Goal: Task Accomplishment & Management: Complete application form

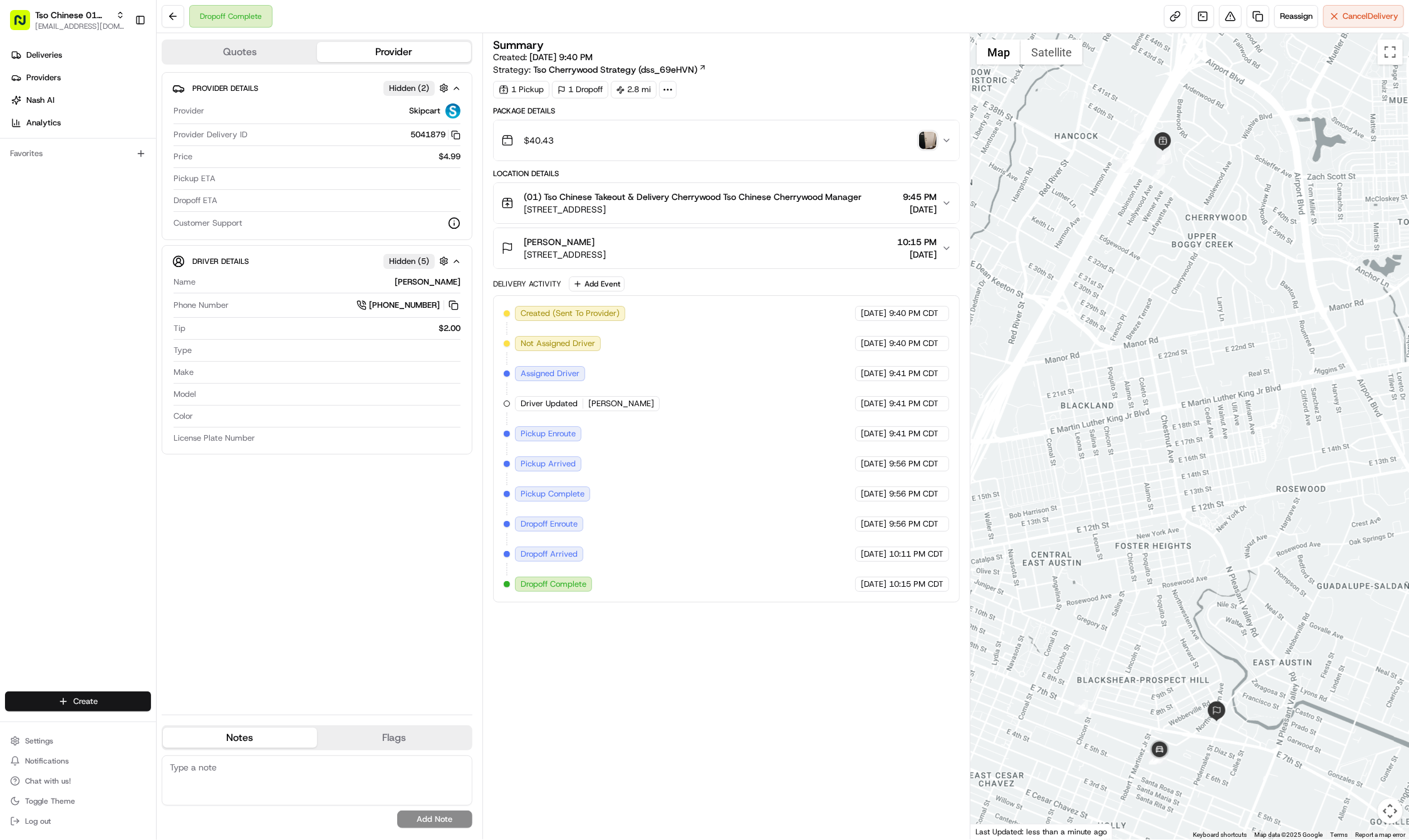
click at [86, 694] on html "Tso Chinese 01 Cherrywood haran@tsochinese.com Toggle Sidebar Deliveries Provid…" at bounding box center [704, 420] width 1409 height 840
click at [181, 717] on link "Delivery" at bounding box center [226, 724] width 140 height 22
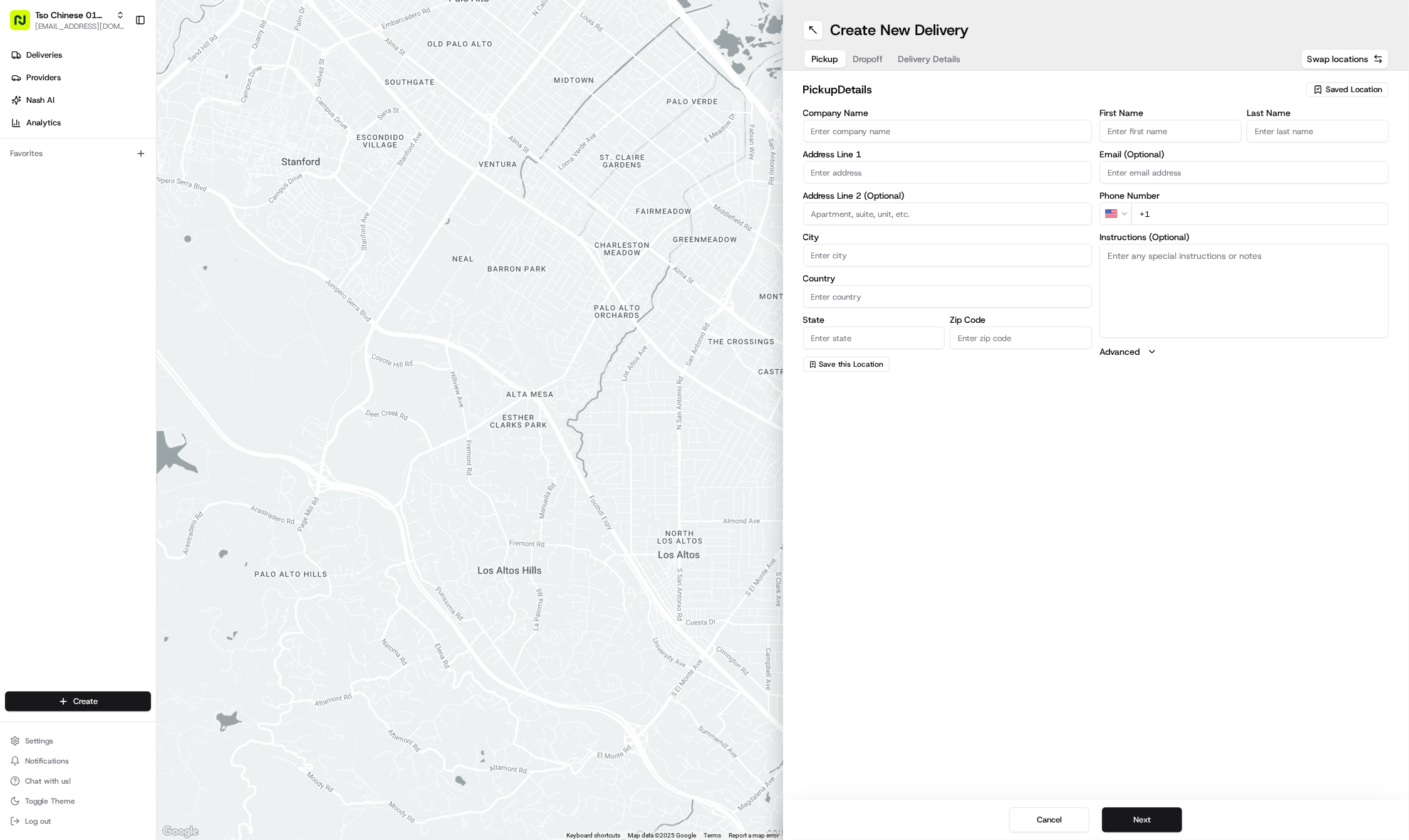
click at [1329, 91] on span "Saved Location" at bounding box center [1353, 90] width 56 height 11
click at [1304, 136] on span "(01) Tso Chinese Takeout & Delivery Cherrywood" at bounding box center [1326, 142] width 154 height 22
type input "(01) Tso Chinese Takeout & Delivery Cherrywood"
type input "Ste E-5"
type input "Austin"
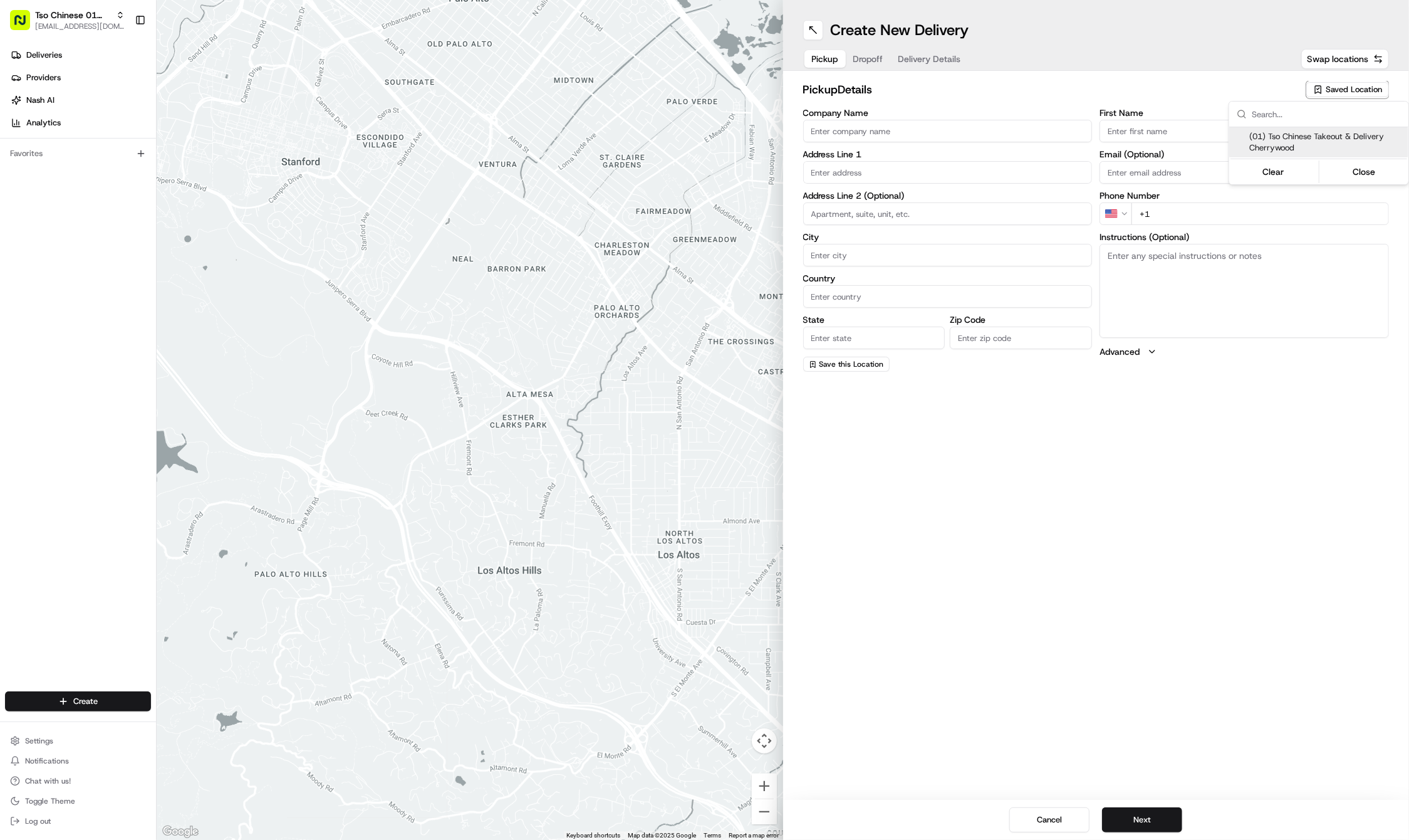
type input "US"
type input "[GEOGRAPHIC_DATA]"
type input "78722"
type input "Tso Chinese"
type input "Cherrywood Manager"
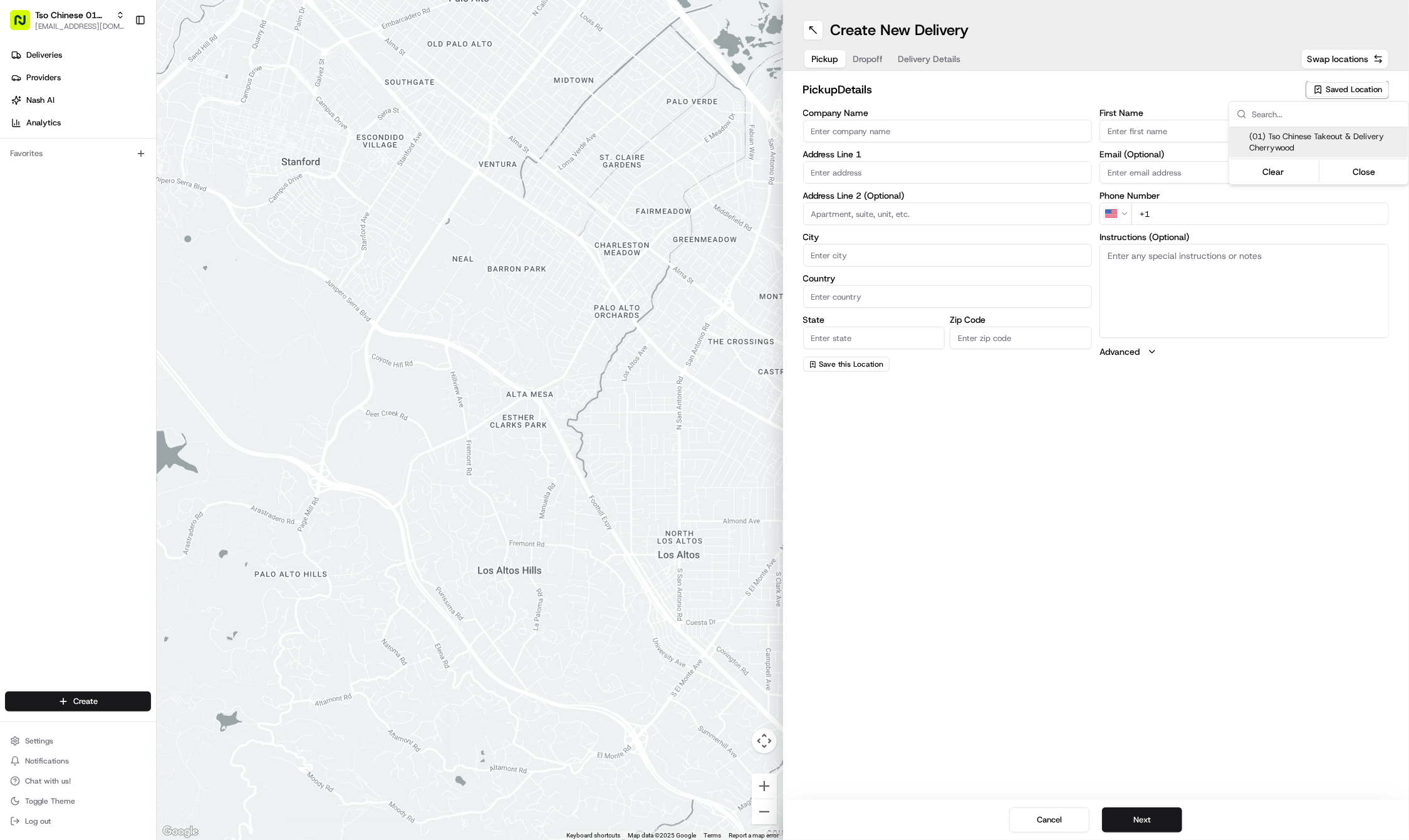
type input "[EMAIL_ADDRESS][DOMAIN_NAME]"
type input "[PHONE_NUMBER]"
type textarea "Submit a picture displaying address & food as Proof of Delivery. Envía una foto…"
type input "[STREET_ADDRESS]"
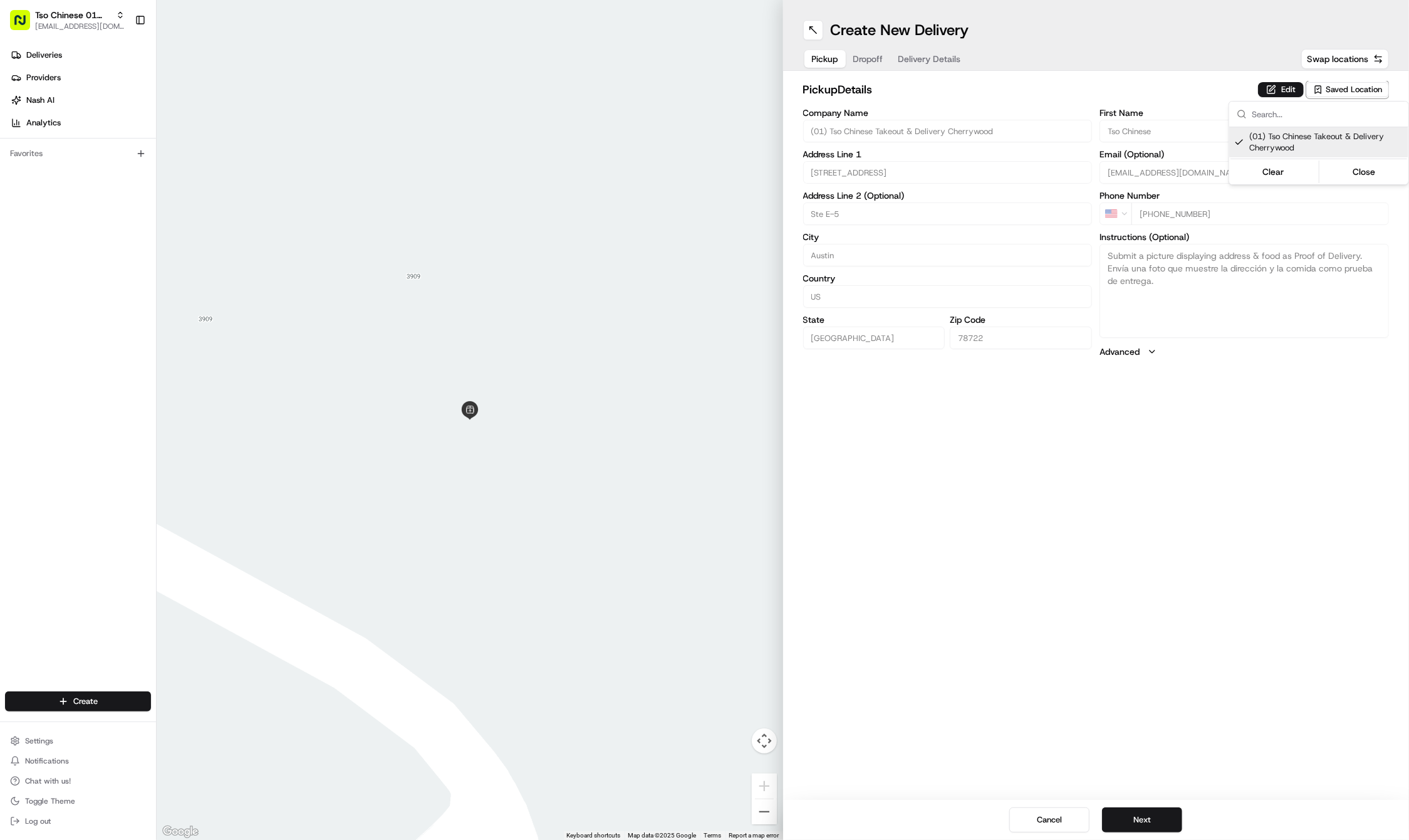
click at [1163, 577] on html "Tso Chinese 01 Cherrywood [EMAIL_ADDRESS][DOMAIN_NAME] Toggle Sidebar Deliverie…" at bounding box center [704, 420] width 1409 height 840
click at [1134, 819] on button "Next" at bounding box center [1142, 819] width 80 height 25
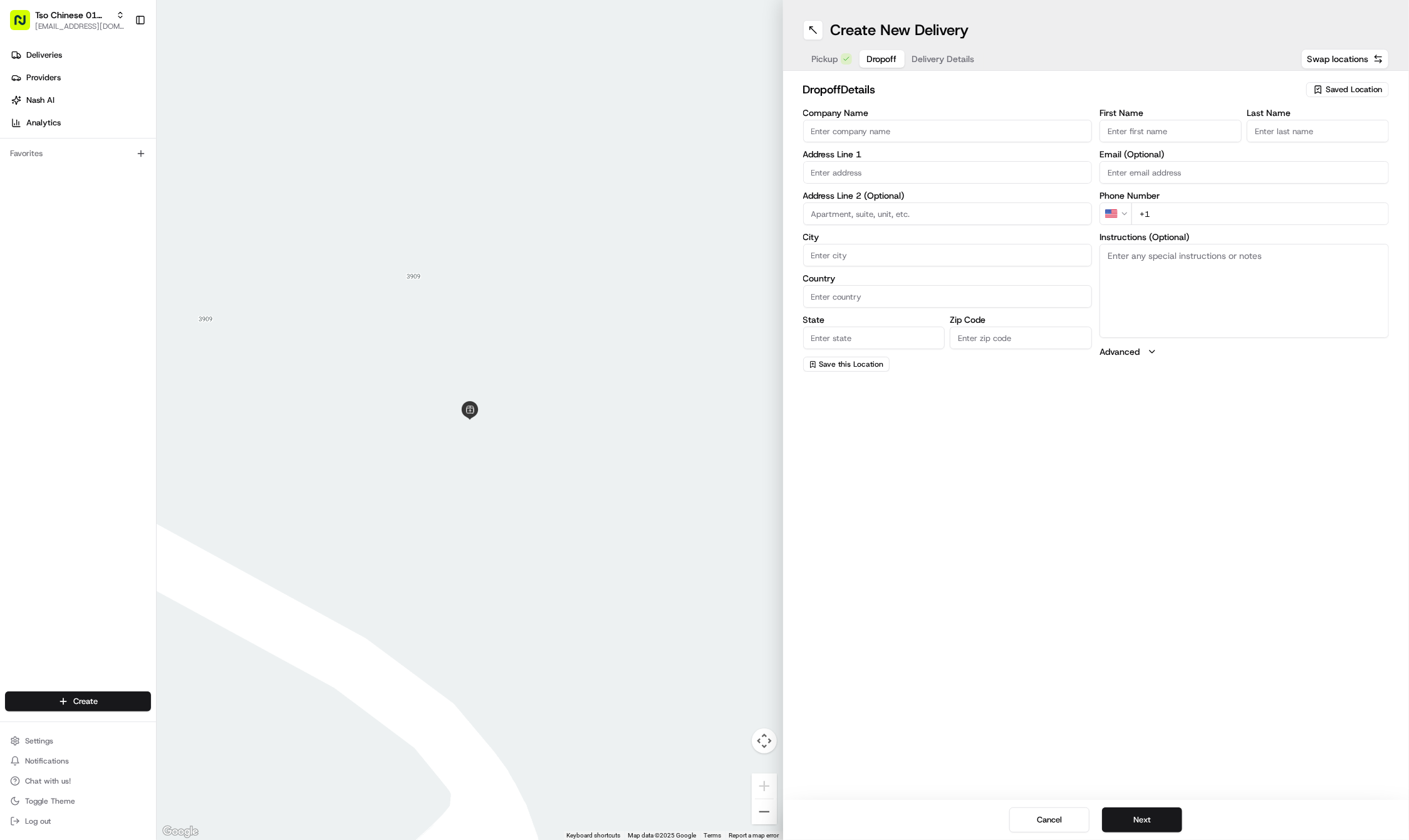
paste input "Tessa"
type input "Tessa"
paste input "Gonzalez"
type input "Gonzalez"
paste input "210 336 9395"
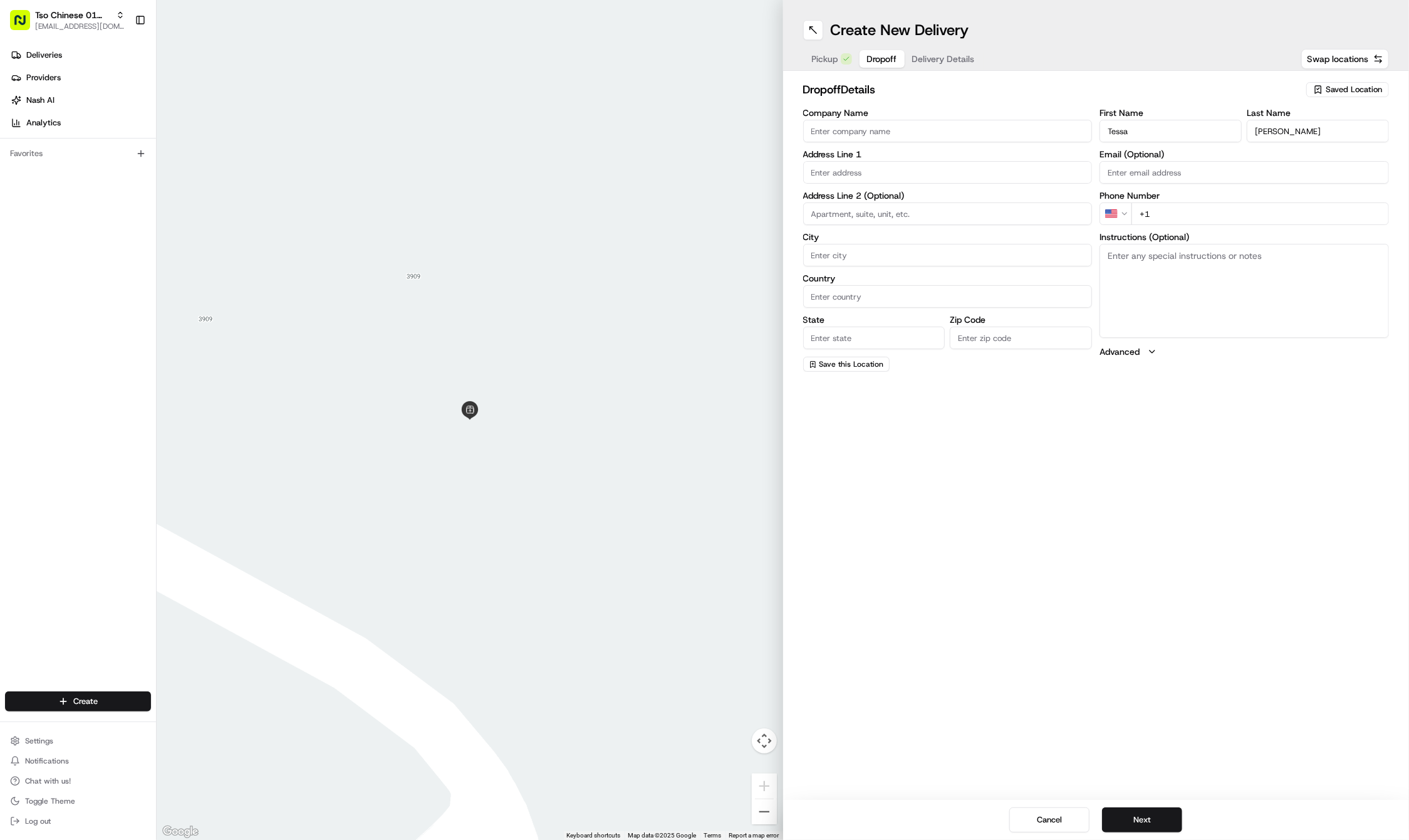
type input "+1 210 336 9395"
paste input "4200 Jackson Ave"
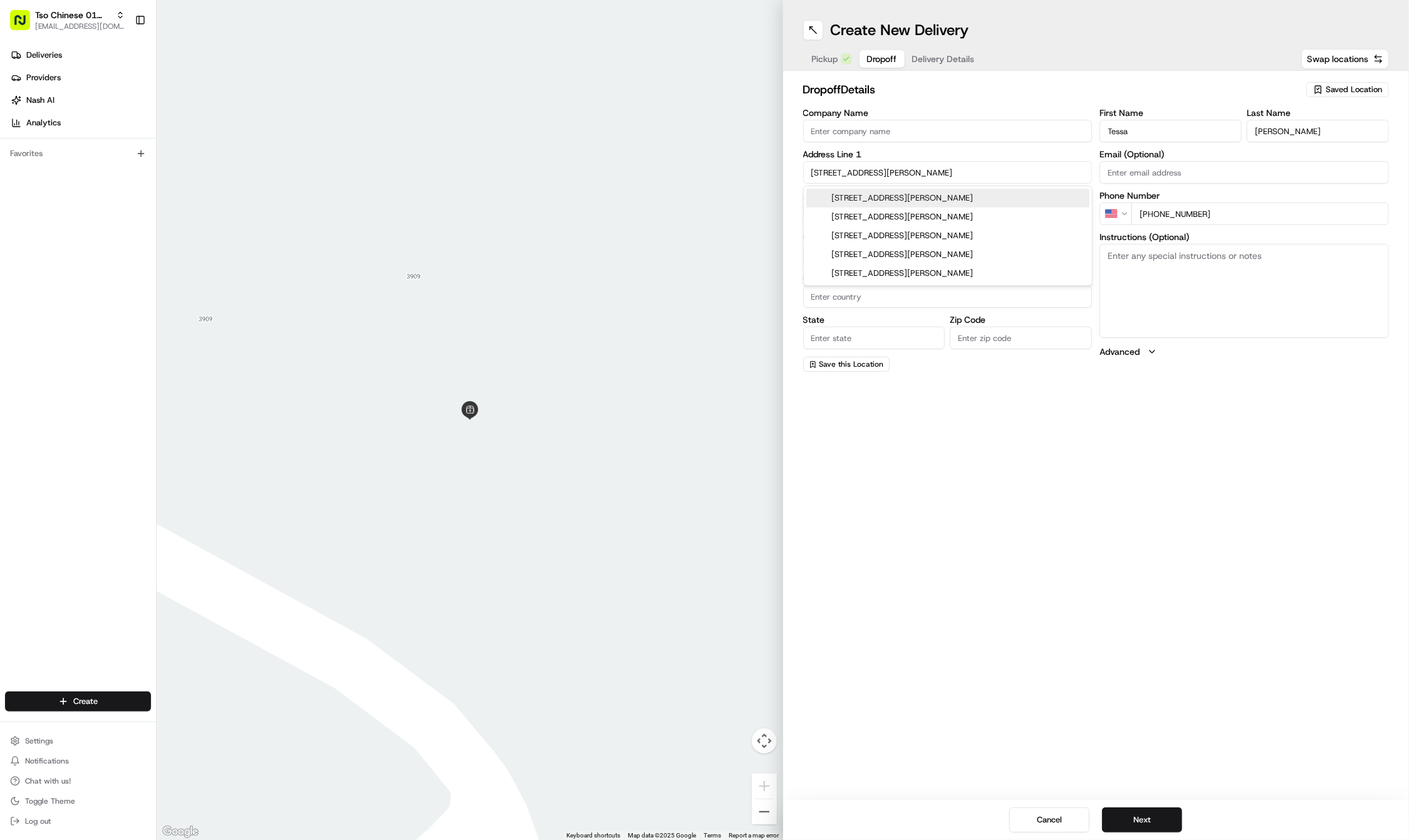
click at [895, 196] on div "4200 Jackson Avenue, Austin, TX" at bounding box center [948, 198] width 283 height 19
type input "4200 Jackson Ave, Austin, TX 78731, USA"
type input "Austin"
type input "[GEOGRAPHIC_DATA]"
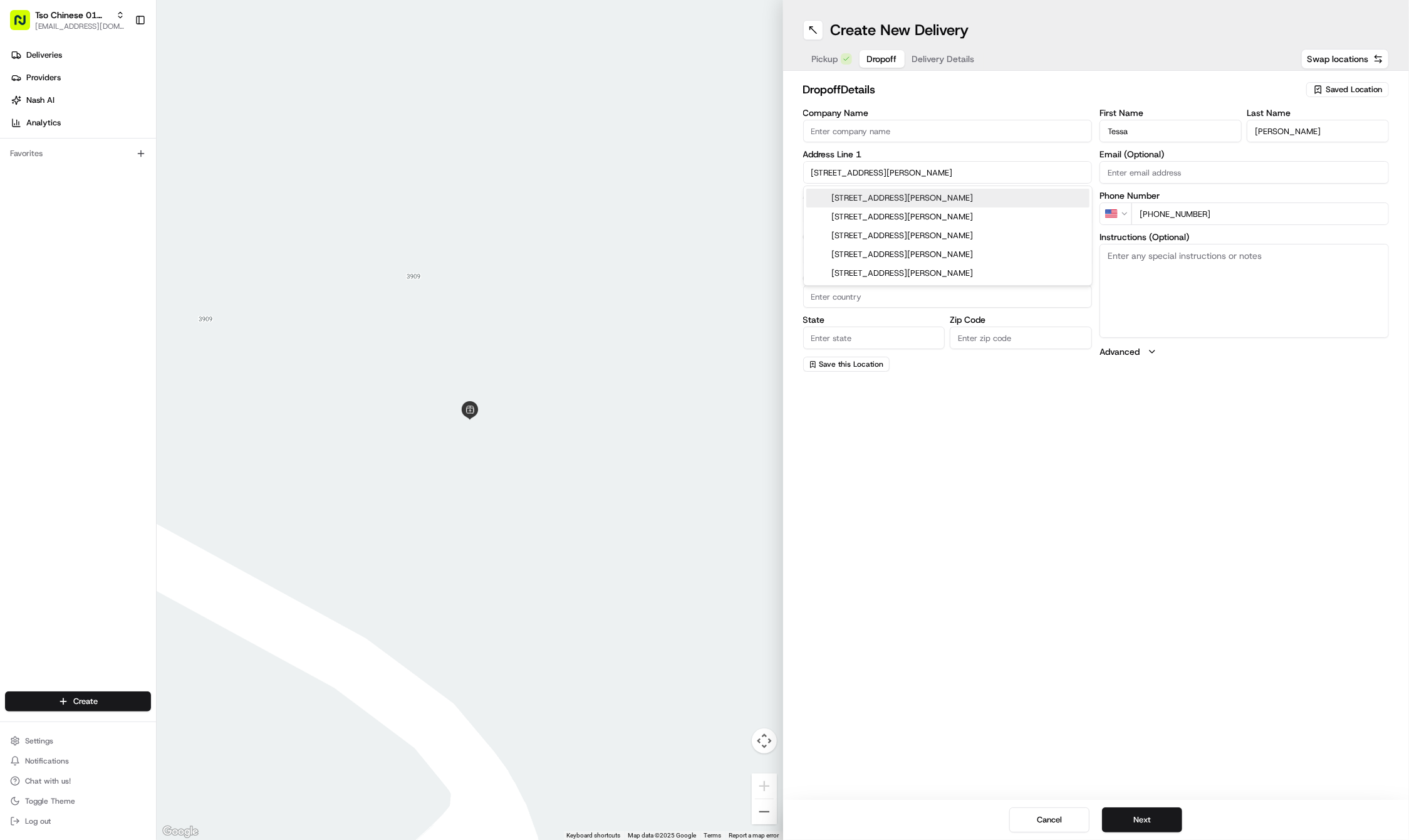
type input "78731"
type input "4200 Jackson Avenue"
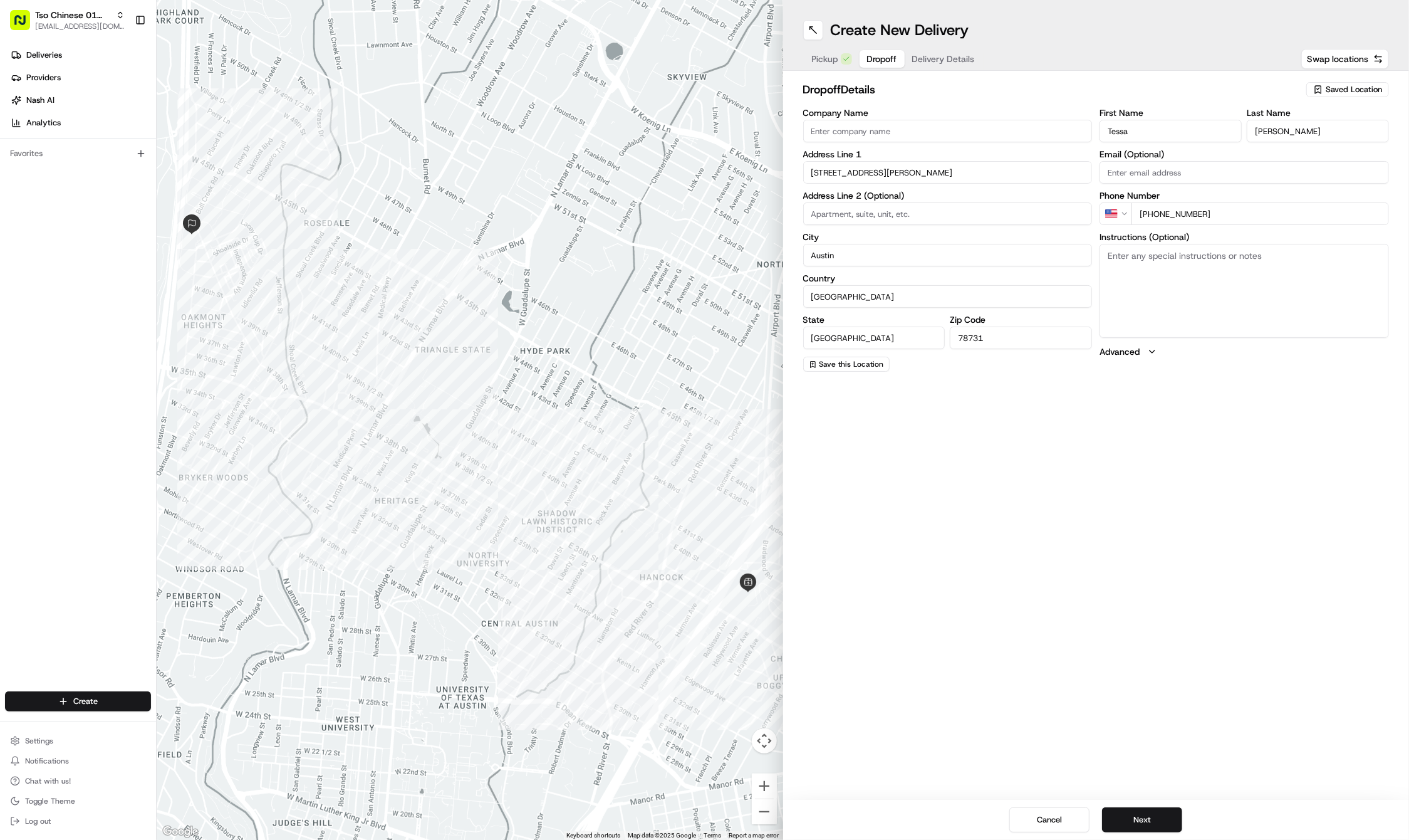
click at [1252, 294] on textarea "Instructions (Optional)" at bounding box center [1244, 290] width 290 height 94
paste textarea "Please deliver to the entrance at the corner of Jackson Ave and Bull Creek Rd. …"
type textarea "Please deliver to the entrance at the corner of Jackson Ave and Bull Creek Rd. …"
click at [1160, 820] on button "Next" at bounding box center [1142, 819] width 80 height 25
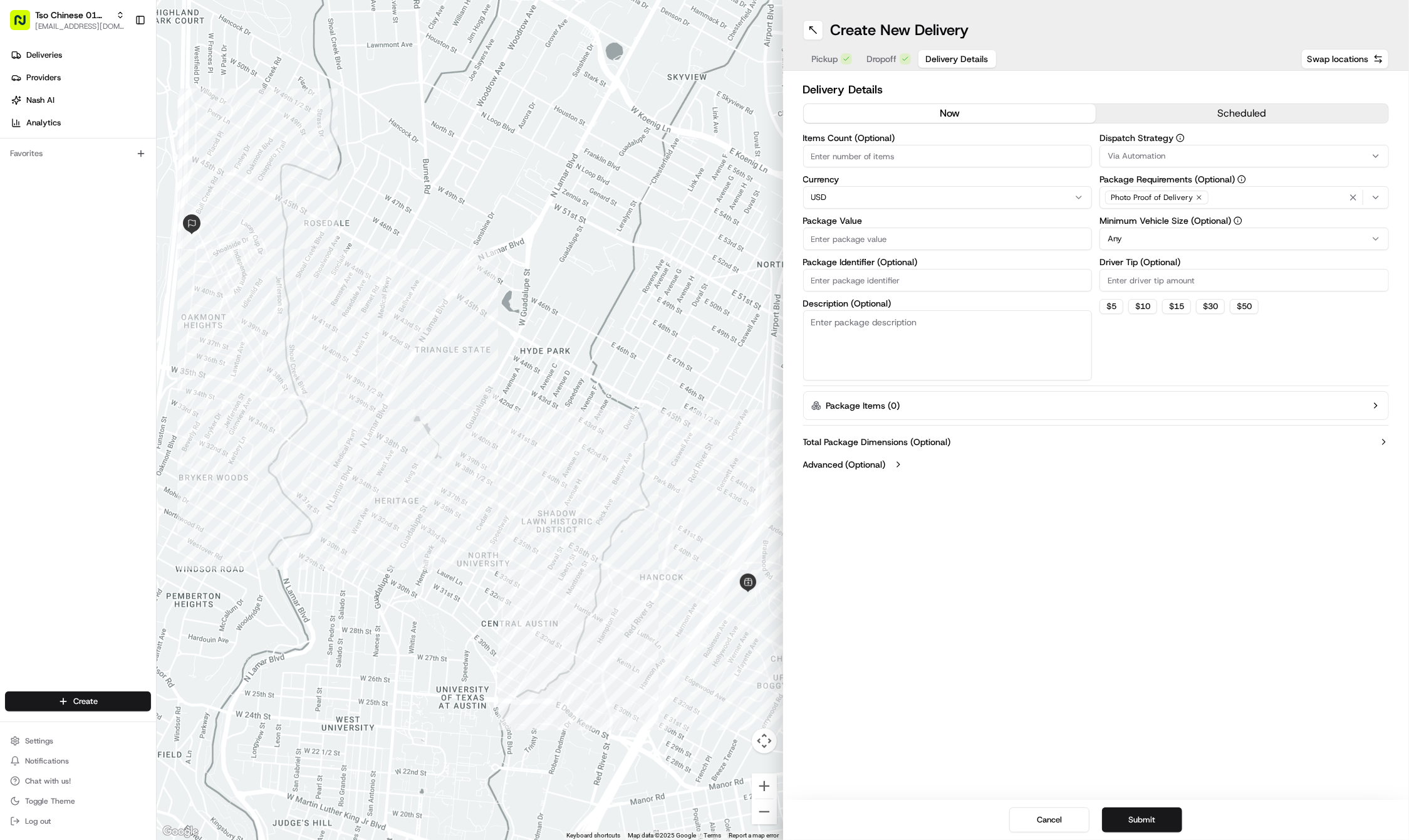
click at [1129, 284] on input "Driver Tip (Optional)" at bounding box center [1244, 280] width 290 height 22
type input "2"
click at [1162, 160] on span "Via Automation" at bounding box center [1136, 156] width 57 height 11
click at [1173, 226] on span "Tso Cherrywood Strategy" at bounding box center [1198, 224] width 154 height 11
click at [958, 284] on html "Tso Chinese 01 Cherrywood haran@tsochinese.com Toggle Sidebar Deliveries Provid…" at bounding box center [704, 420] width 1409 height 840
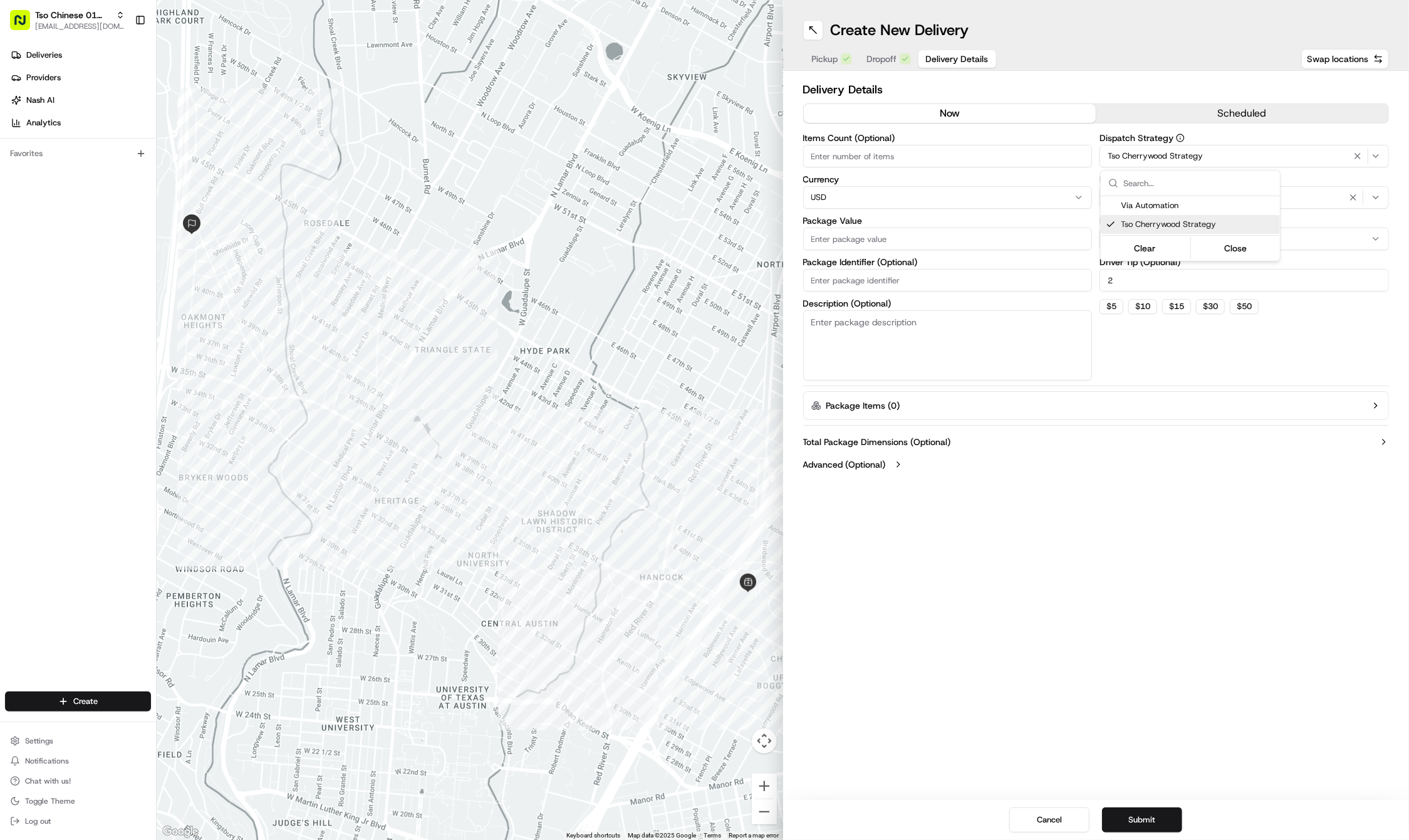
click at [958, 284] on input "Package Identifier (Optional)" at bounding box center [947, 280] width 290 height 22
paste input "MKX5QBY"
type input "MKX5QBY"
click at [908, 244] on input "Package Value" at bounding box center [947, 239] width 290 height 22
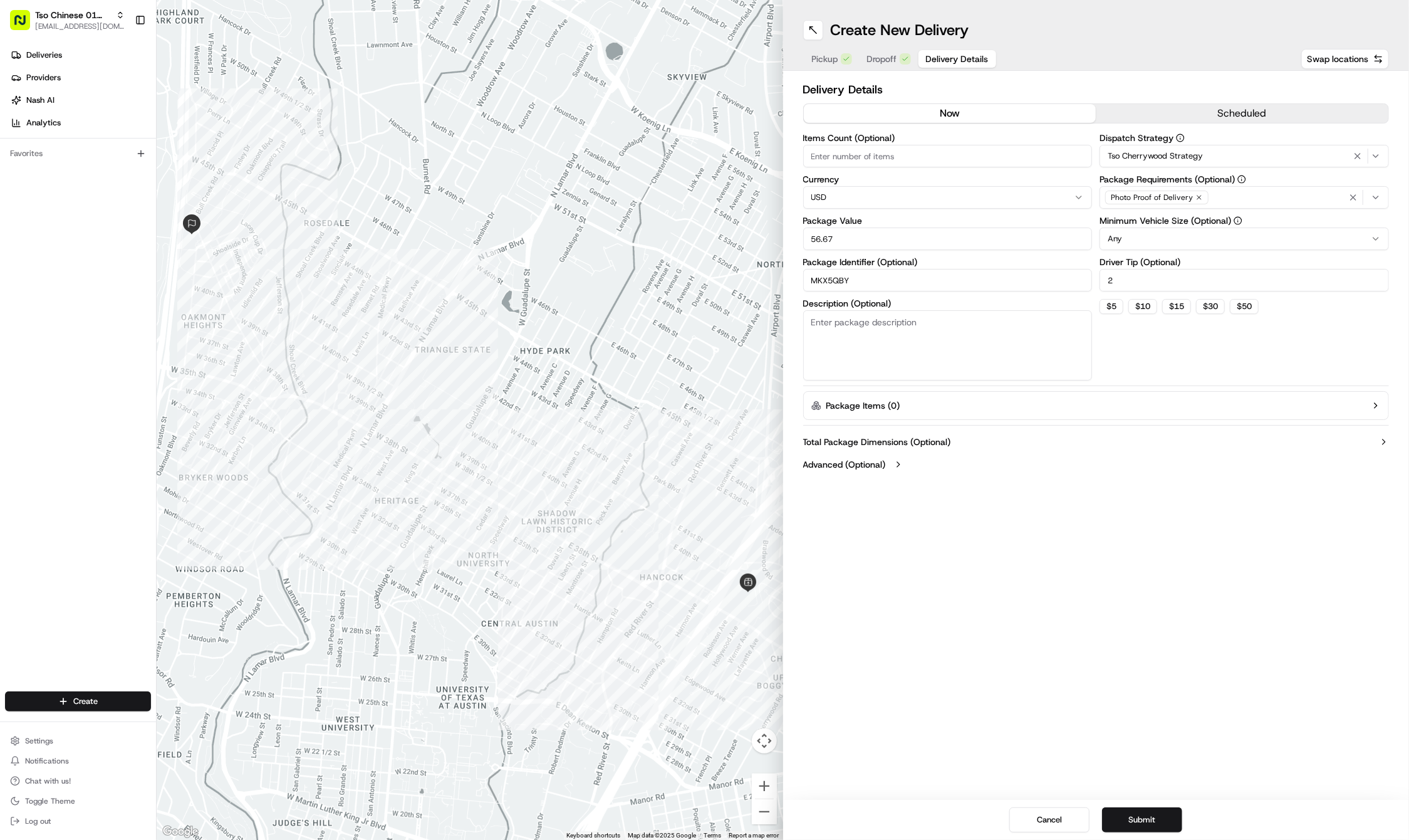
type input "56.67"
click at [1198, 201] on div "Photo Proof of Delivery" at bounding box center [1157, 197] width 104 height 14
click at [1198, 193] on html "Tso Chinese 01 Cherrywood haran@tsochinese.com Toggle Sidebar Deliveries Provid…" at bounding box center [704, 420] width 1409 height 840
click at [1198, 193] on div "Photo Proof of Delivery" at bounding box center [1157, 197] width 104 height 14
click at [1197, 194] on icon "button" at bounding box center [1199, 197] width 7 height 7
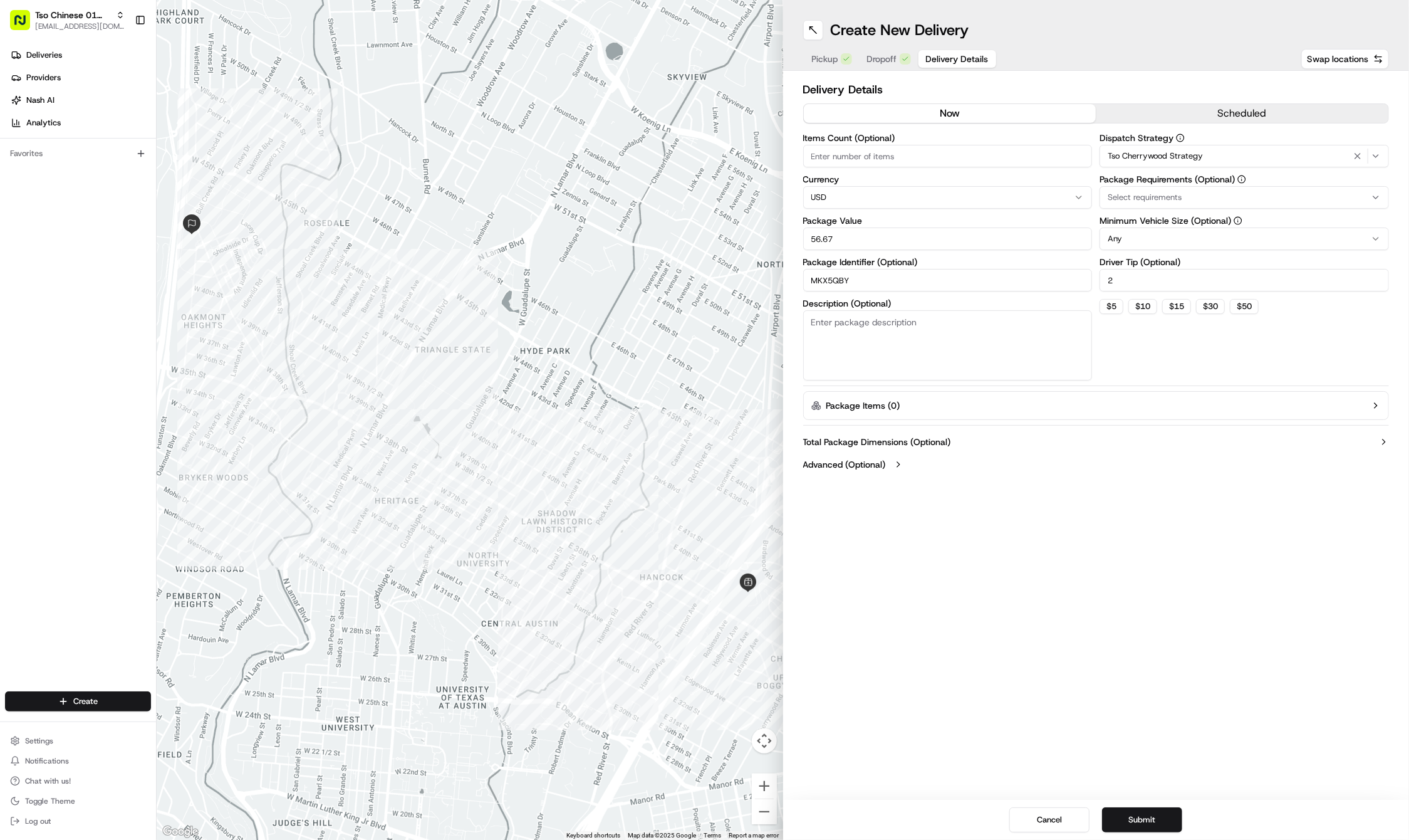
click at [1197, 194] on div "Select requirements" at bounding box center [1244, 197] width 283 height 11
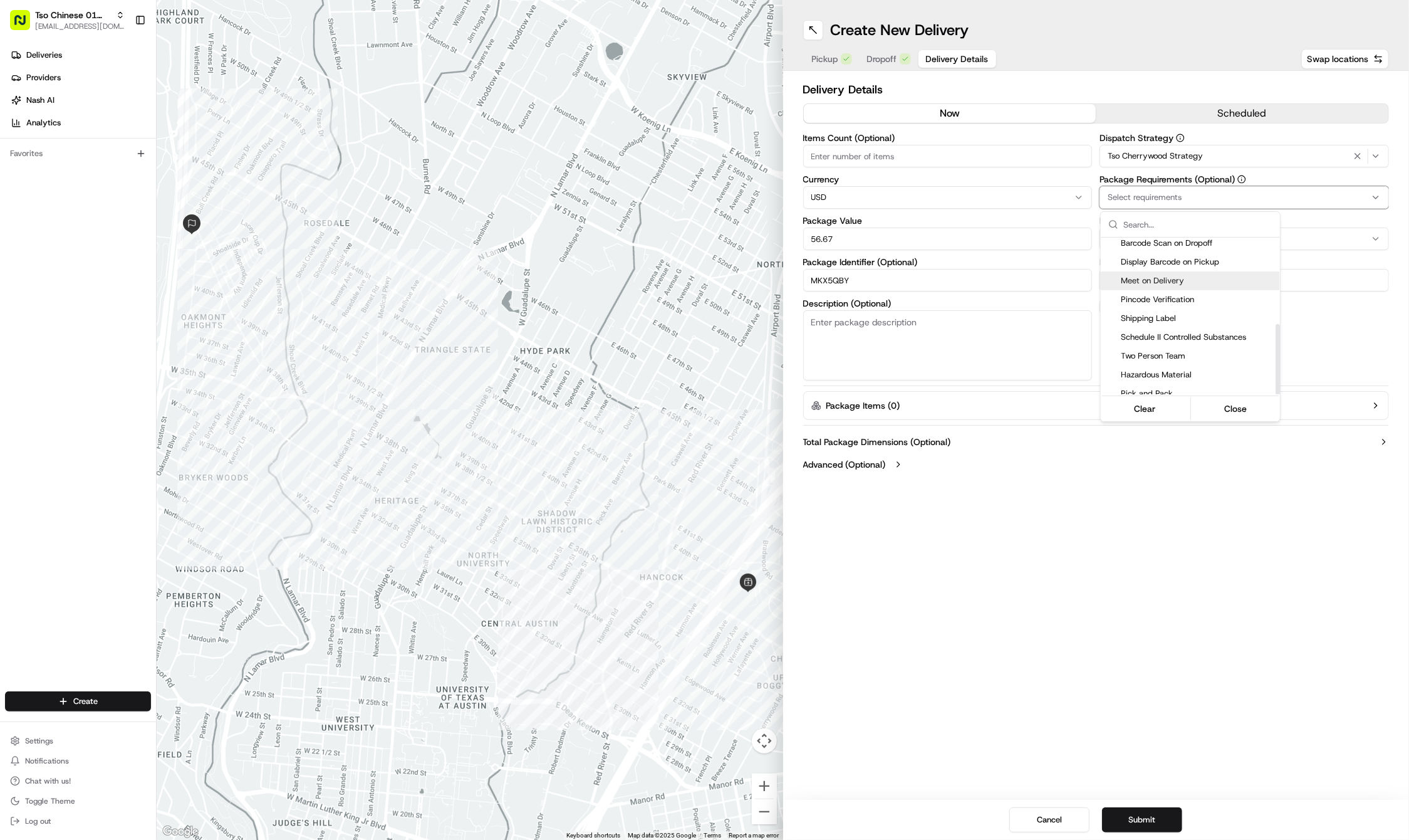
click at [1160, 275] on span "Meet on Delivery" at bounding box center [1198, 280] width 154 height 11
click at [1089, 582] on html "Tso Chinese 01 Cherrywood haran@tsochinese.com Toggle Sidebar Deliveries Provid…" at bounding box center [704, 420] width 1409 height 840
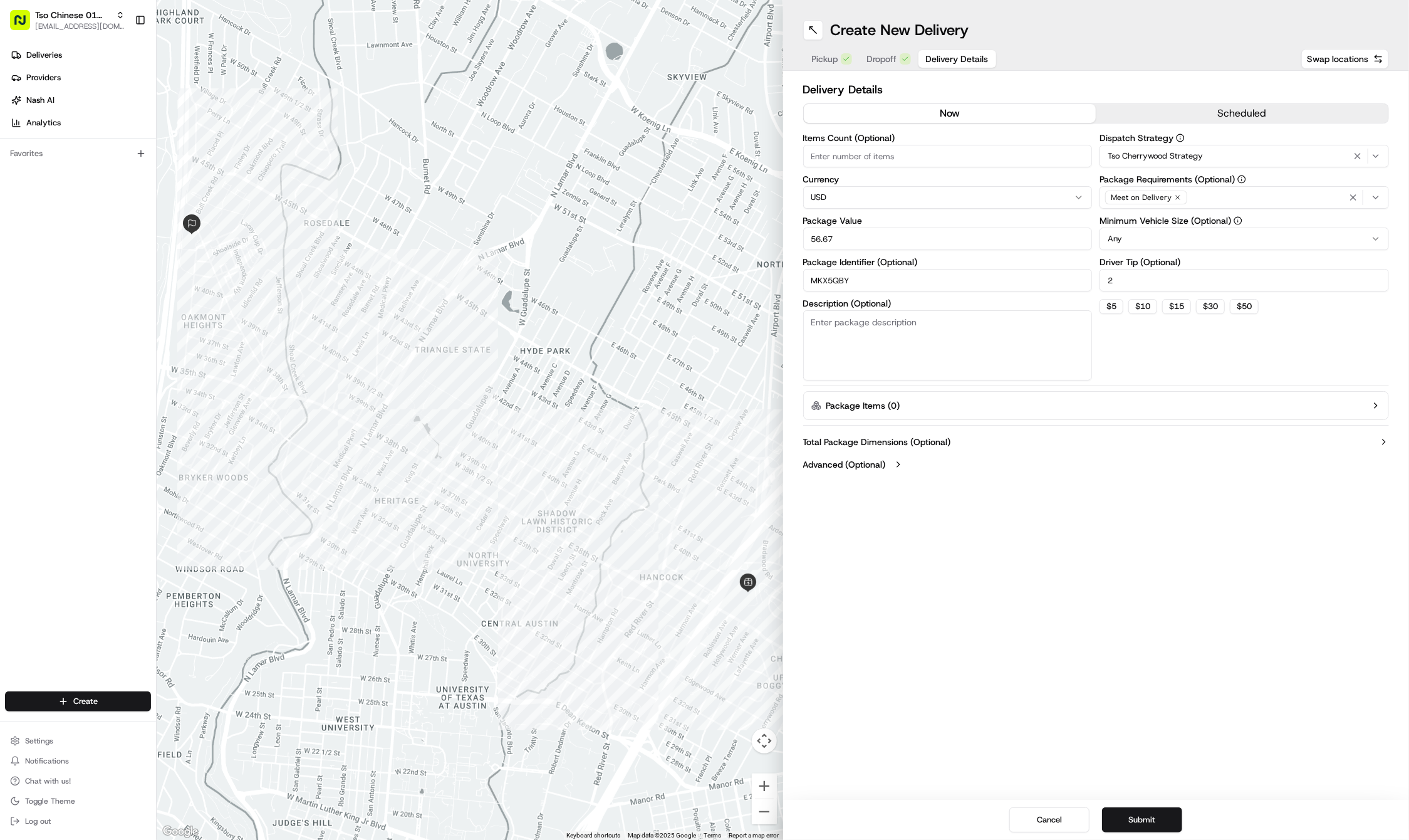
click at [1036, 550] on div "Create New Delivery Pickup Dropoff Delivery Details Swap locations Delivery Det…" at bounding box center [1096, 420] width 626 height 840
click at [1156, 814] on button "Submit" at bounding box center [1142, 819] width 80 height 25
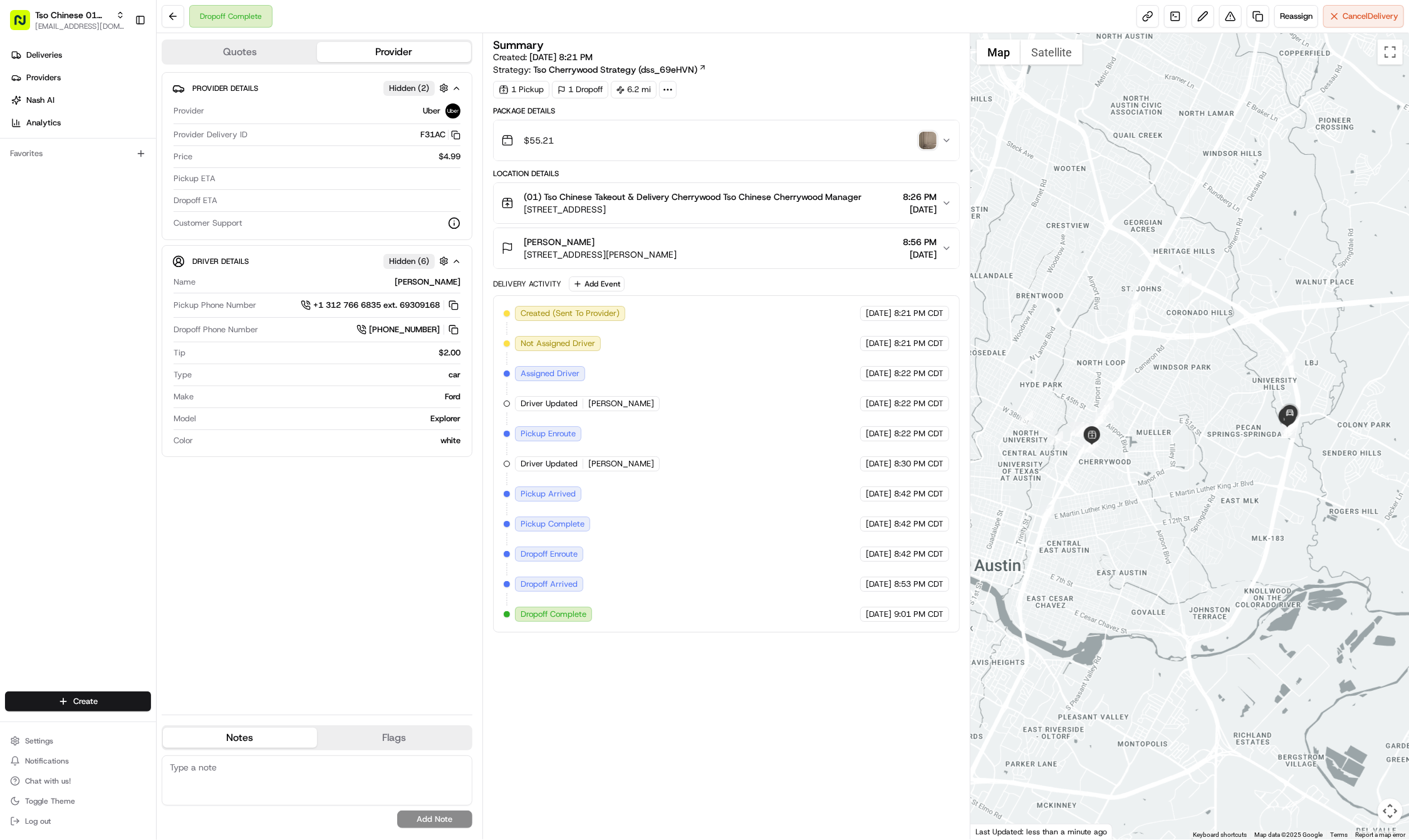
click at [83, 532] on div "Deliveries Providers [PERSON_NAME] Analytics Favorites" at bounding box center [78, 369] width 156 height 659
click at [82, 696] on html "Tso Chinese 01 Cherrywood haran@tsochinese.com Toggle Sidebar Deliveries Provid…" at bounding box center [704, 420] width 1409 height 840
click at [179, 724] on link "Delivery" at bounding box center [226, 724] width 140 height 22
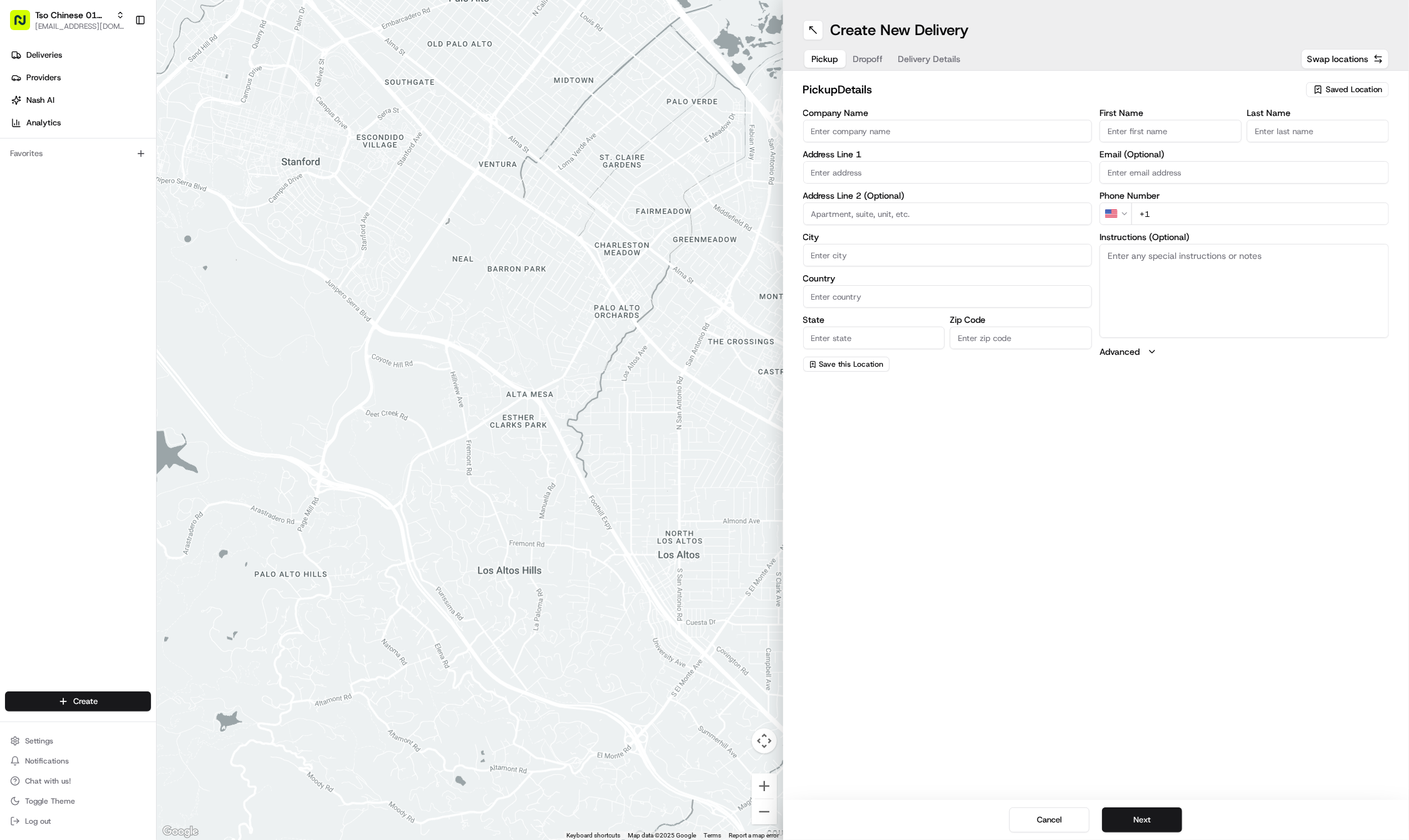
click at [1327, 94] on div "Saved Location" at bounding box center [1347, 90] width 82 height 15
click at [1297, 145] on span "(01) Tso Chinese Takeout & Delivery Cherrywood" at bounding box center [1326, 142] width 154 height 22
type input "(01) Tso Chinese Takeout & Delivery Cherrywood"
type input "Ste E-5"
type input "Austin"
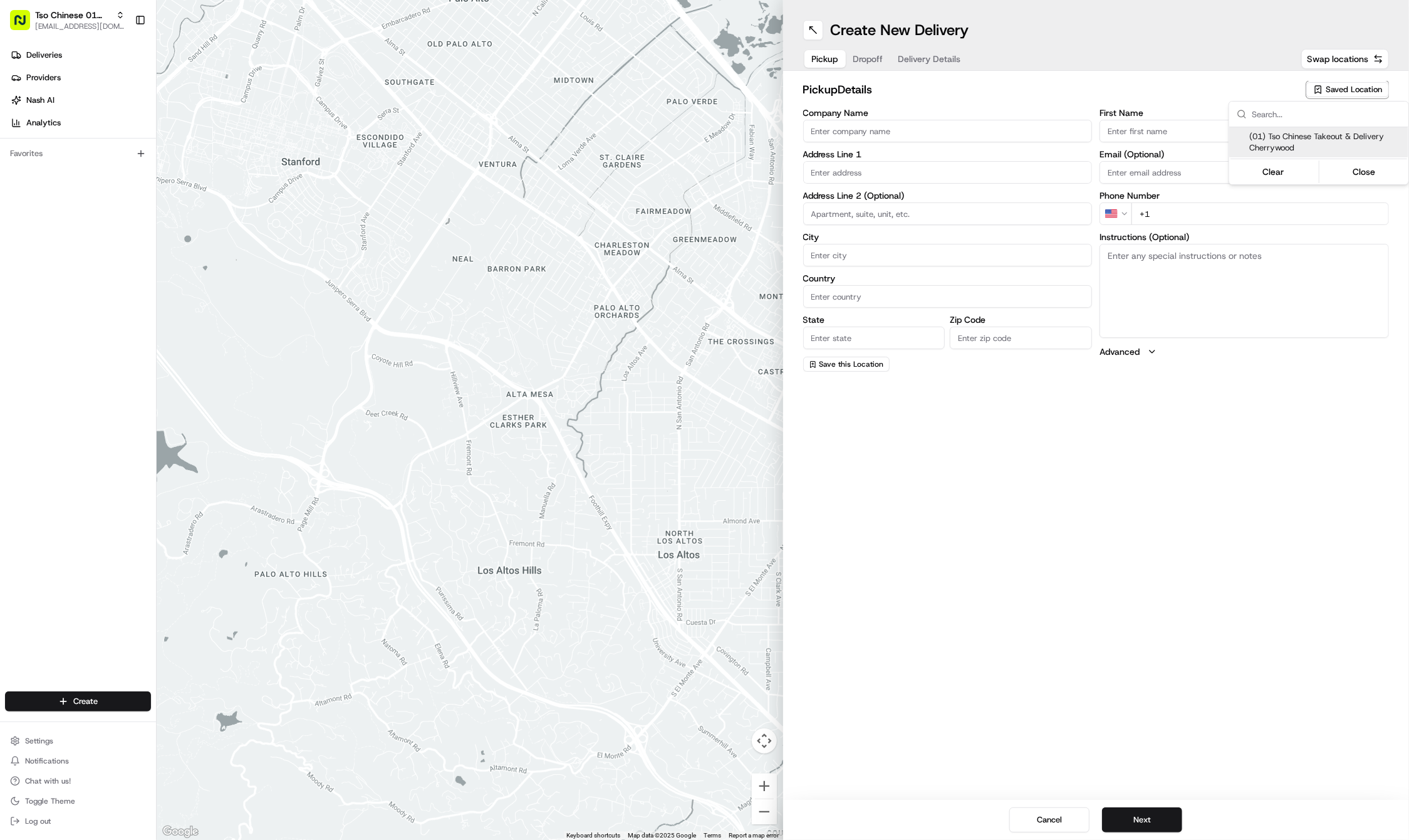
type input "US"
type input "[GEOGRAPHIC_DATA]"
type input "78722"
type input "Tso Chinese"
type input "Cherrywood Manager"
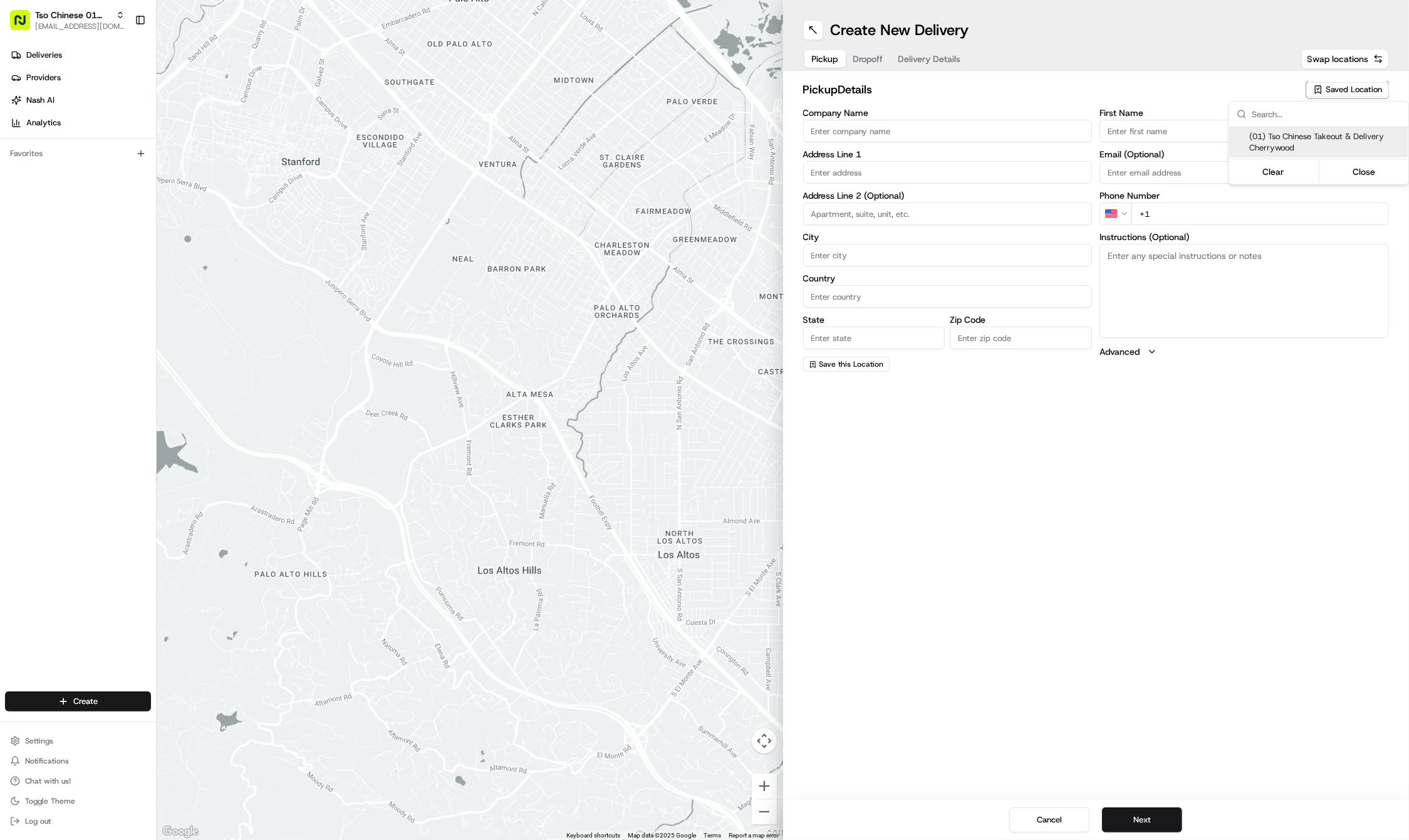
type input "[EMAIL_ADDRESS][DOMAIN_NAME]"
type input "[PHONE_NUMBER]"
type textarea "Submit a picture displaying address & food as Proof of Delivery. Envía una foto…"
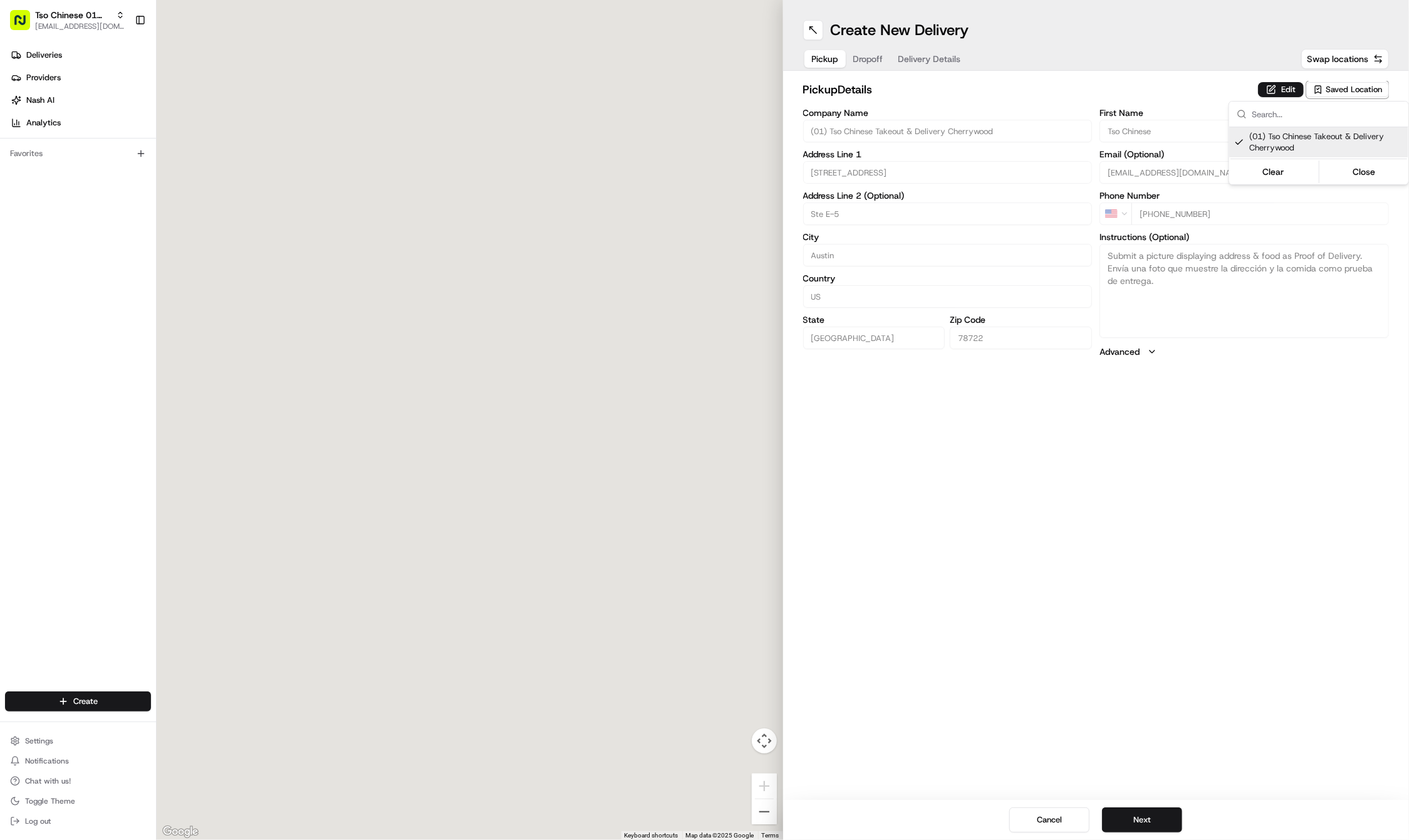
type input "[STREET_ADDRESS]"
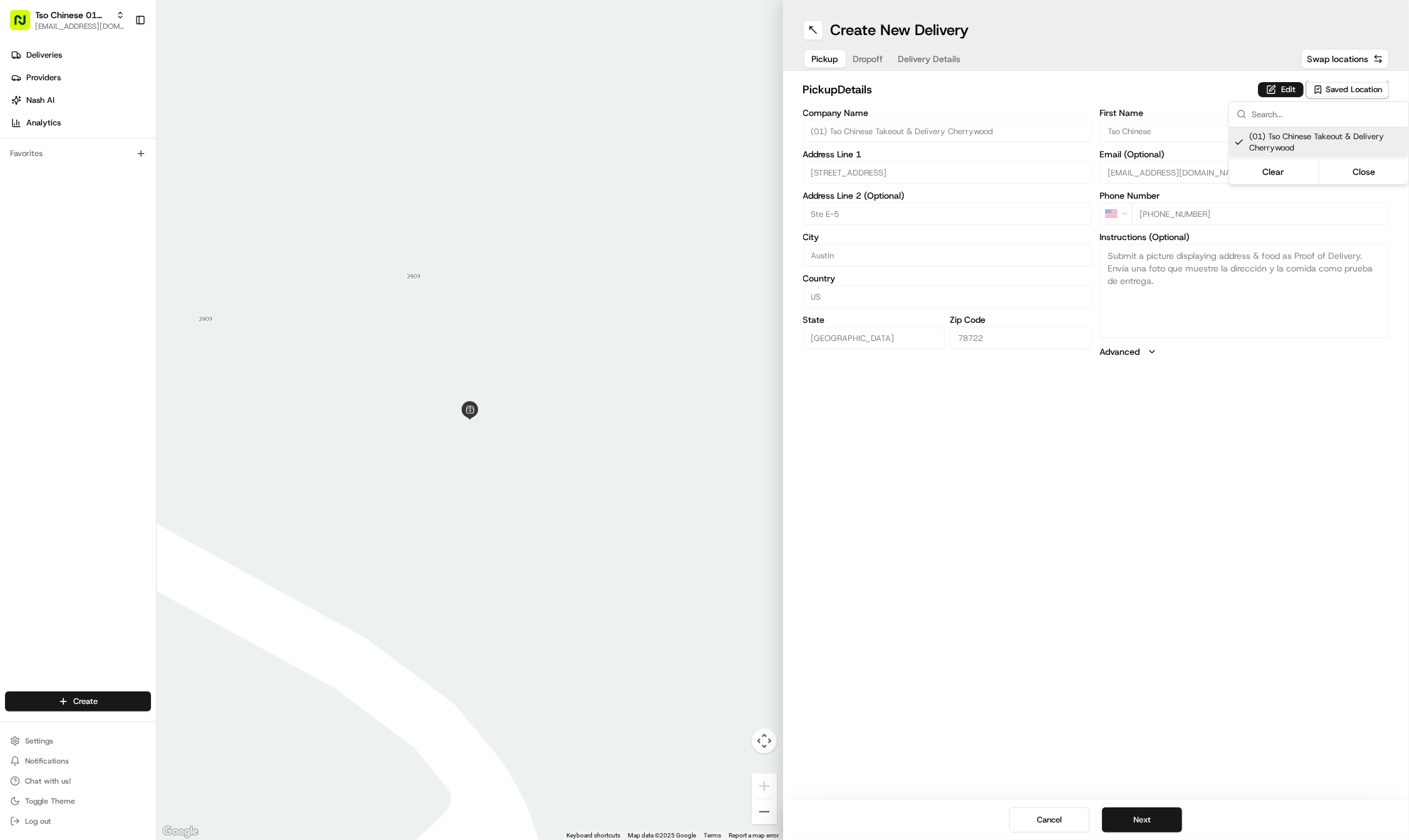
click at [1152, 565] on html "Tso Chinese 01 Cherrywood haran@tsochinese.com Toggle Sidebar Deliveries Provid…" at bounding box center [704, 420] width 1409 height 840
click at [1139, 812] on button "Next" at bounding box center [1142, 819] width 80 height 25
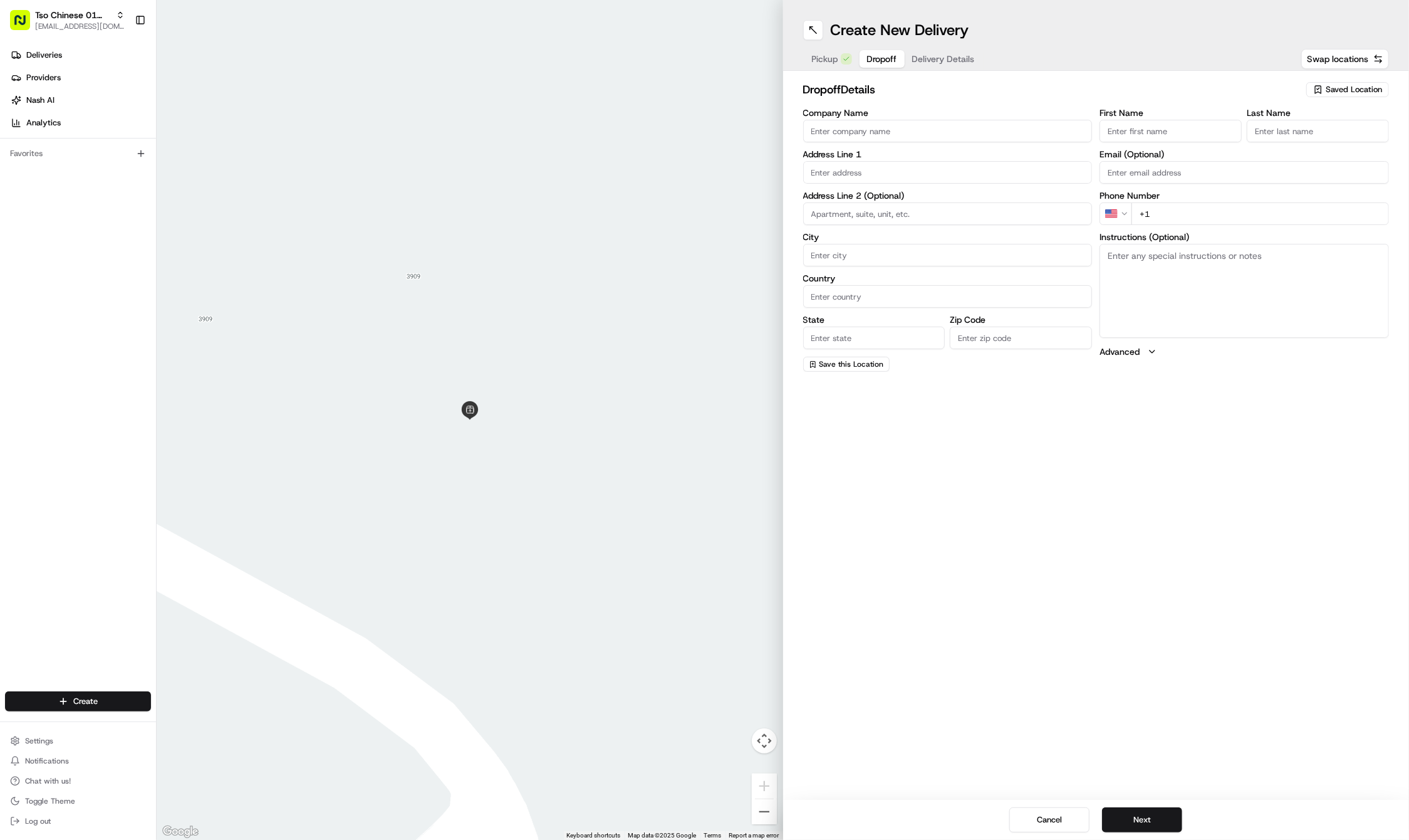
paste input "Stephen"
type input "Stephen"
click at [1296, 145] on div "First Name Stephen Last Name Email (Optional) Phone Number US +1 Instructions (…" at bounding box center [1244, 240] width 290 height 263
paste input "Abbot"
type input "Abbot"
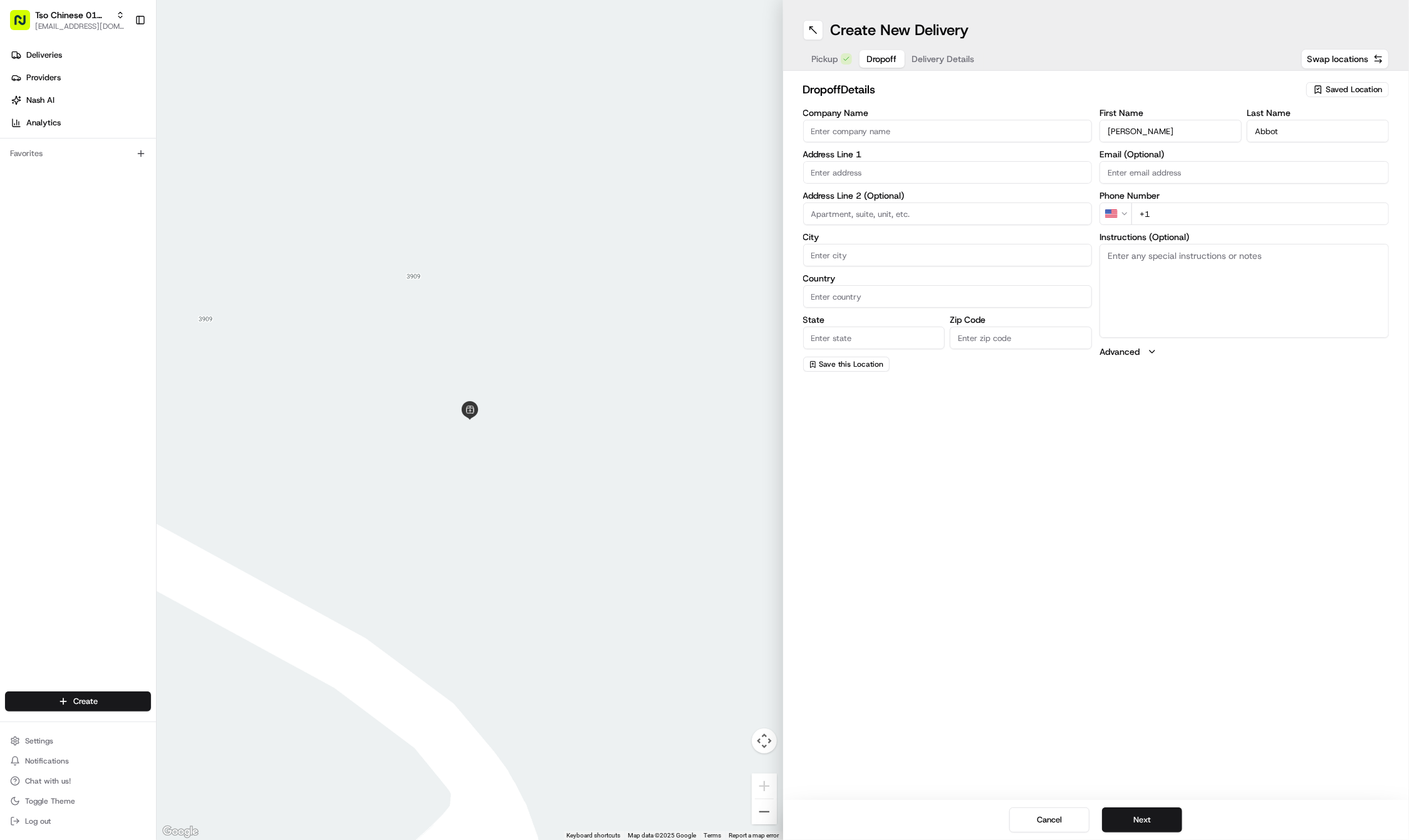
paste input "512 576 4554"
type input "+1 512 576 4554"
paste input "6207 Arnold Dr"
click at [871, 194] on div "6207 Arnold Drive, Austin, TX" at bounding box center [948, 198] width 283 height 19
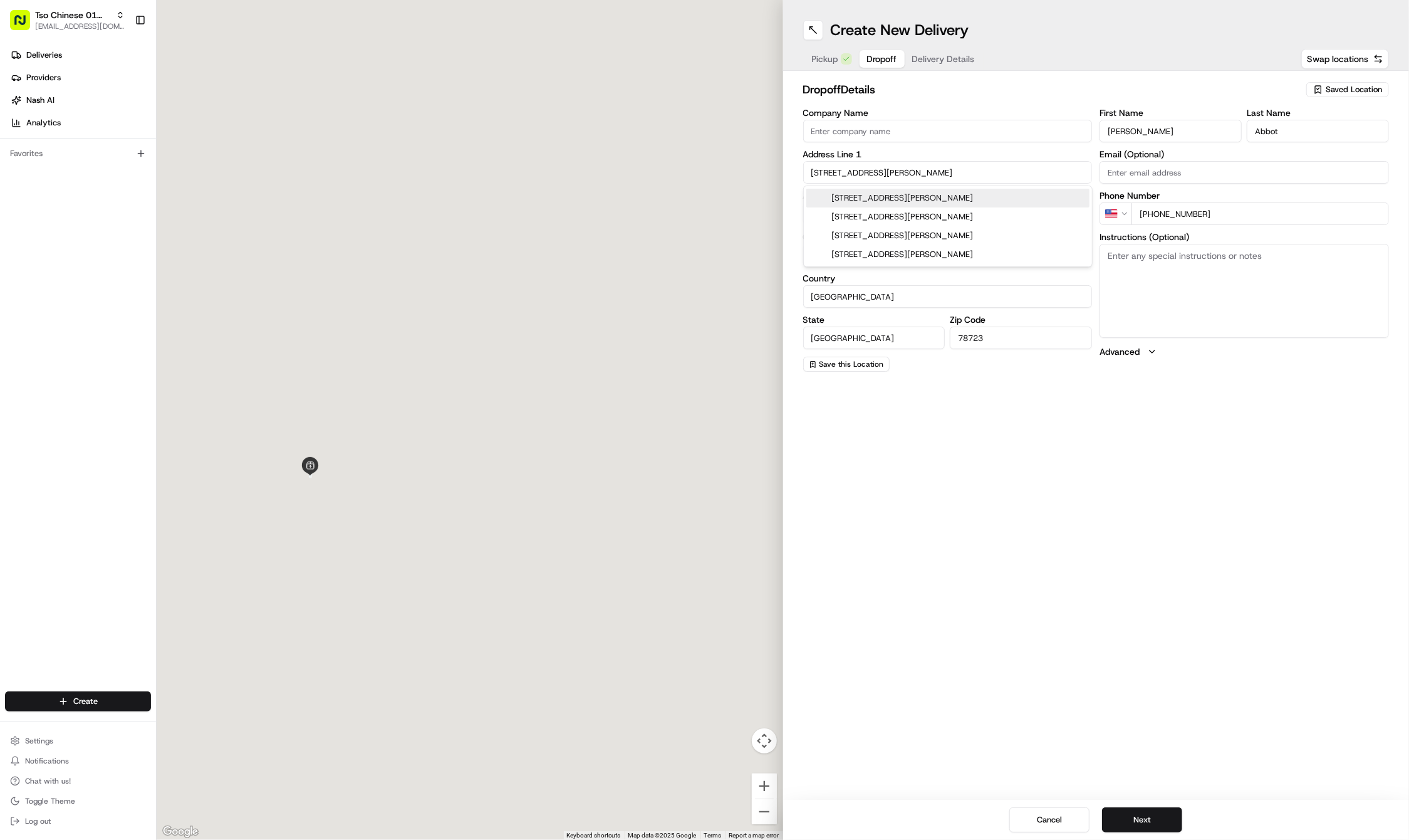
type input "6207 Arnold Dr, Austin, TX 78723, USA"
type input "Austin"
type input "United States"
type input "TX"
type input "78723"
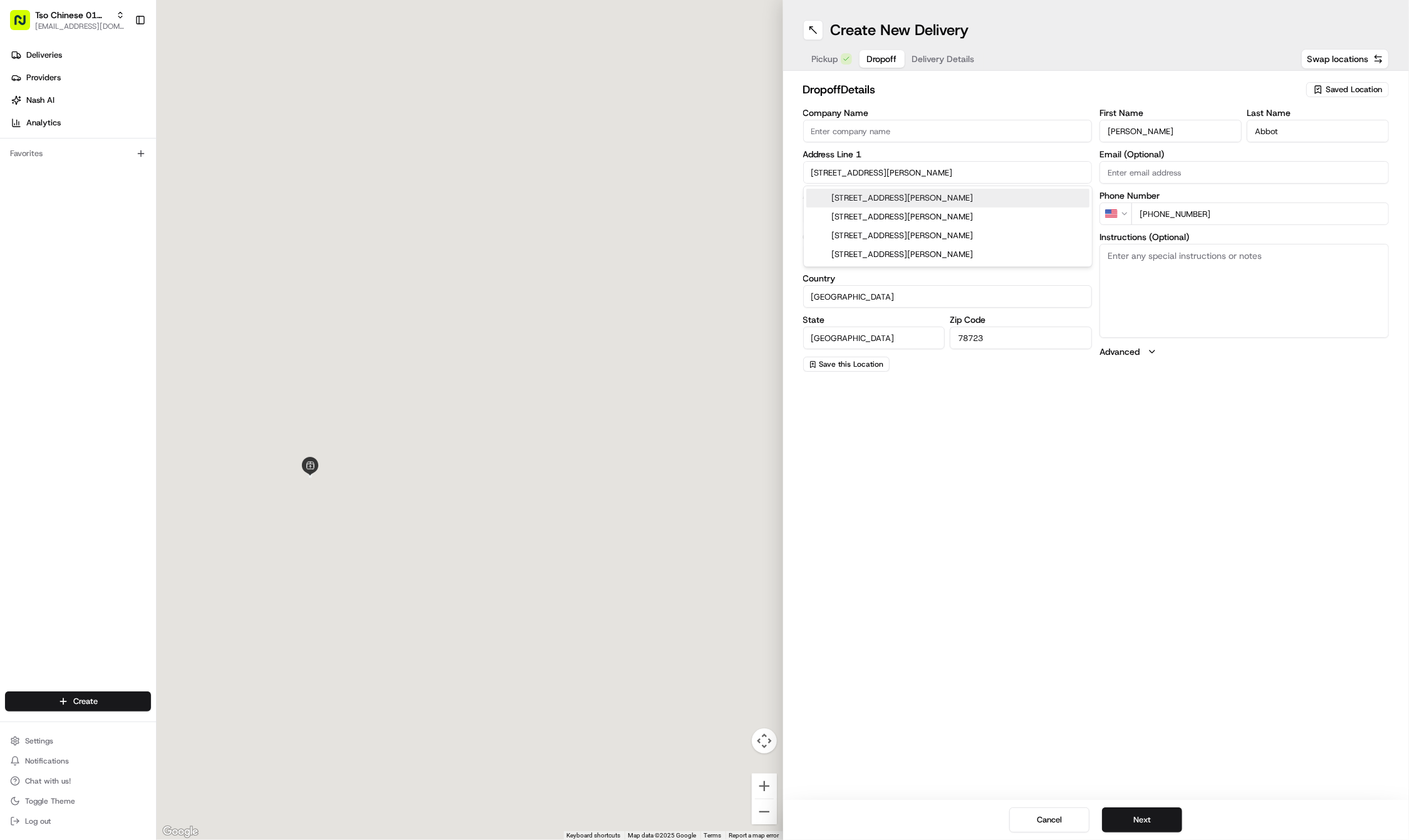
type input "6207 Arnold Drive"
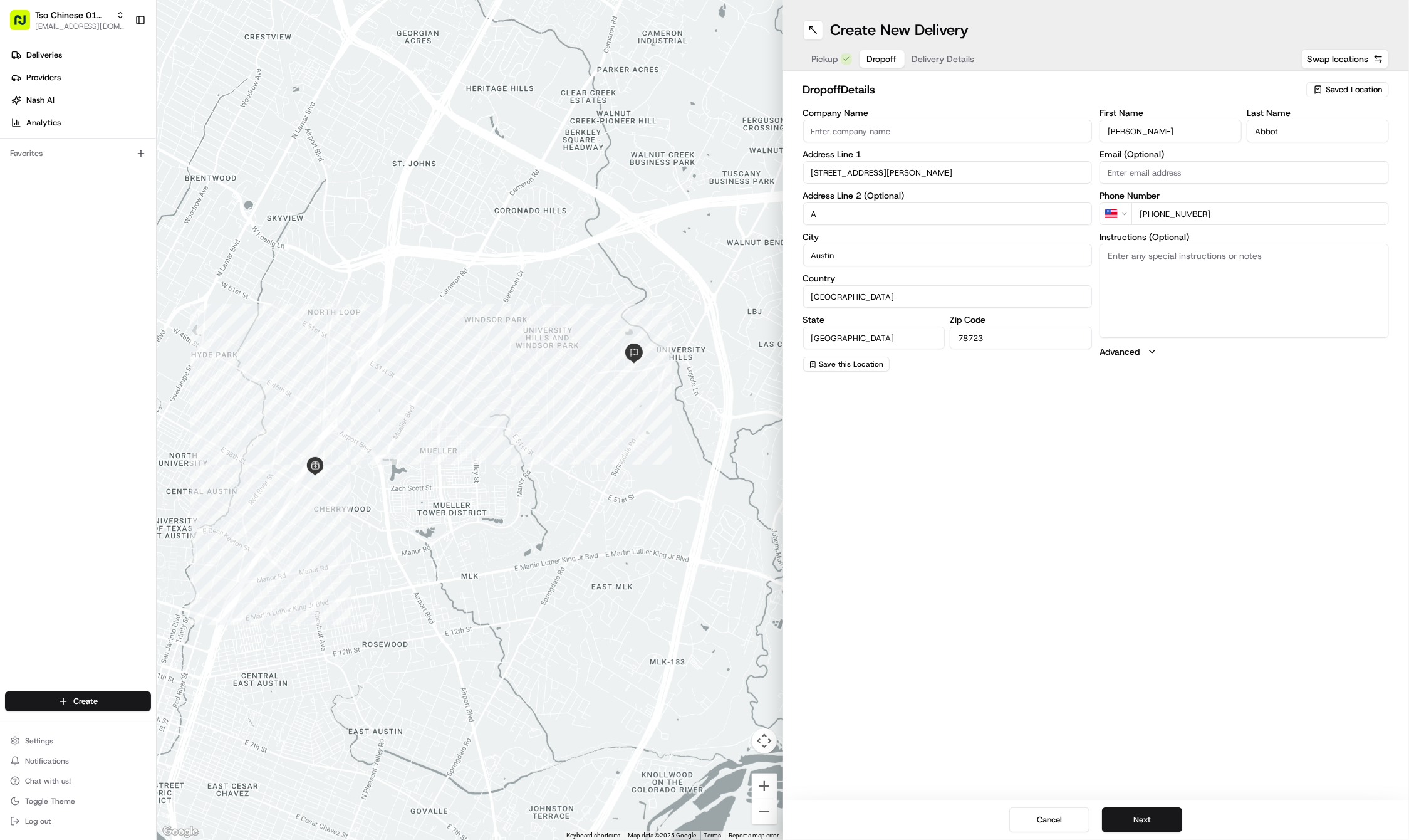
type input "A"
click at [1218, 292] on textarea "Instructions (Optional)" at bounding box center [1244, 290] width 290 height 94
paste textarea "Leave the bag on the table on the porch and knock on the door."
type textarea "Leave the bag on the table on the porch and knock on the door."
click at [1142, 821] on button "Next" at bounding box center [1142, 819] width 80 height 25
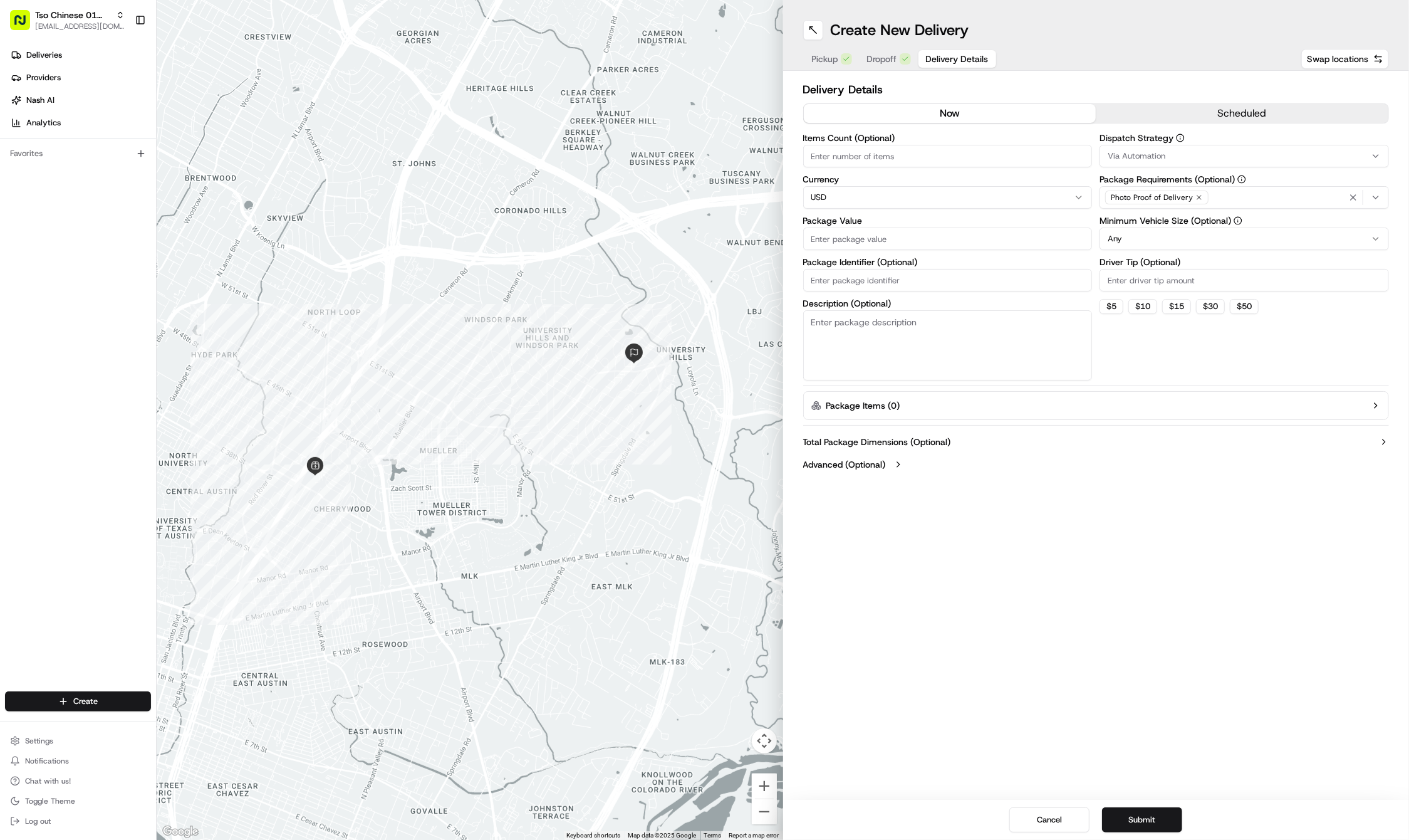
click at [1148, 277] on input "Driver Tip (Optional)" at bounding box center [1244, 280] width 290 height 22
type input "2"
click at [1145, 142] on label "Dispatch Strategy" at bounding box center [1244, 137] width 290 height 8
click at [1145, 161] on span "Via Automation" at bounding box center [1136, 156] width 57 height 11
click at [1168, 221] on span "Tso Cherrywood Strategy" at bounding box center [1198, 224] width 154 height 11
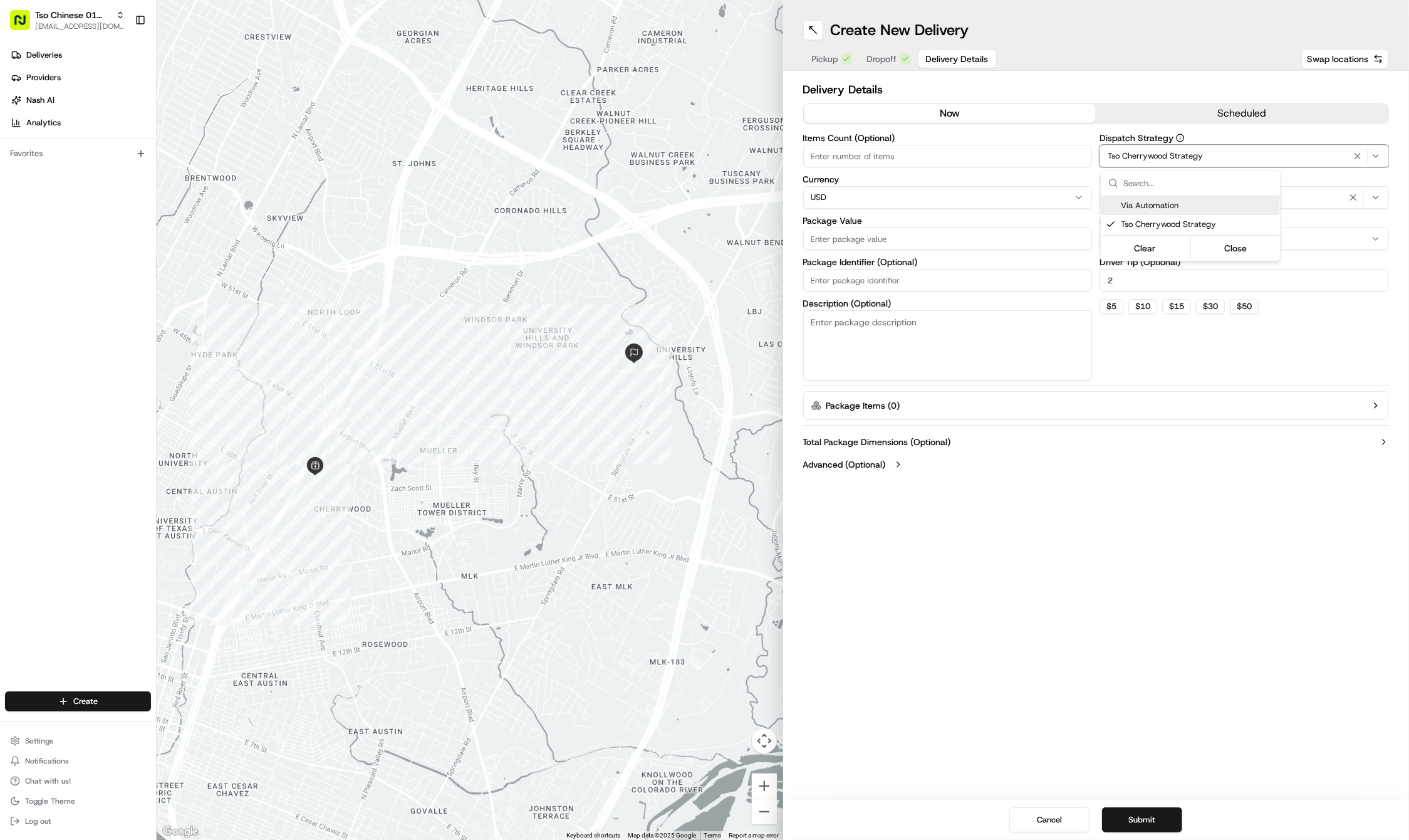
click at [1346, 198] on html "Tso Chinese 01 Cherrywood haran@tsochinese.com Toggle Sidebar Deliveries Provid…" at bounding box center [704, 420] width 1409 height 840
click at [1353, 197] on icon "button" at bounding box center [1353, 197] width 10 height 10
click at [1353, 197] on div "Select requirements" at bounding box center [1244, 197] width 283 height 11
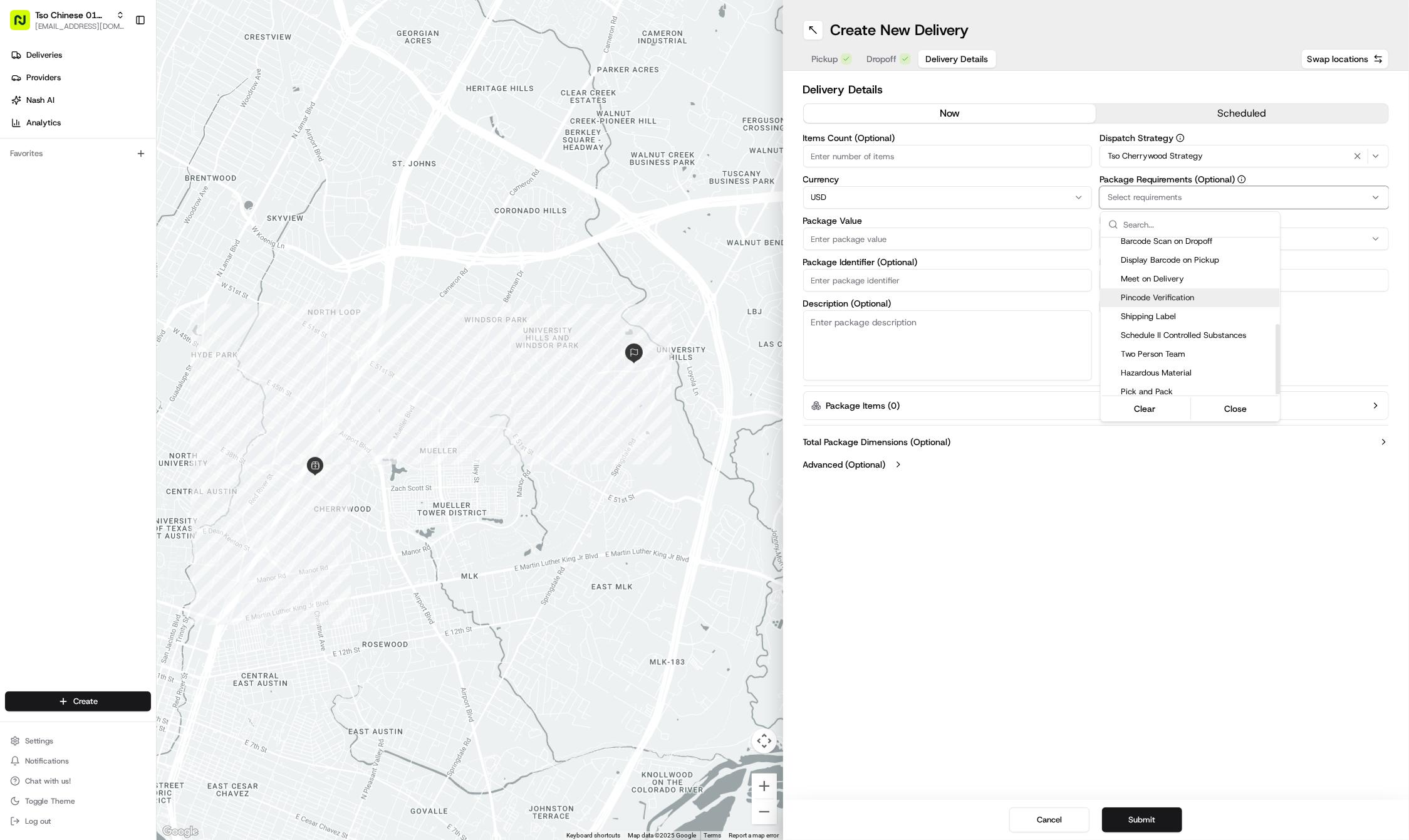
scroll to position [191, 0]
click at [1194, 277] on span "Meet on Delivery" at bounding box center [1198, 280] width 154 height 11
click at [900, 272] on html "Tso Chinese 01 Cherrywood haran@tsochinese.com Toggle Sidebar Deliveries Provid…" at bounding box center [704, 420] width 1409 height 840
click at [900, 272] on input "Package Identifier (Optional)" at bounding box center [947, 280] width 290 height 22
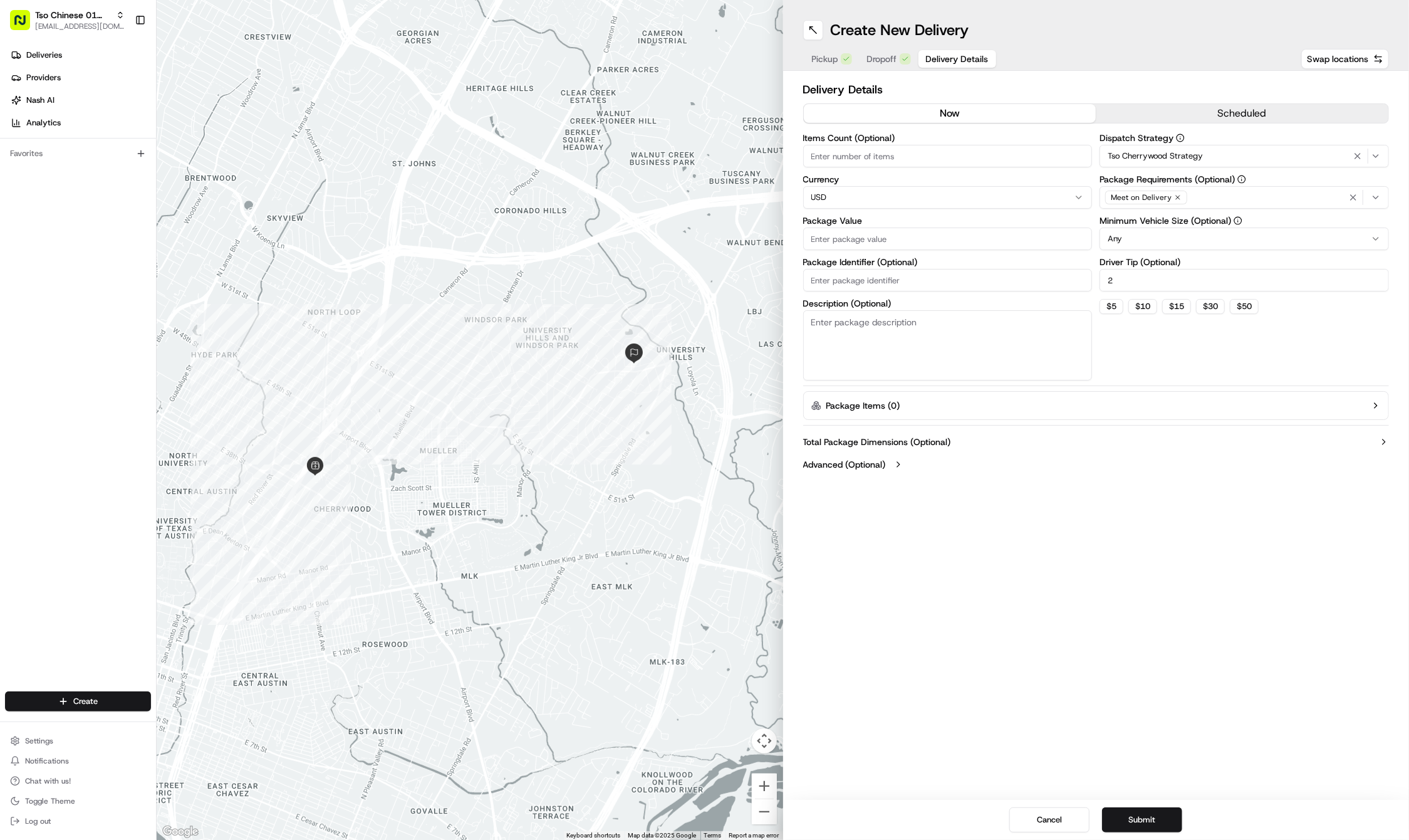
click at [900, 272] on input "Package Identifier (Optional)" at bounding box center [947, 280] width 290 height 22
paste input "AZZN9VO"
type input "AZZN9VO"
click at [888, 244] on input "Package Value" at bounding box center [947, 239] width 290 height 22
type input "29.12"
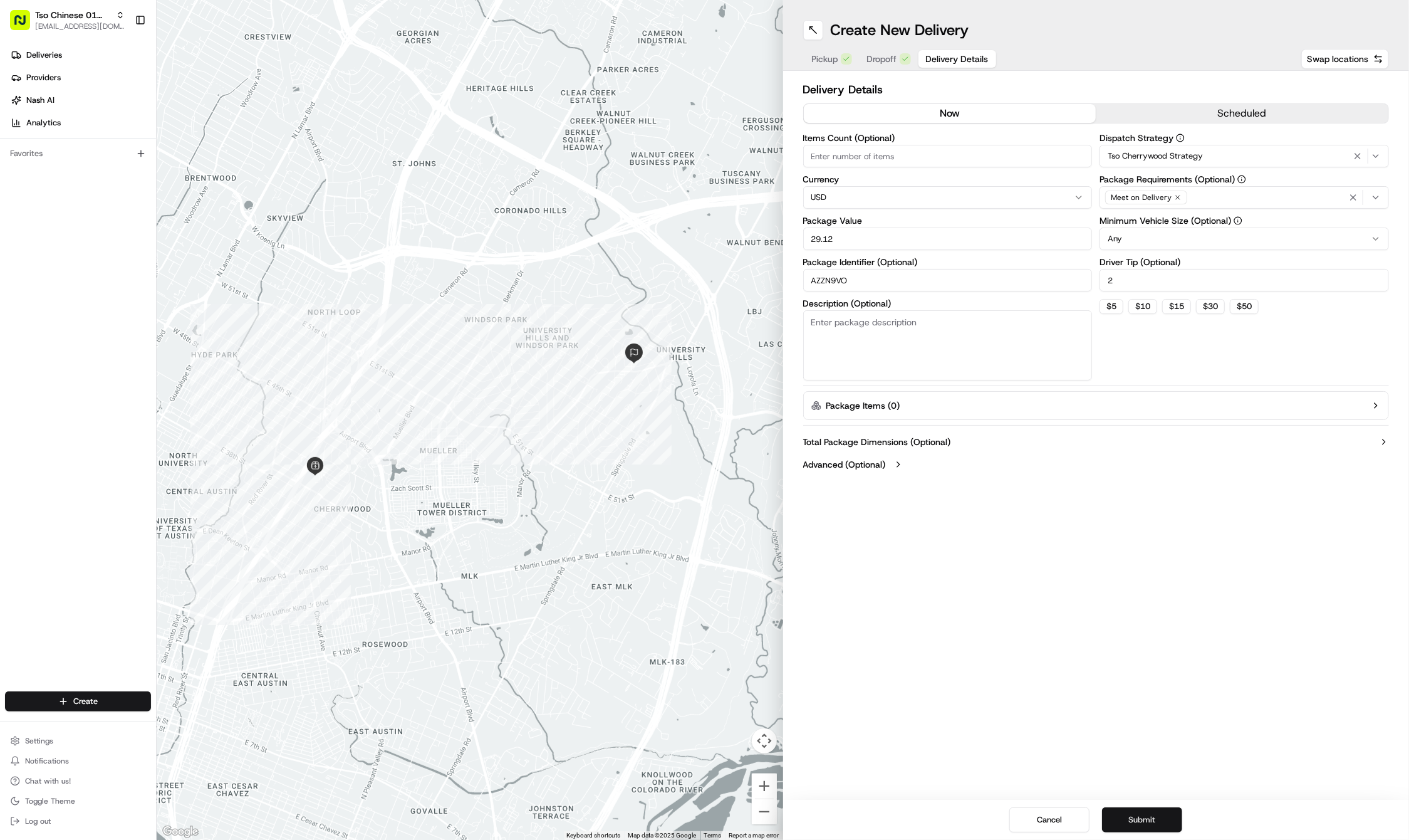
click at [1141, 820] on button "Submit" at bounding box center [1142, 819] width 80 height 25
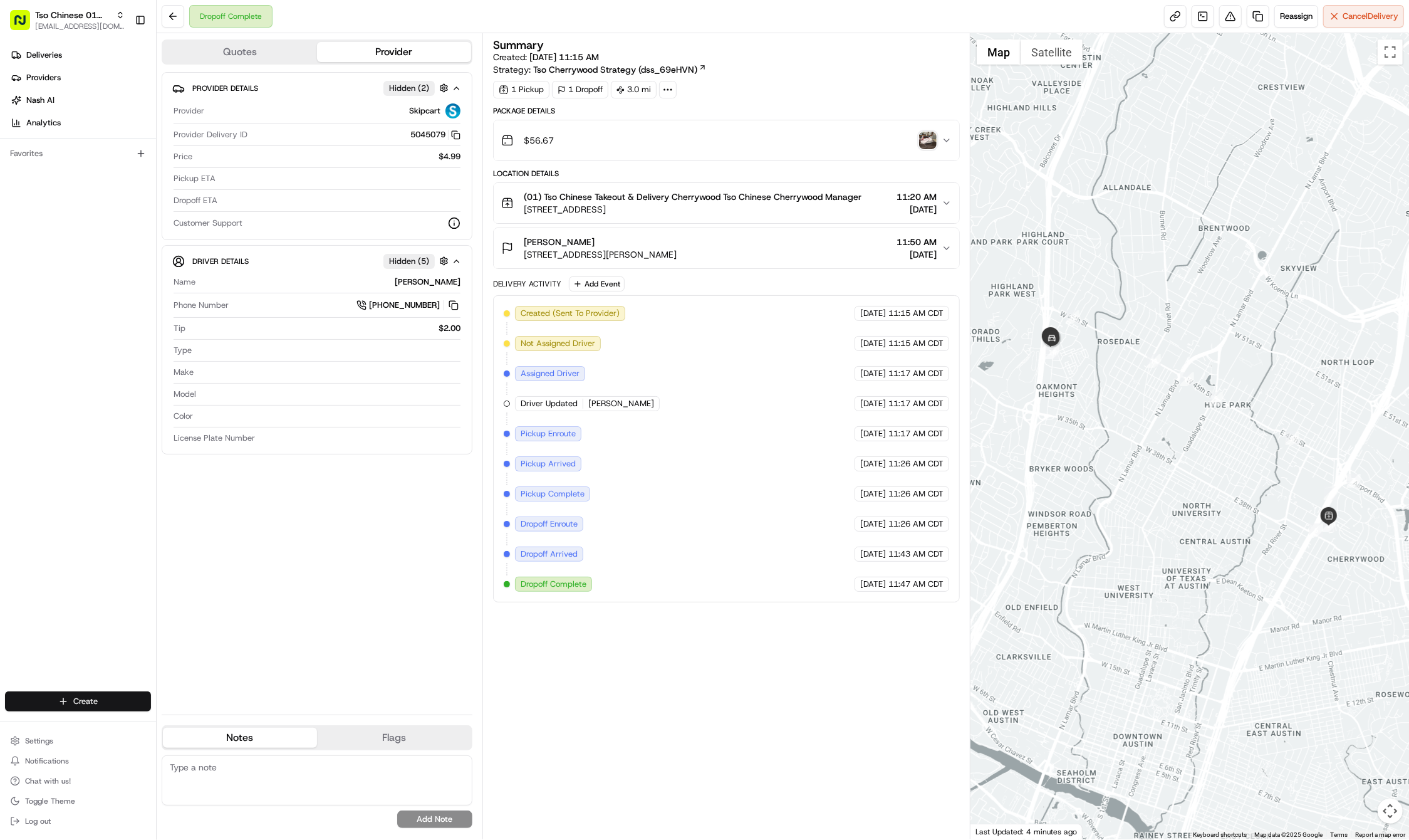
click at [91, 695] on html "Tso Chinese 01 Cherrywood [EMAIL_ADDRESS][DOMAIN_NAME] Toggle Sidebar Deliverie…" at bounding box center [704, 420] width 1409 height 840
click at [230, 723] on link "Delivery" at bounding box center [226, 724] width 140 height 22
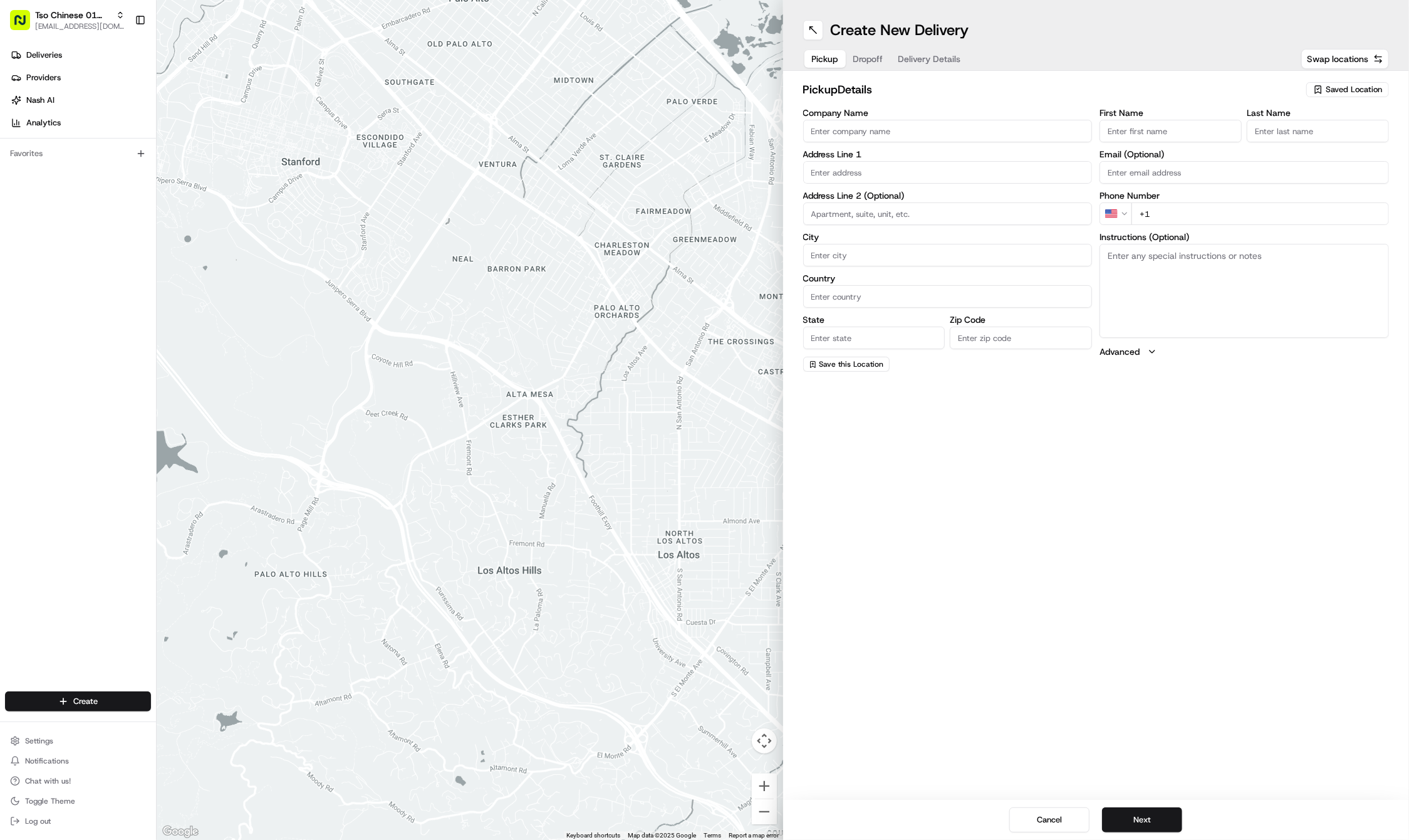
click at [1299, 91] on div "pickup Details Saved Location" at bounding box center [1096, 92] width 587 height 22
click at [1339, 80] on button "Saved Location" at bounding box center [1347, 89] width 82 height 18
click at [1297, 136] on span "(01) Tso Chinese Takeout & Delivery Cherrywood" at bounding box center [1326, 142] width 154 height 22
type input "(01) Tso Chinese Takeout & Delivery Cherrywood"
type input "Ste E-5"
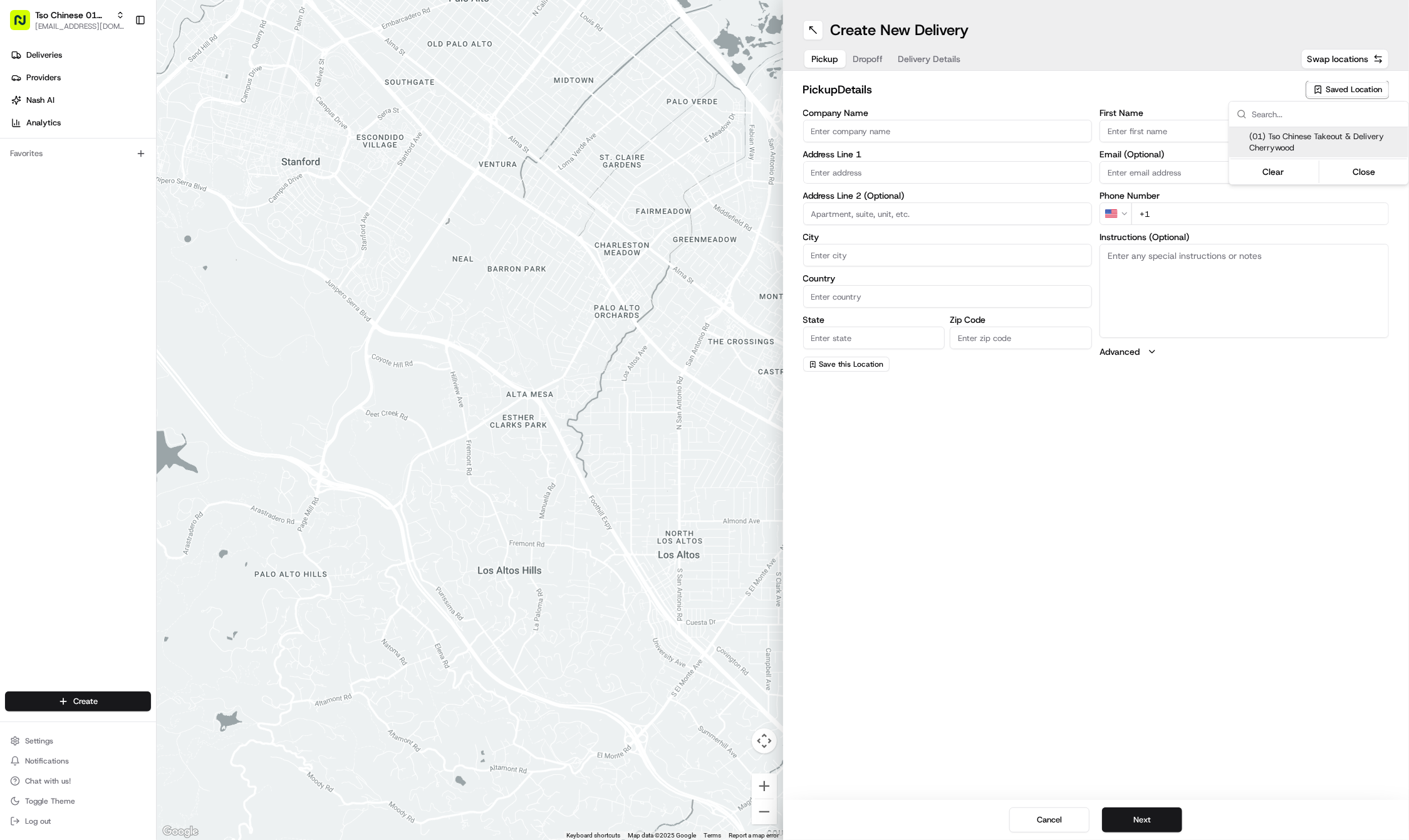
type input "Austin"
type input "US"
type input "[GEOGRAPHIC_DATA]"
type input "78722"
type input "Tso Chinese"
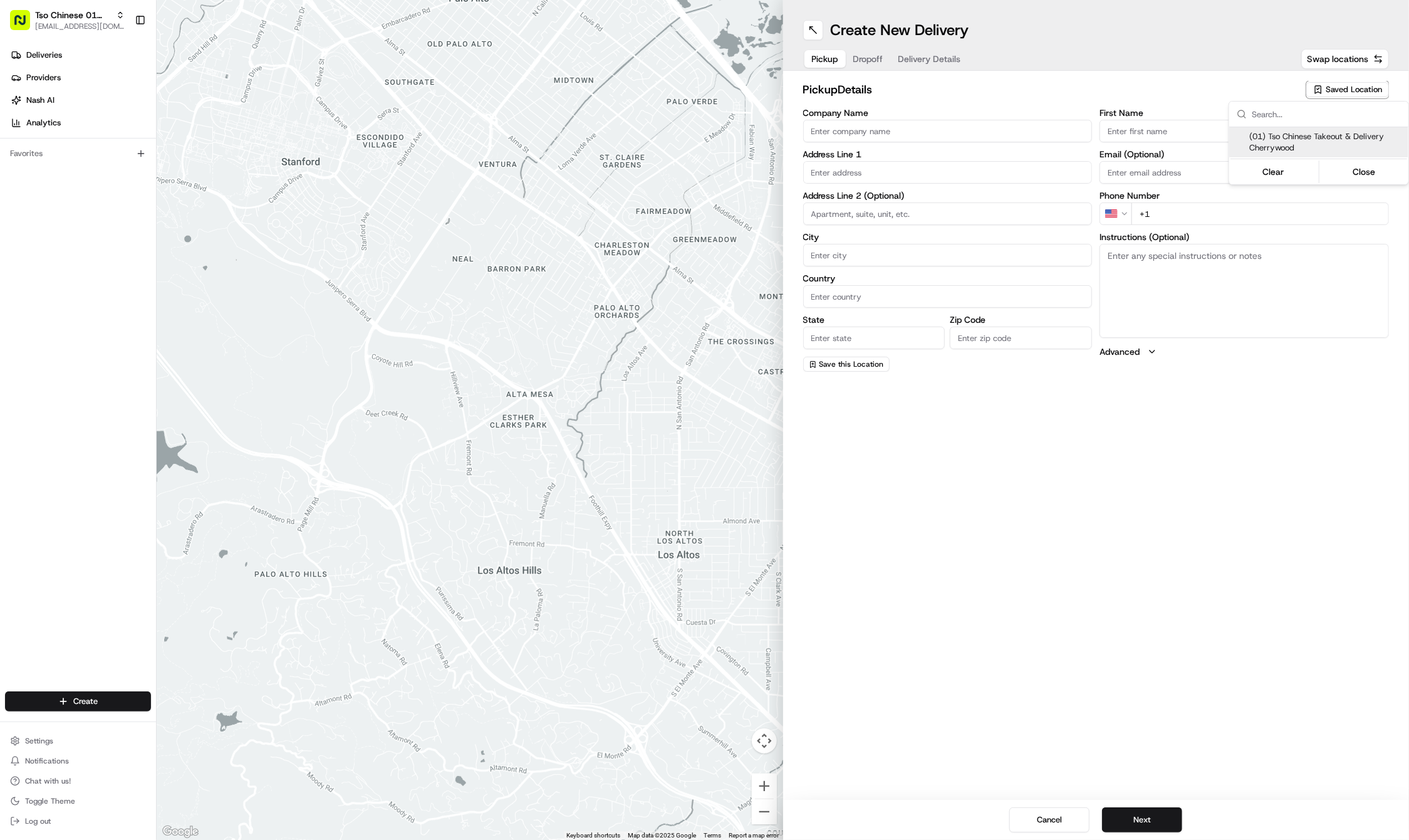
type input "Cherrywood Manager"
type input "[EMAIL_ADDRESS][DOMAIN_NAME]"
type input "[PHONE_NUMBER]"
type textarea "Submit a picture displaying address & food as Proof of Delivery. Envía una foto…"
type input "[STREET_ADDRESS]"
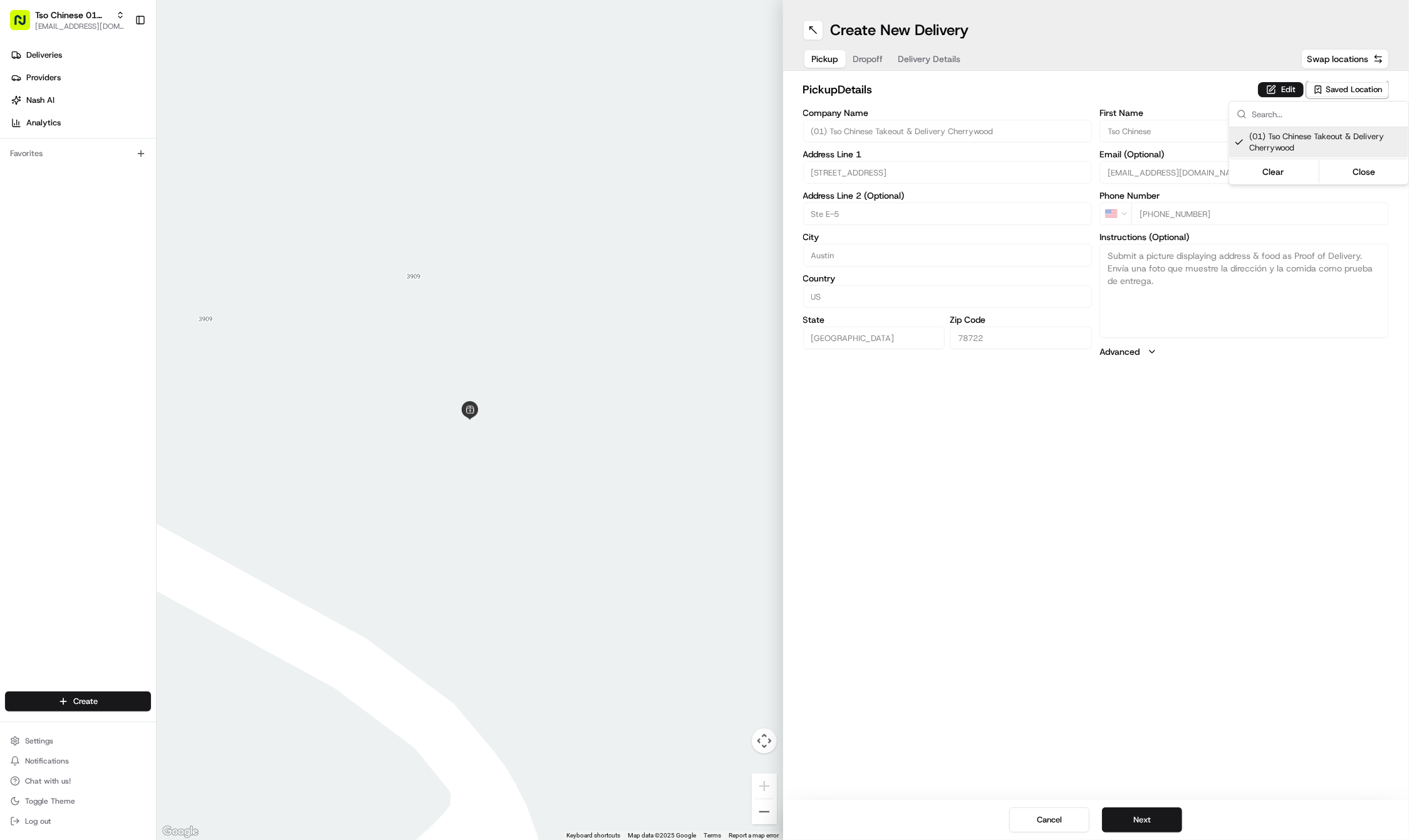
click at [1124, 496] on html "Tso Chinese 01 Cherrywood [EMAIL_ADDRESS][DOMAIN_NAME] Toggle Sidebar Deliverie…" at bounding box center [704, 420] width 1409 height 840
click at [1131, 821] on button "Next" at bounding box center [1142, 819] width 80 height 25
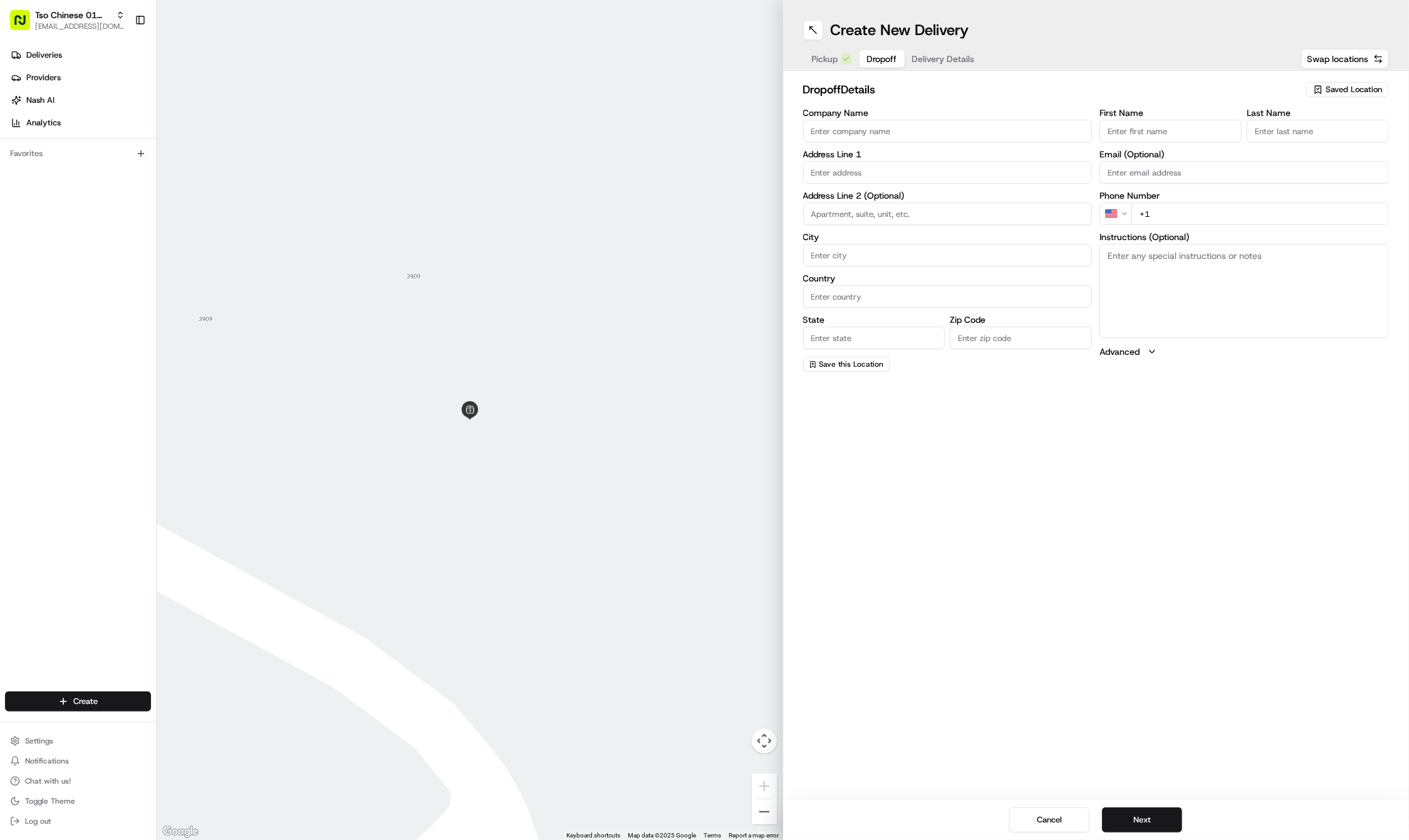
click at [1181, 142] on div "First Name Last Name Email (Optional) Phone Number US +1 Instructions (Optional…" at bounding box center [1244, 240] width 290 height 263
paste input "Cristian"
type input "Cristian"
paste input "Nunez"
type input "Nunez"
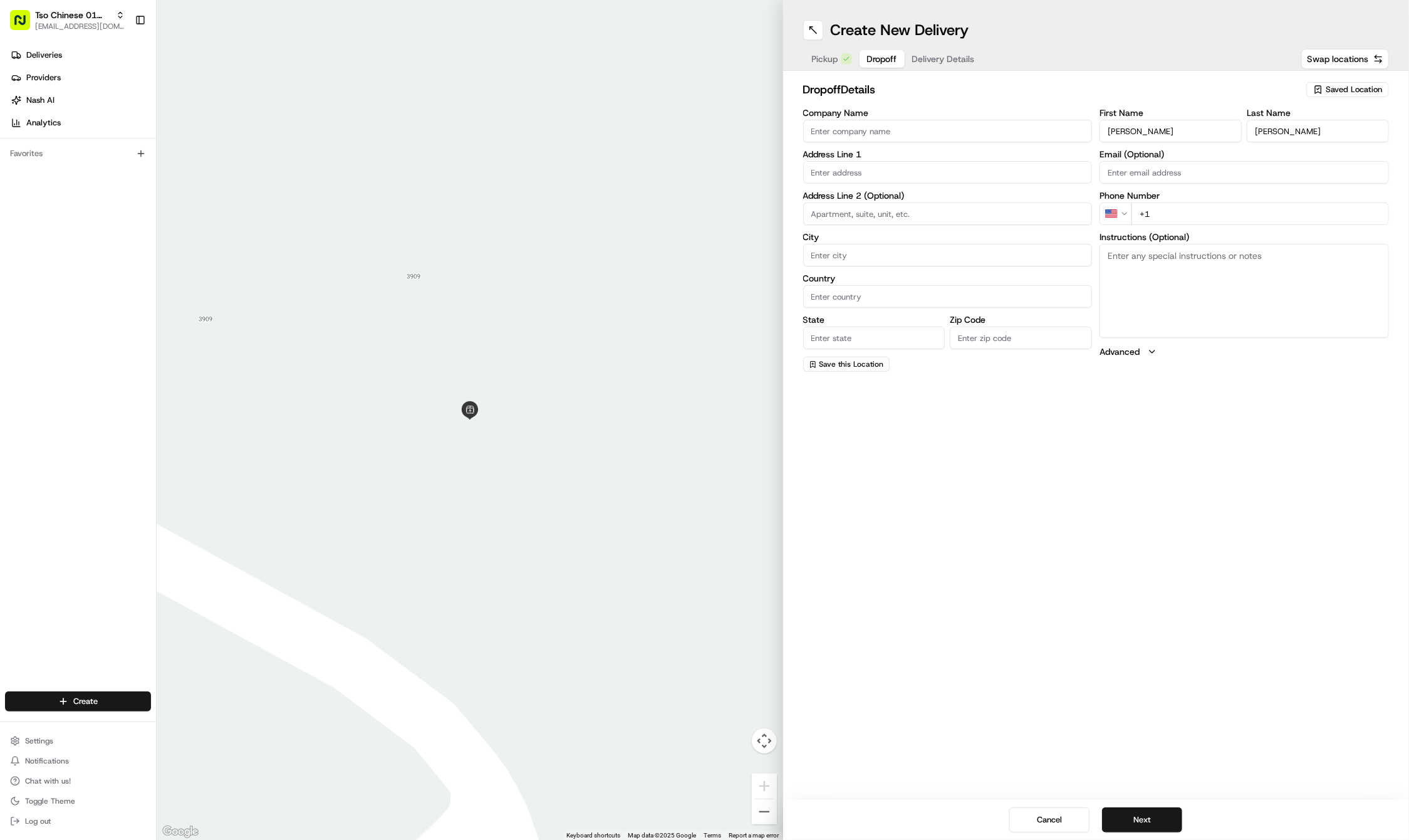
paste input "51 2576497"
click at [1145, 209] on input "+51 25764971" at bounding box center [1260, 214] width 257 height 22
type input "+1 512 576 4971"
paste input "3702 N Interstate 35"
click at [874, 198] on div "3702 North Interstate 35th Service Road, Austin, TX" at bounding box center [948, 198] width 283 height 19
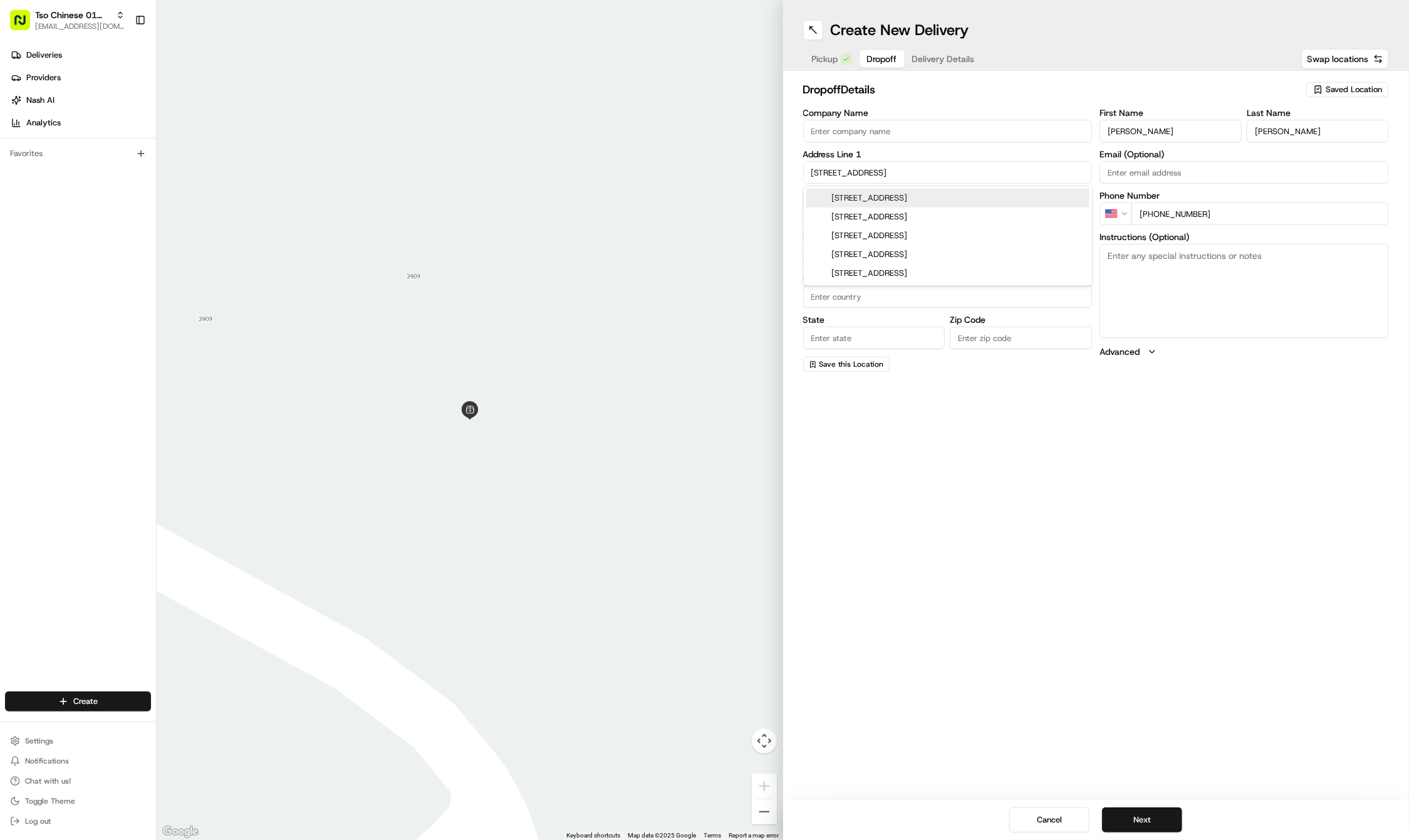
type input "[STREET_ADDRESS]"
type input "Austin"
type input "United States"
type input "TX"
type input "78722"
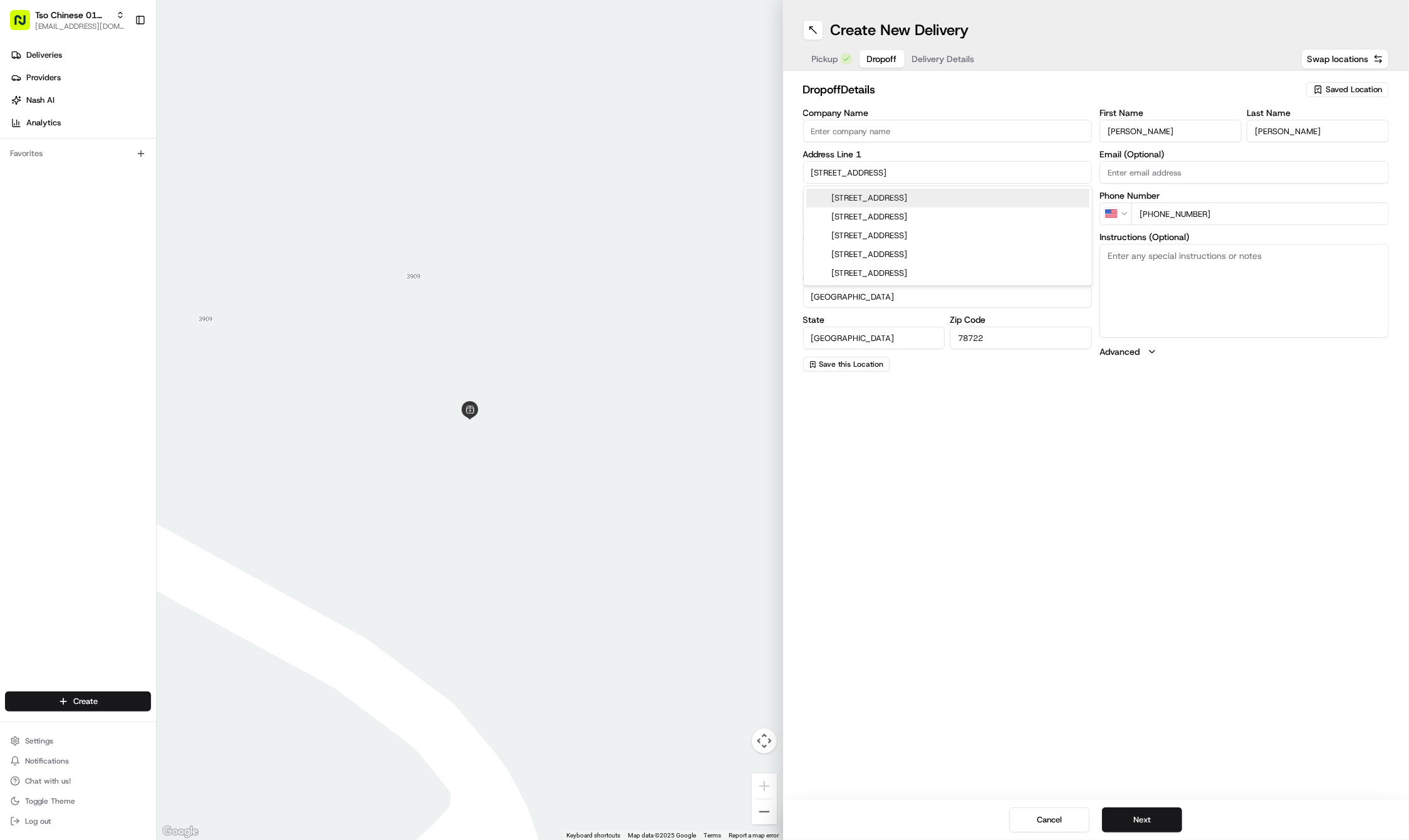
type input "3702 North Interstate 35 Service Road"
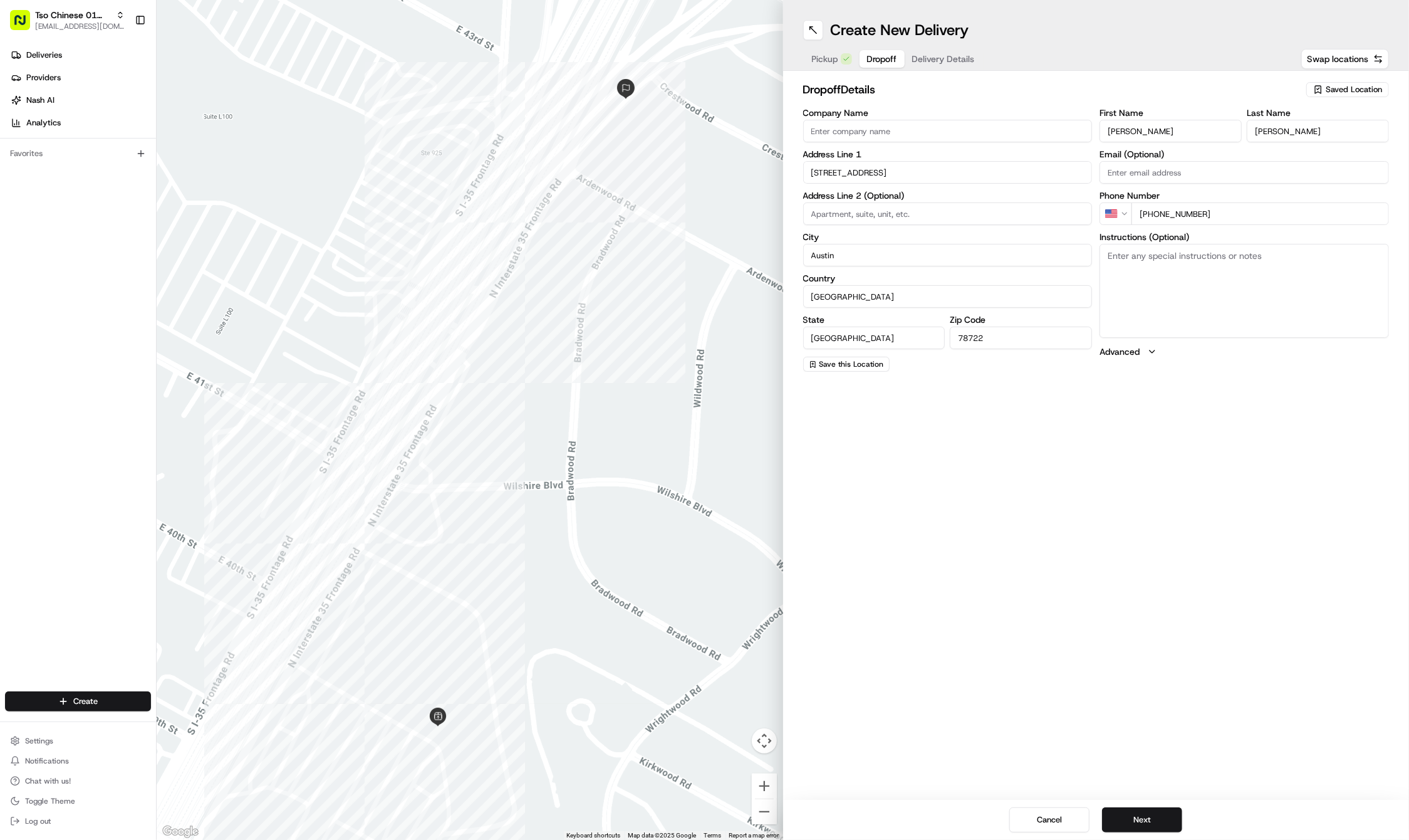
click at [1098, 603] on div "Create New Delivery Pickup Dropoff Delivery Details Swap locations dropoff Deta…" at bounding box center [1096, 420] width 626 height 840
click at [1148, 805] on div "Cancel Next" at bounding box center [1096, 819] width 626 height 40
click at [1148, 813] on button "Next" at bounding box center [1142, 819] width 80 height 25
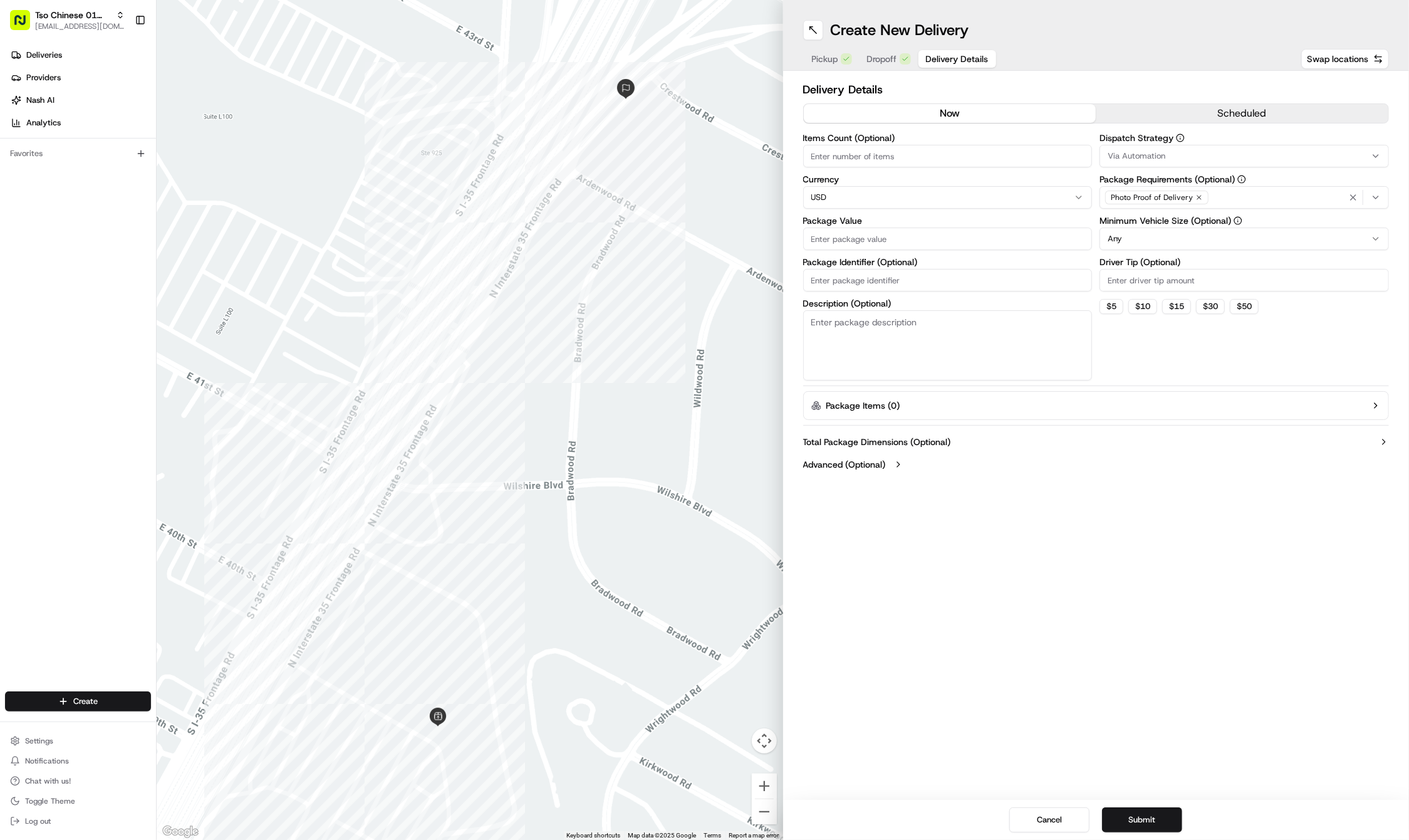
click at [913, 277] on input "Package Identifier (Optional)" at bounding box center [947, 280] width 290 height 22
paste input "4DRSI5O"
type input "4DRSI5O"
click at [868, 239] on input "Package Value" at bounding box center [947, 239] width 290 height 22
type input "29.71"
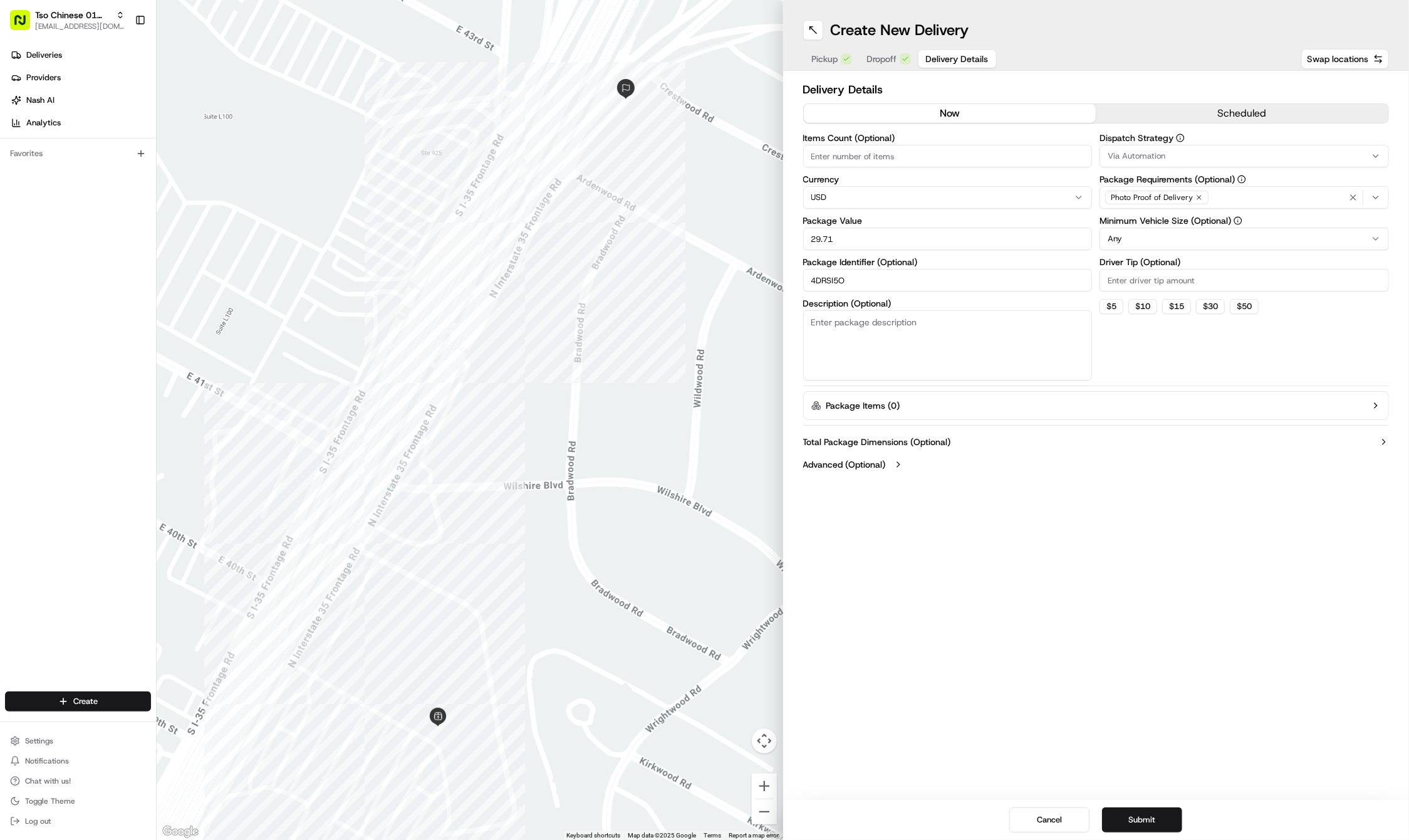
click at [1141, 272] on input "Driver Tip (Optional)" at bounding box center [1244, 280] width 290 height 22
type input "2"
click at [1166, 156] on div "Via Automation" at bounding box center [1244, 156] width 283 height 11
click at [1174, 229] on span "Tso Cherrywood Strategy" at bounding box center [1198, 224] width 154 height 11
click at [1353, 194] on icon "button" at bounding box center [1353, 197] width 10 height 10
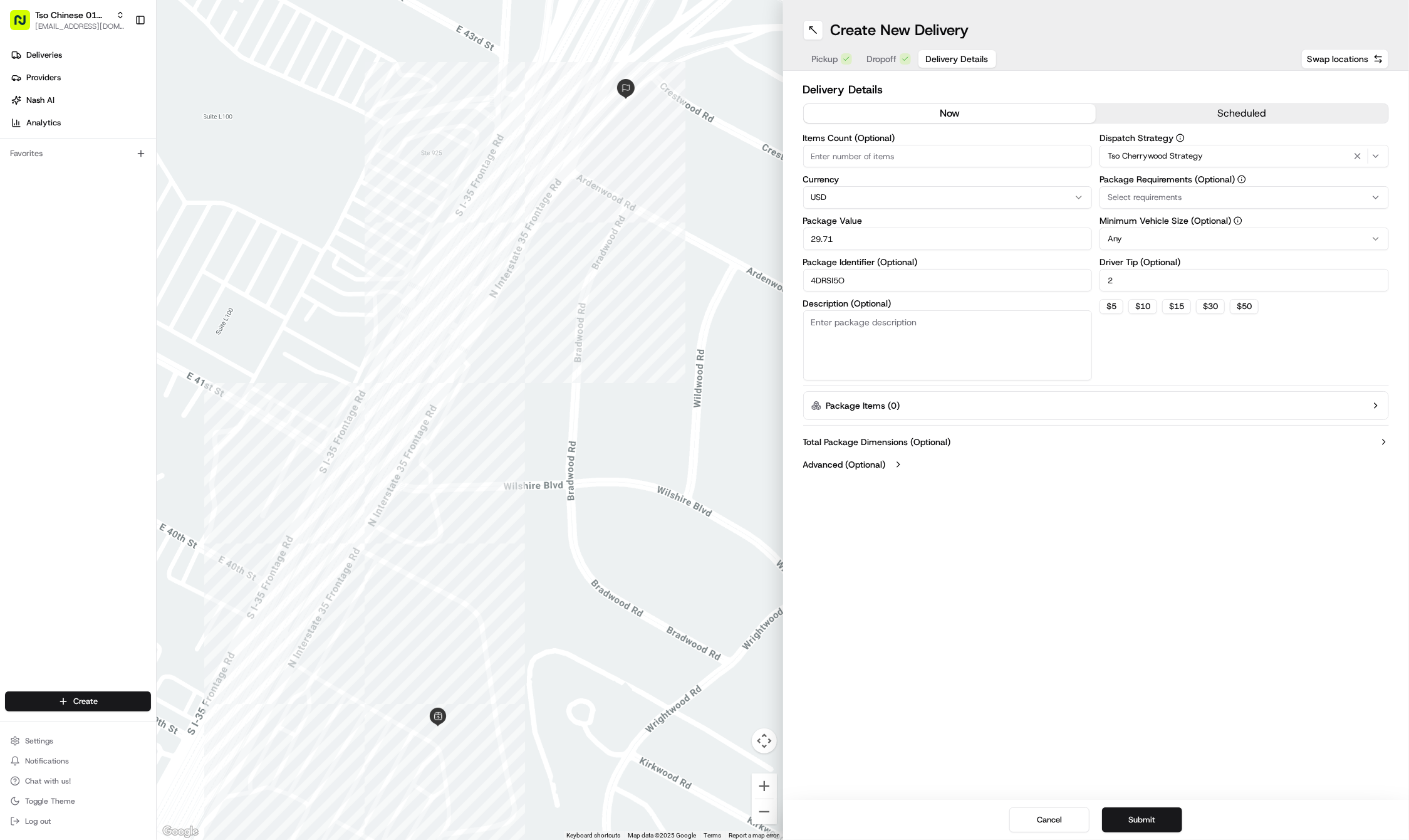
click at [1353, 194] on div "Select requirements" at bounding box center [1244, 197] width 283 height 11
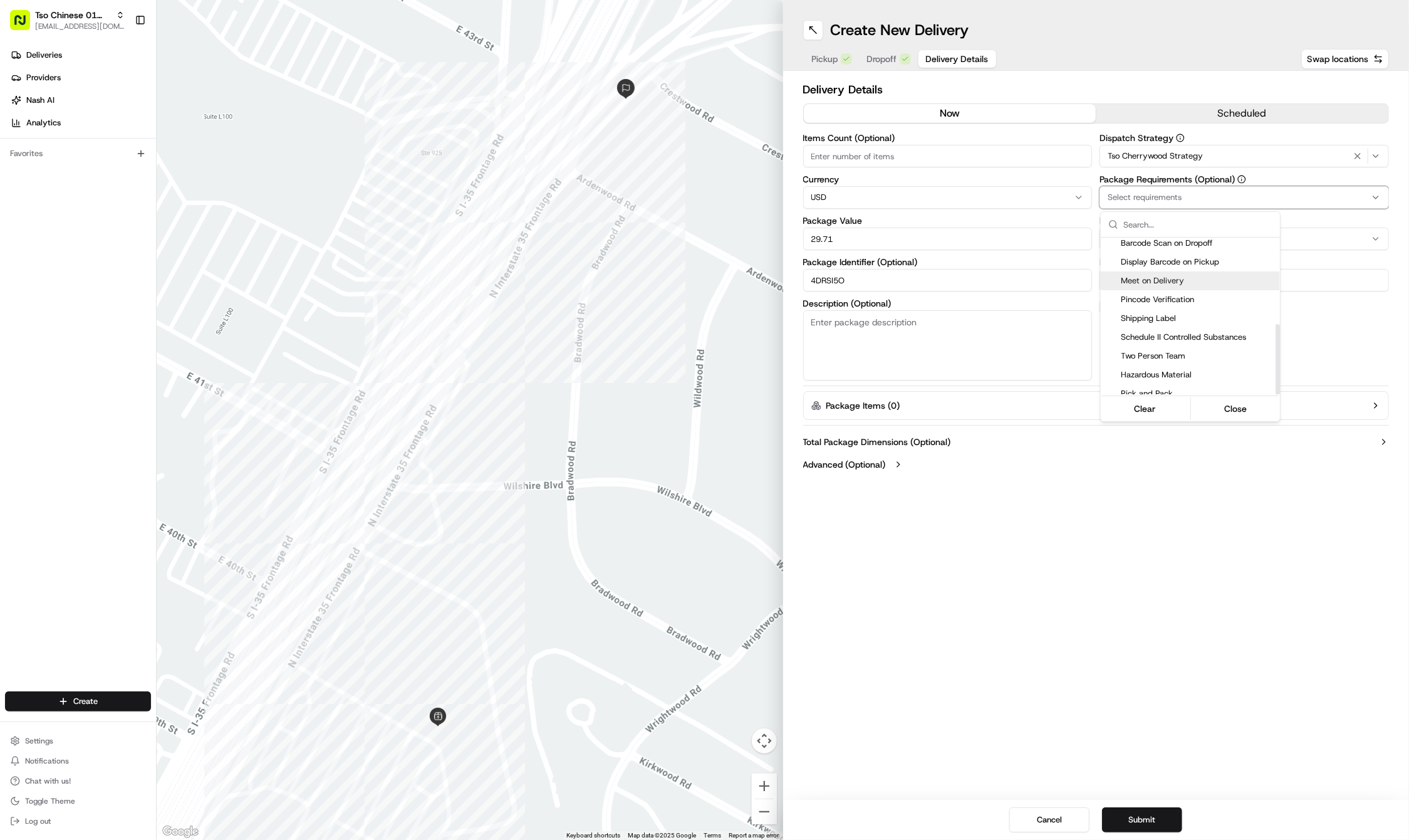
click at [1189, 278] on span "Meet on Delivery" at bounding box center [1198, 280] width 154 height 11
click at [1131, 488] on html "Tso Chinese 01 Cherrywood haran@tsochinese.com Toggle Sidebar Deliveries Provid…" at bounding box center [704, 420] width 1409 height 840
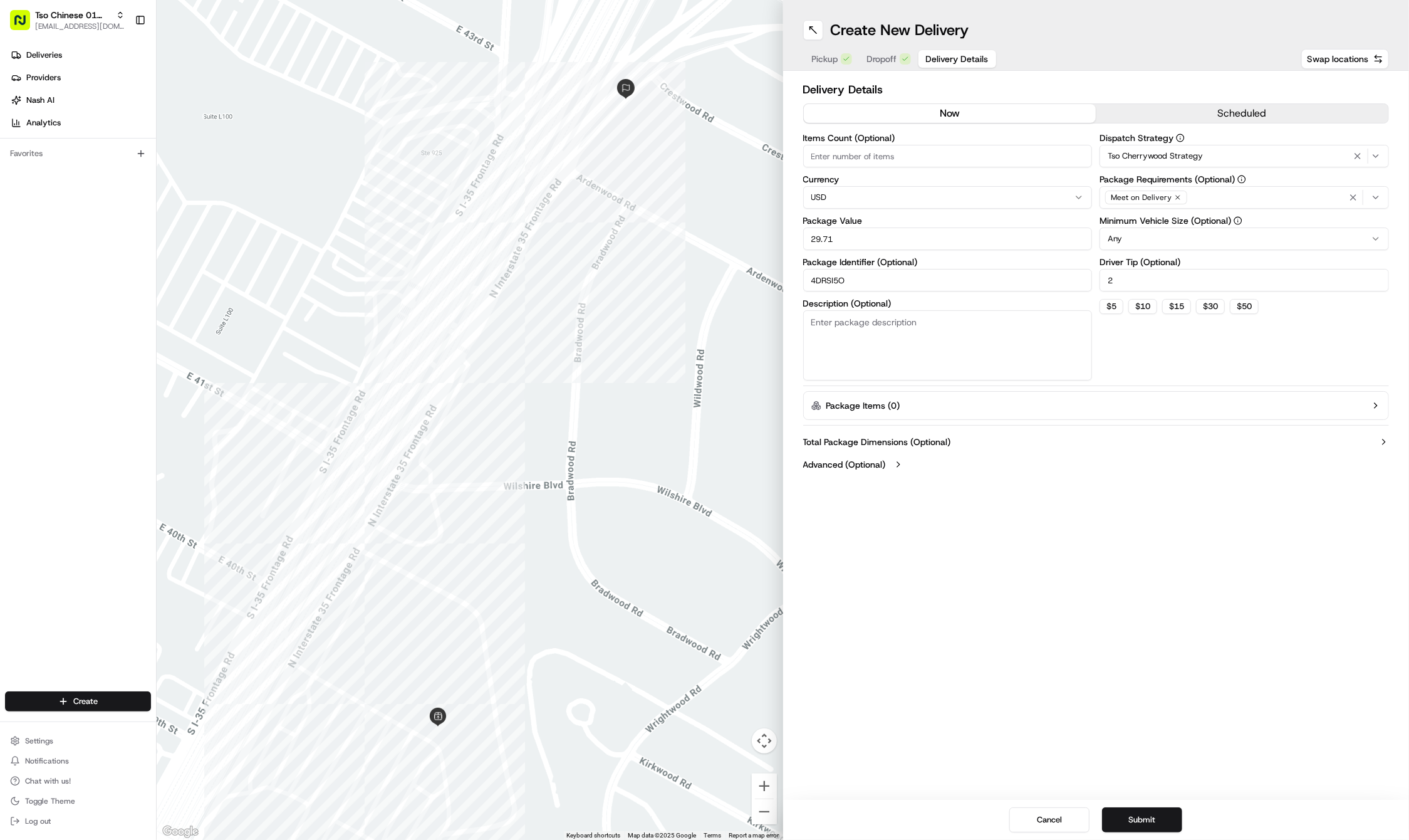
click at [1098, 696] on div "Create New Delivery Pickup Dropoff Delivery Details Swap locations Delivery Det…" at bounding box center [1096, 420] width 626 height 840
click at [1143, 820] on button "Submit" at bounding box center [1142, 819] width 80 height 25
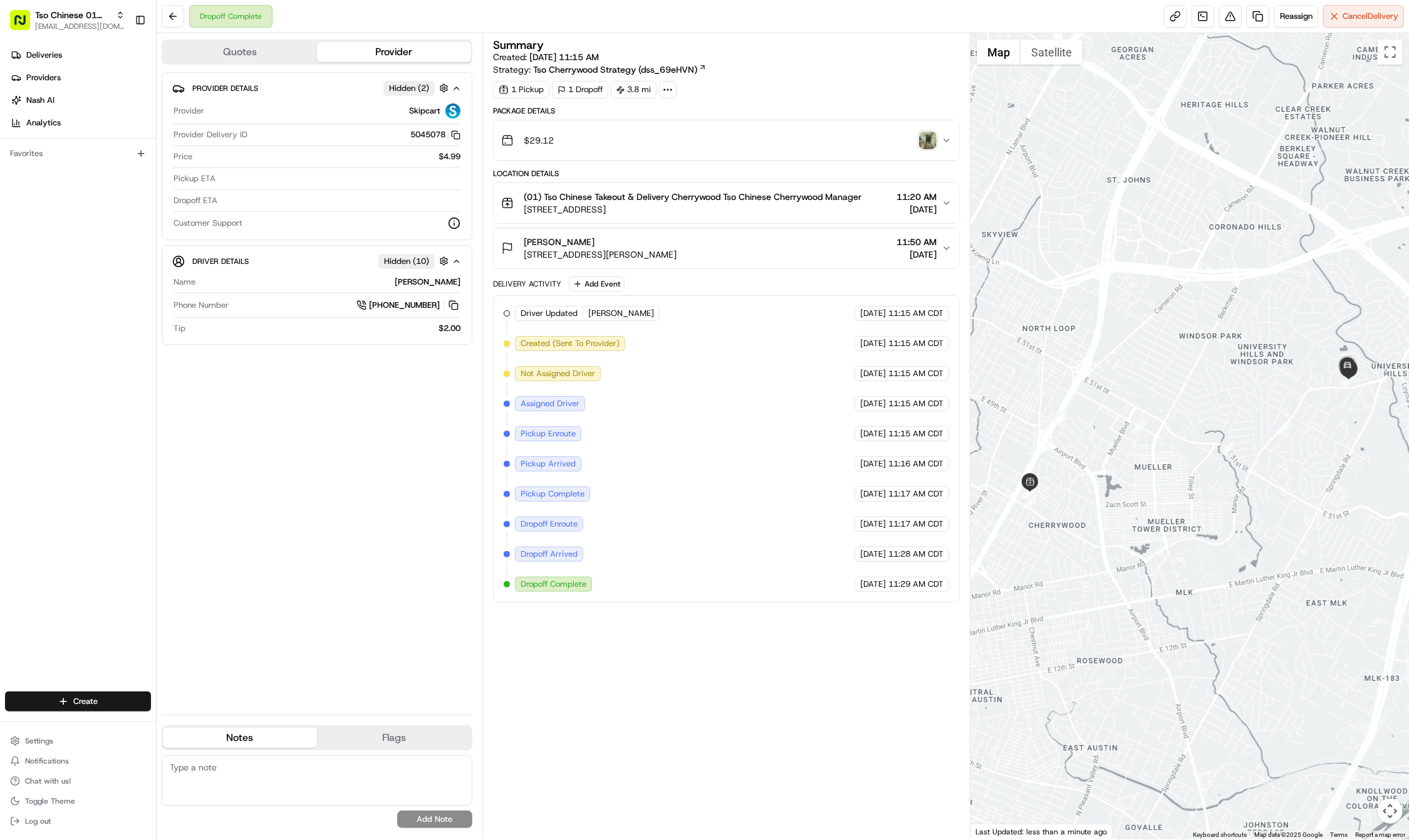
click at [85, 665] on div "Deliveries Providers [PERSON_NAME] Analytics Favorites" at bounding box center [78, 369] width 156 height 659
click at [88, 695] on html "Tso Chinese 01 Cherrywood [EMAIL_ADDRESS][DOMAIN_NAME] Toggle Sidebar Deliverie…" at bounding box center [704, 420] width 1409 height 840
click at [204, 723] on link "Delivery" at bounding box center [226, 724] width 140 height 22
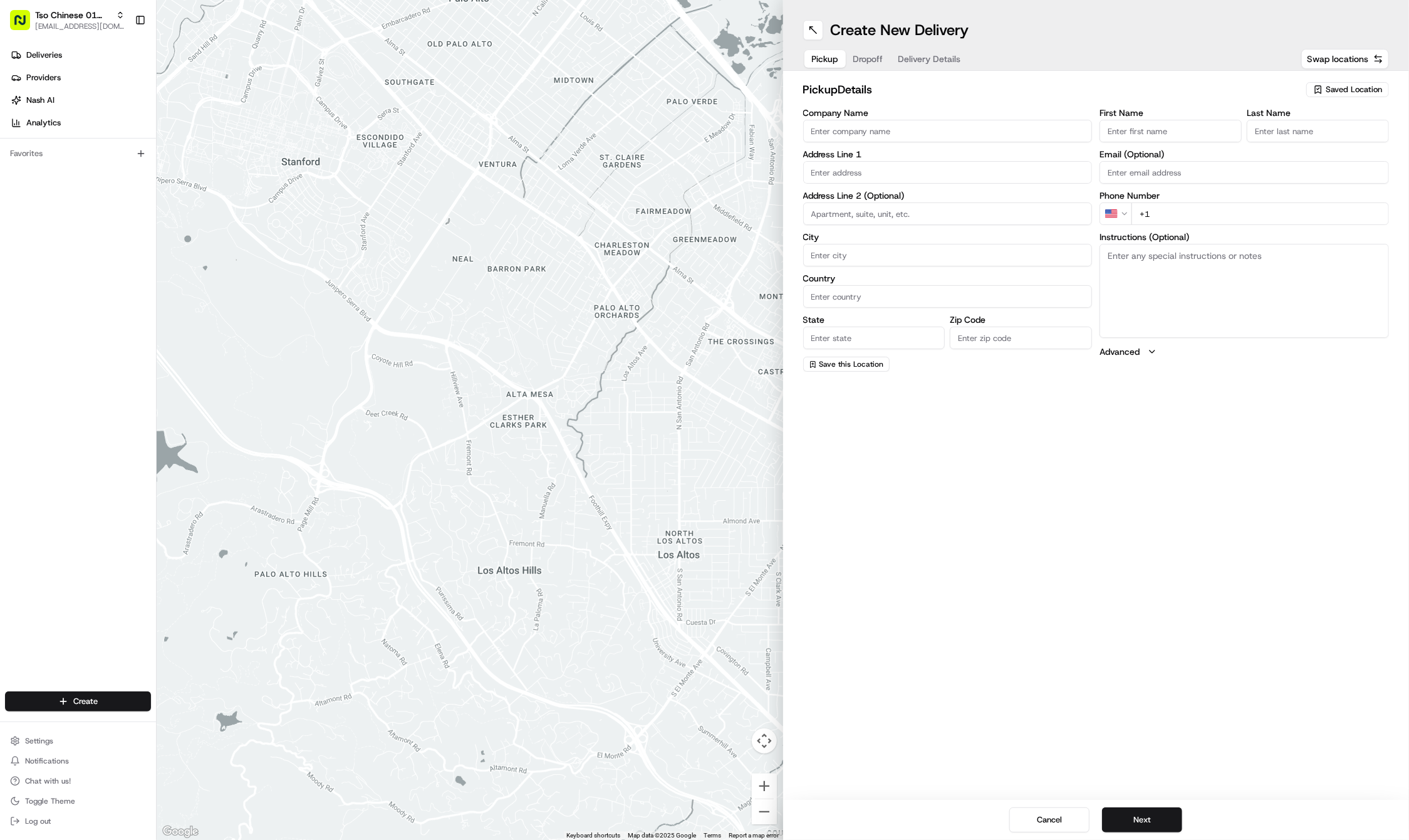
click at [1334, 85] on span "Saved Location" at bounding box center [1353, 90] width 56 height 11
click at [1292, 136] on span "(01) Tso Chinese Takeout & Delivery Cherrywood" at bounding box center [1326, 142] width 154 height 22
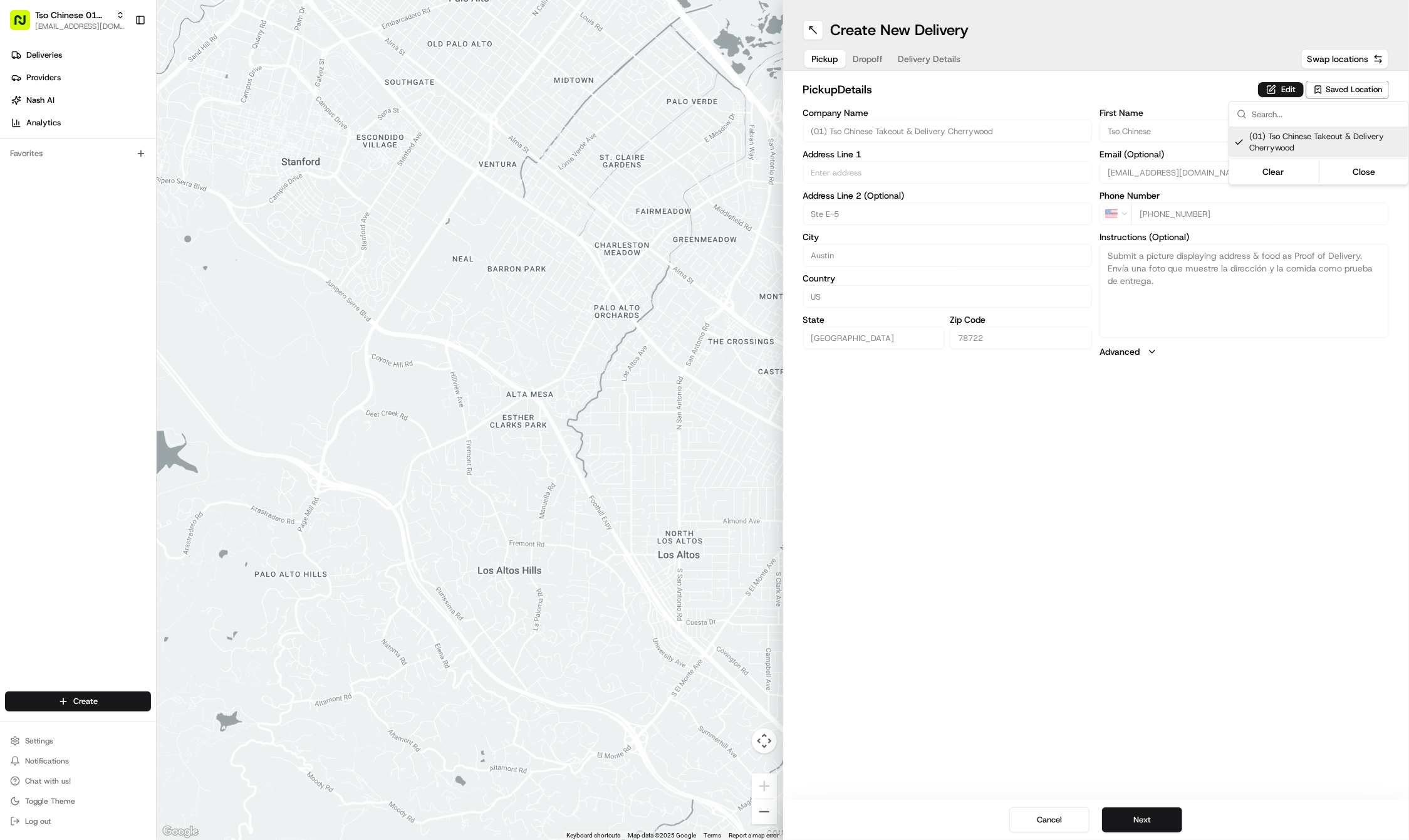
type input "(01) Tso Chinese Takeout & Delivery Cherrywood"
type input "Ste E-5"
type input "Austin"
type input "US"
type input "[GEOGRAPHIC_DATA]"
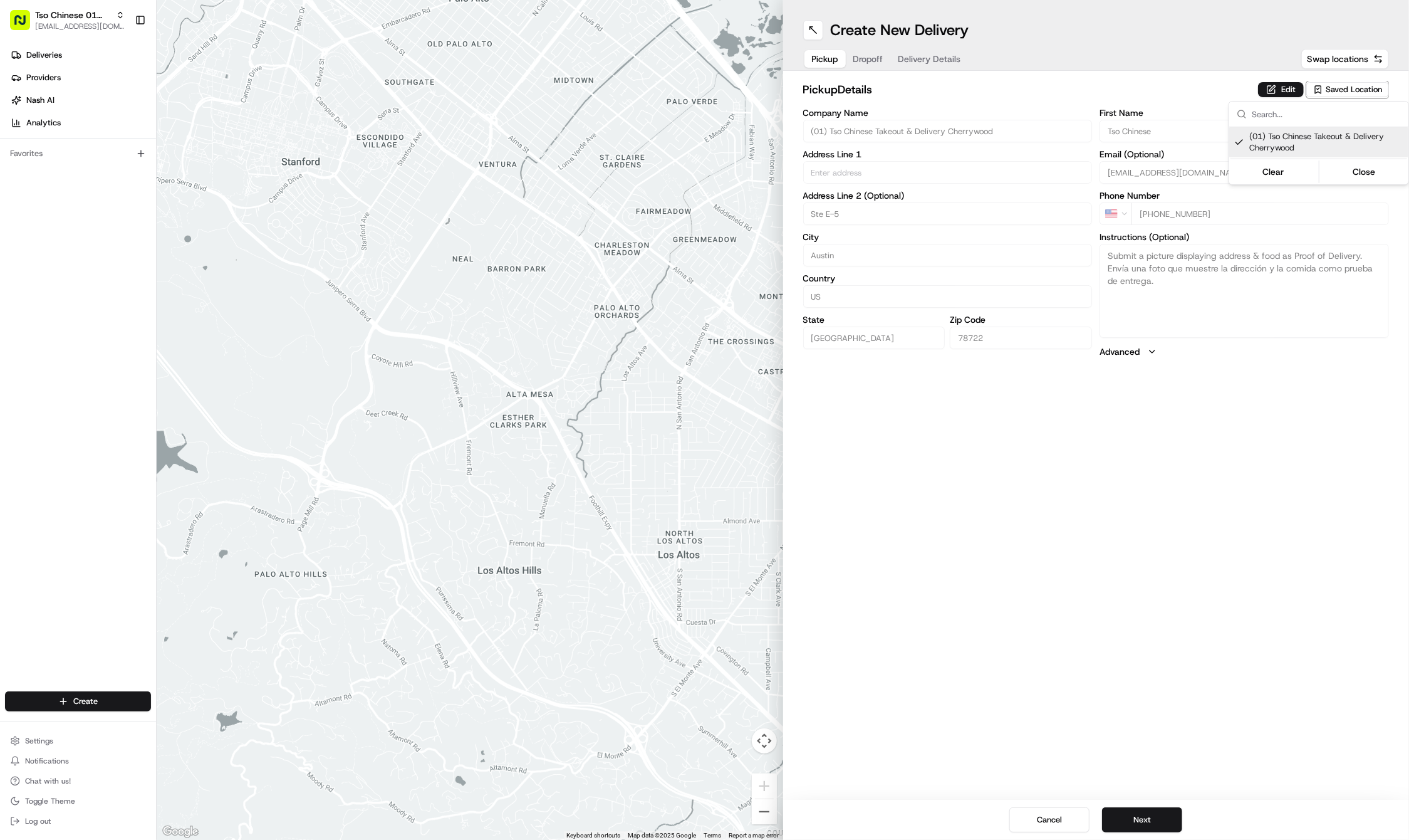
type input "78722"
type input "Tso Chinese"
type input "Cherrywood Manager"
type input "[EMAIL_ADDRESS][DOMAIN_NAME]"
type input "[PHONE_NUMBER]"
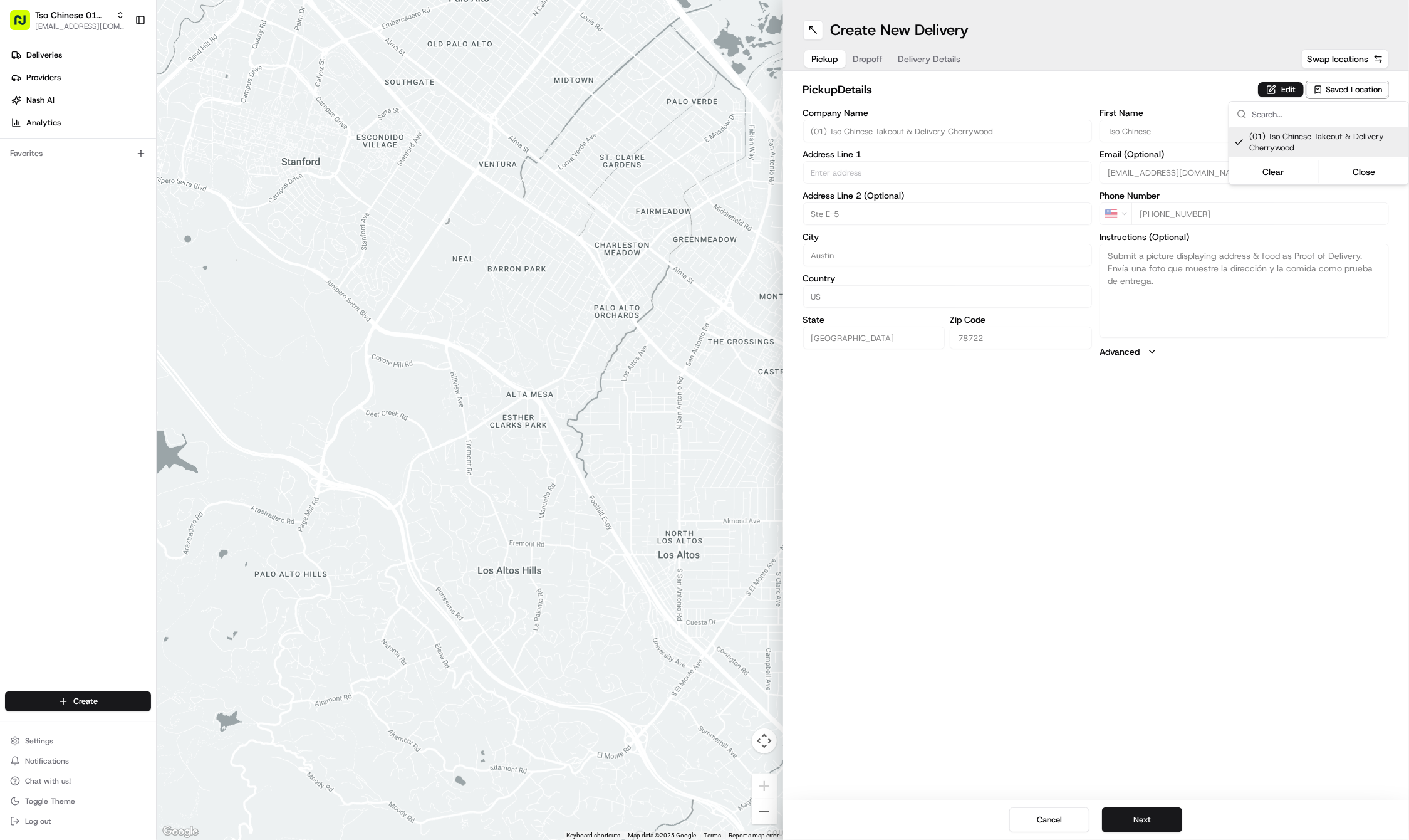
type textarea "Submit a picture displaying address & food as Proof of Delivery. Envía una foto…"
type input "[STREET_ADDRESS]"
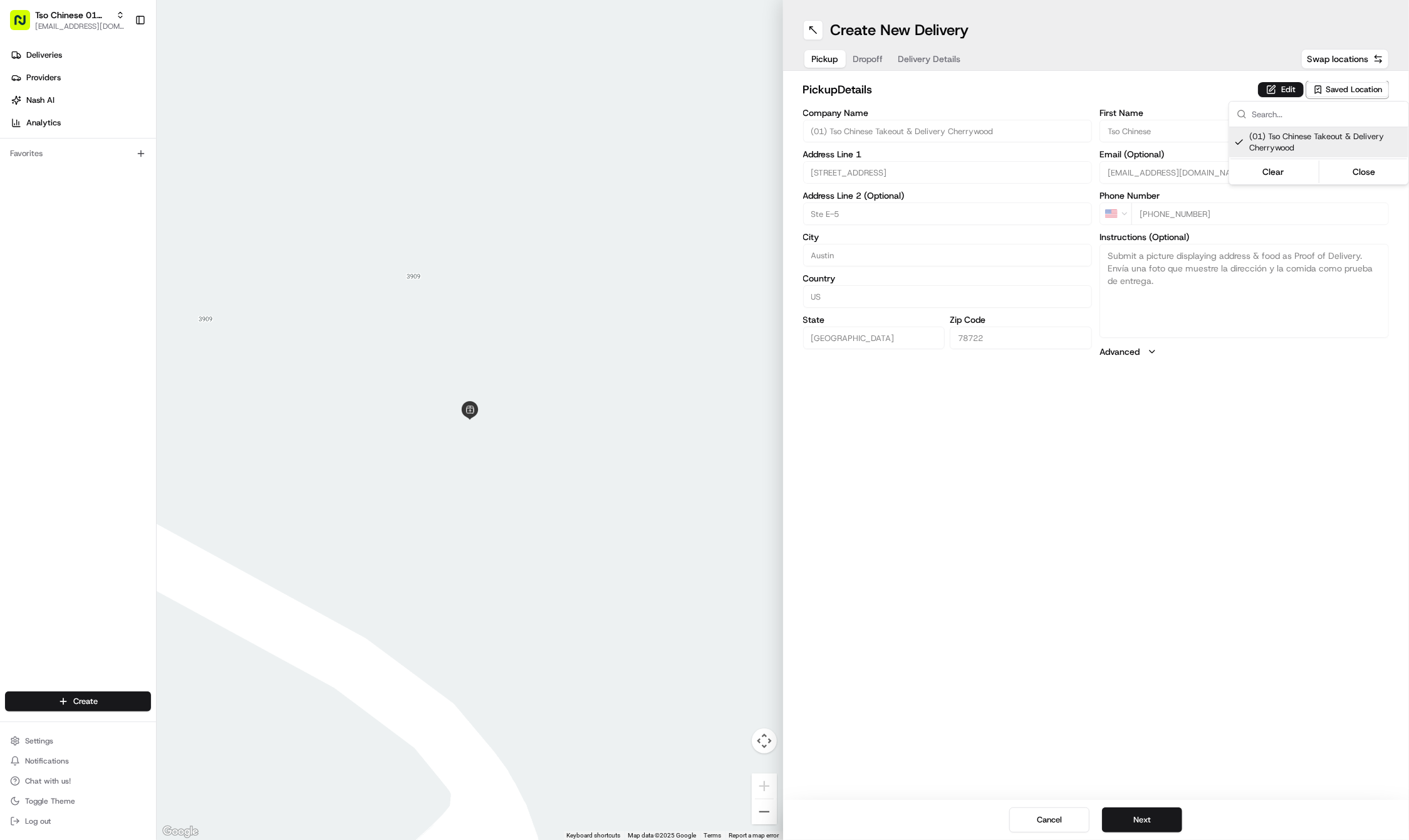
click at [1077, 642] on html "Tso Chinese 01 Cherrywood [EMAIL_ADDRESS][DOMAIN_NAME] Toggle Sidebar Deliverie…" at bounding box center [704, 420] width 1409 height 840
click at [1156, 817] on button "Next" at bounding box center [1142, 819] width 80 height 25
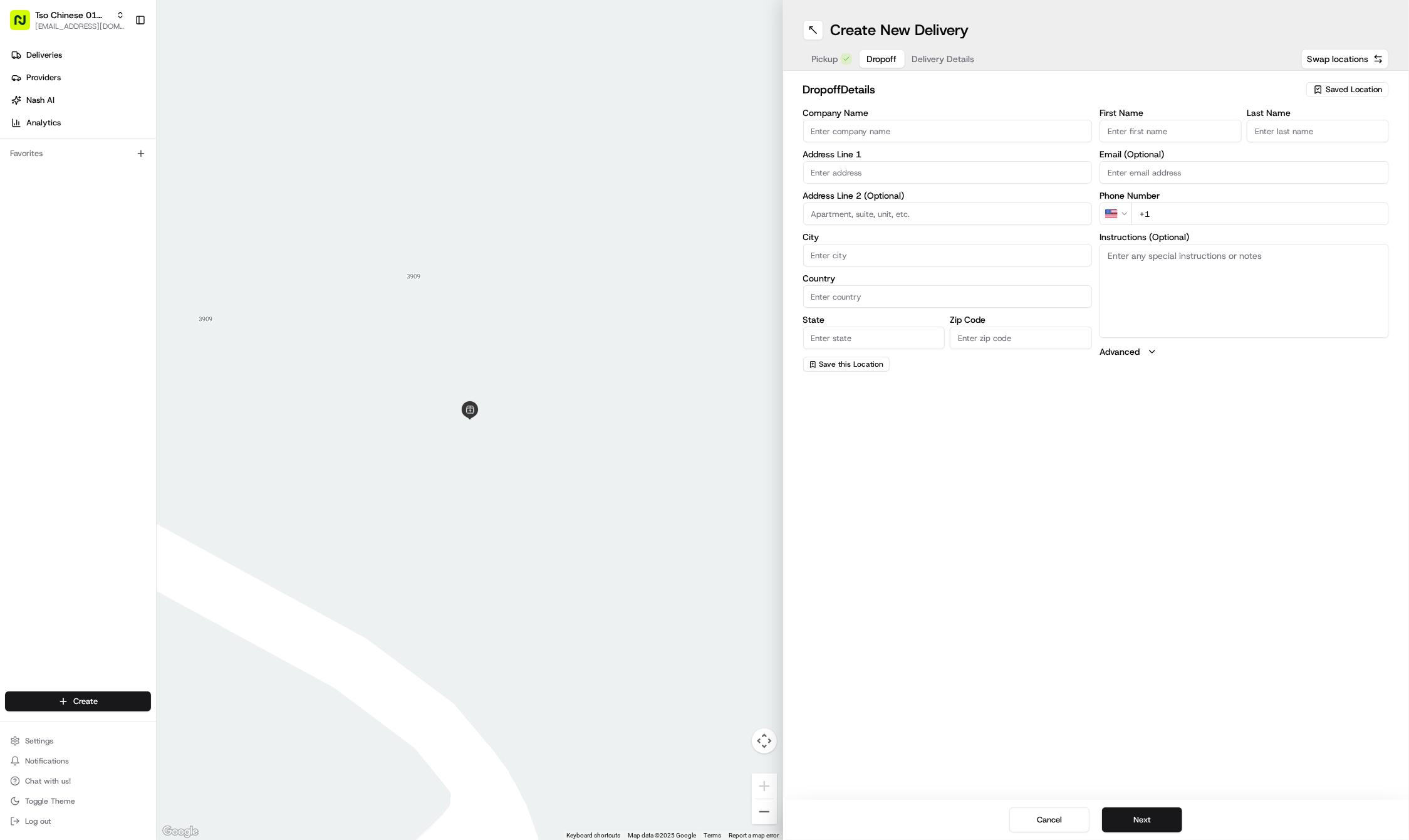
click at [1179, 156] on label "Email (Optional)" at bounding box center [1244, 154] width 290 height 8
click at [1179, 161] on input "Email (Optional)" at bounding box center [1244, 172] width 290 height 22
paste input "[PERSON_NAME]"
type input "[PERSON_NAME]"
click at [1329, 112] on label "Last Name" at bounding box center [1318, 112] width 142 height 8
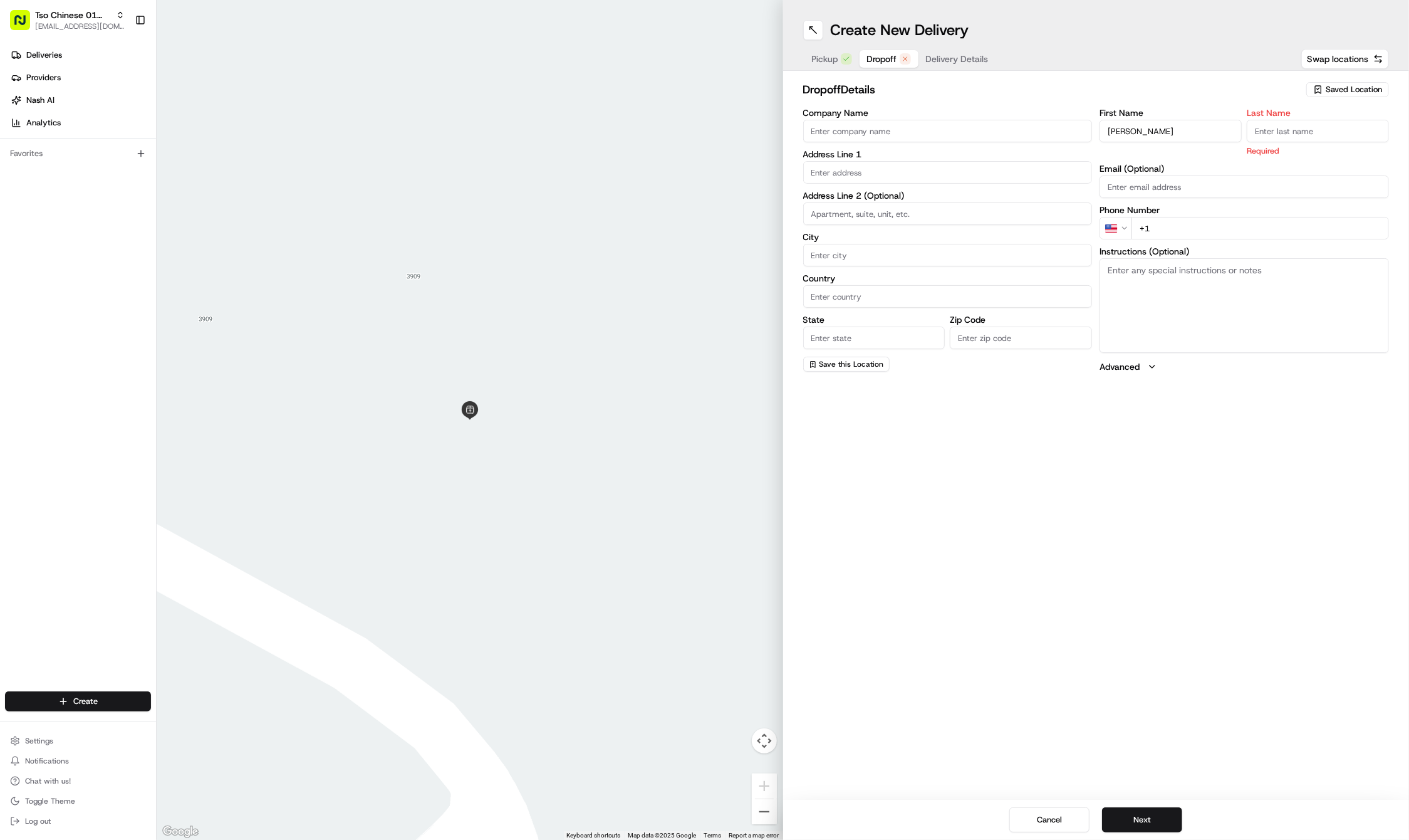
click at [1329, 119] on input "Last Name" at bounding box center [1318, 130] width 142 height 22
paste input "[PERSON_NAME]"
type input "[PERSON_NAME]"
paste input "[PHONE_NUMBER]"
type input "[PHONE_NUMBER]"
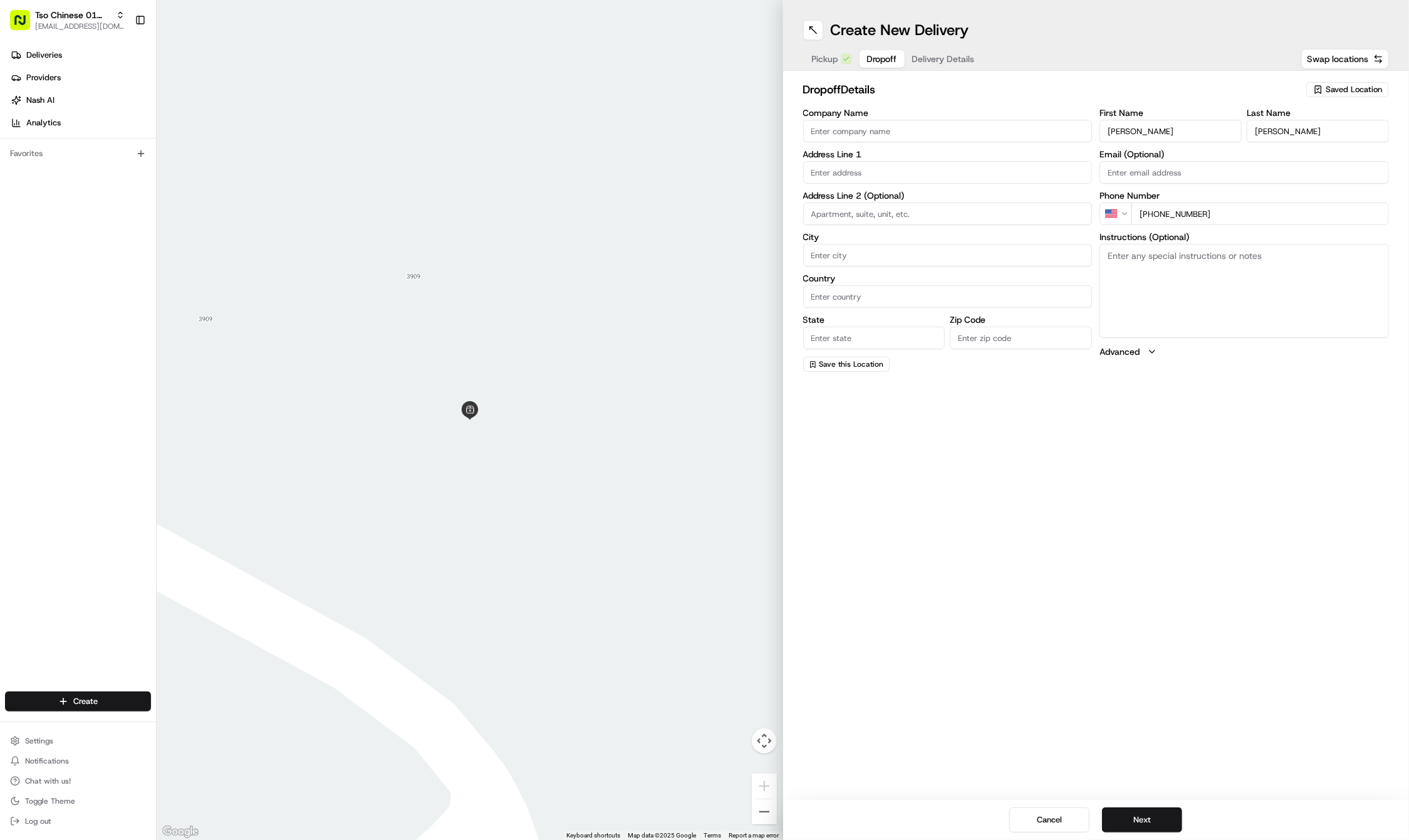
click at [1261, 275] on textarea "Instructions (Optional)" at bounding box center [1244, 290] width 290 height 94
paste textarea "Company: [US_STATE] Permanent School Fund"
type textarea "Company: [US_STATE] Permanent School Fund"
paste input "1300 Red River St"
click at [881, 195] on div "1300 Red River Street, Austin, TX" at bounding box center [948, 198] width 283 height 19
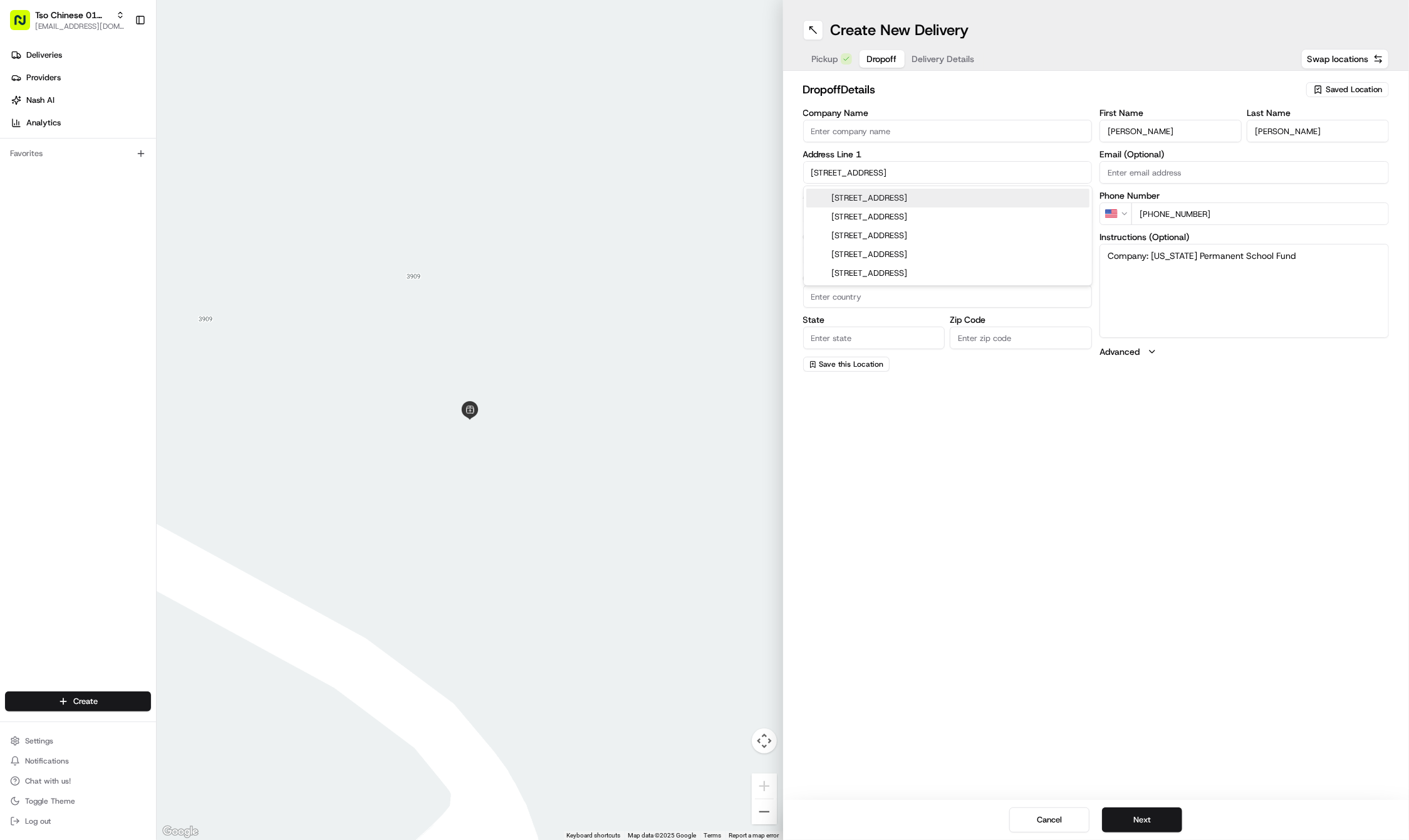
type input "1300 Red River St, Austin, TX 78701, USA"
type input "Austin"
type input "United States"
type input "TX"
type input "78701"
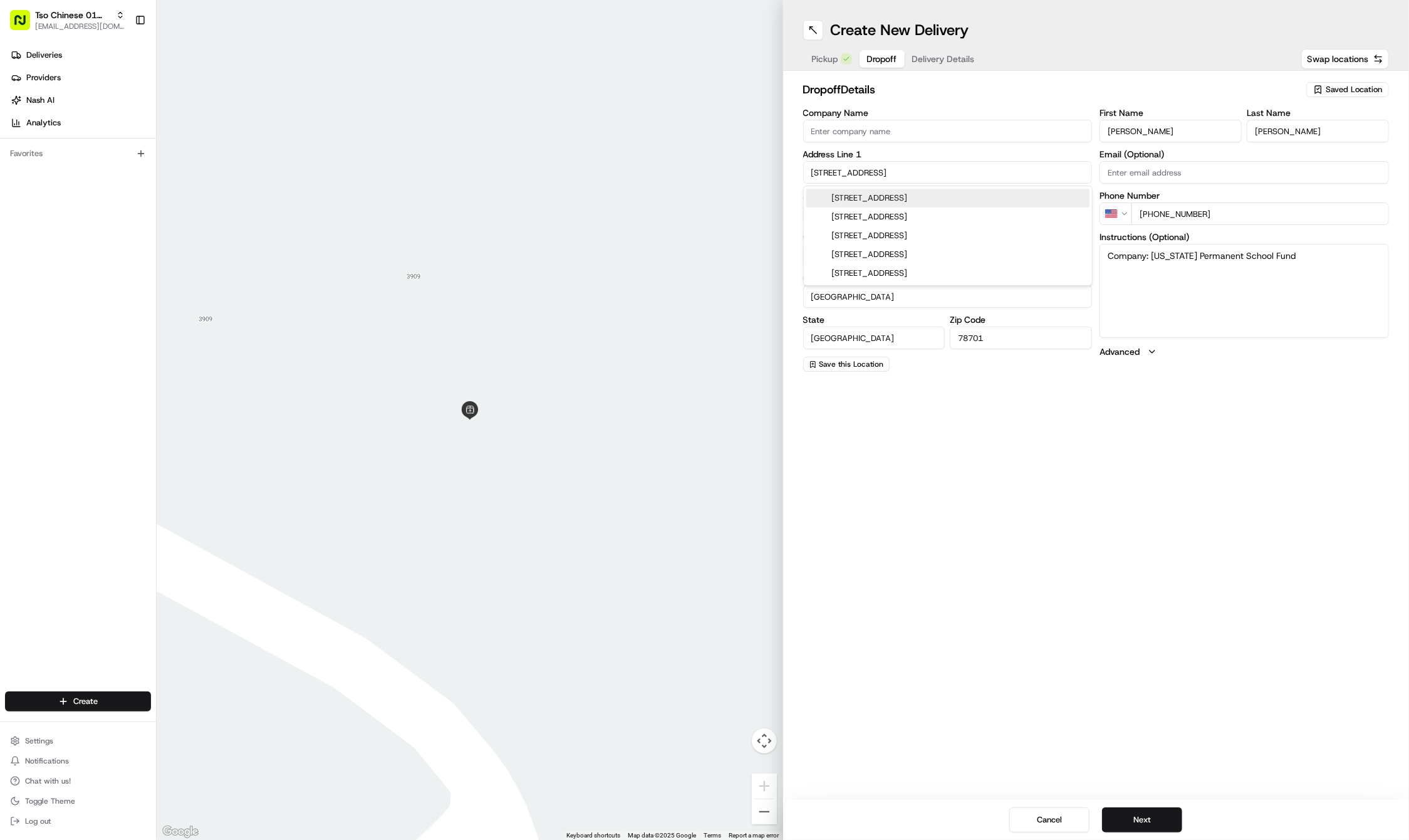
type input "1300 Red River Street"
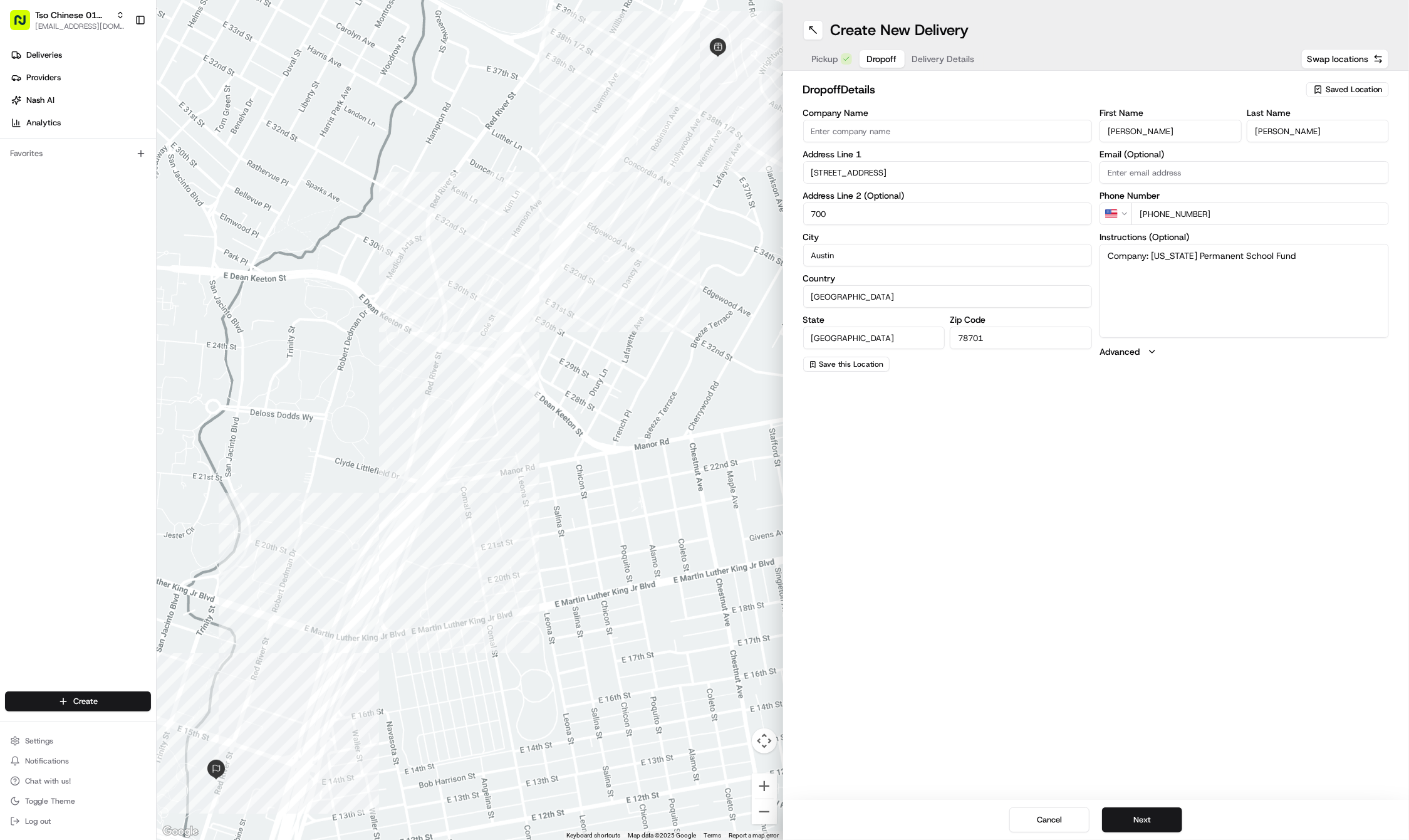
type input "700"
click at [1282, 289] on textarea "Company: Texas Permanent School Fund" at bounding box center [1244, 290] width 290 height 94
paste textarea "Check in with security in the lobby and they will give you access to the 7th fl…"
type textarea "Company: Texas Permanent School Fund...Check in with security in the lobby and …"
click at [1148, 825] on button "Next" at bounding box center [1142, 819] width 80 height 25
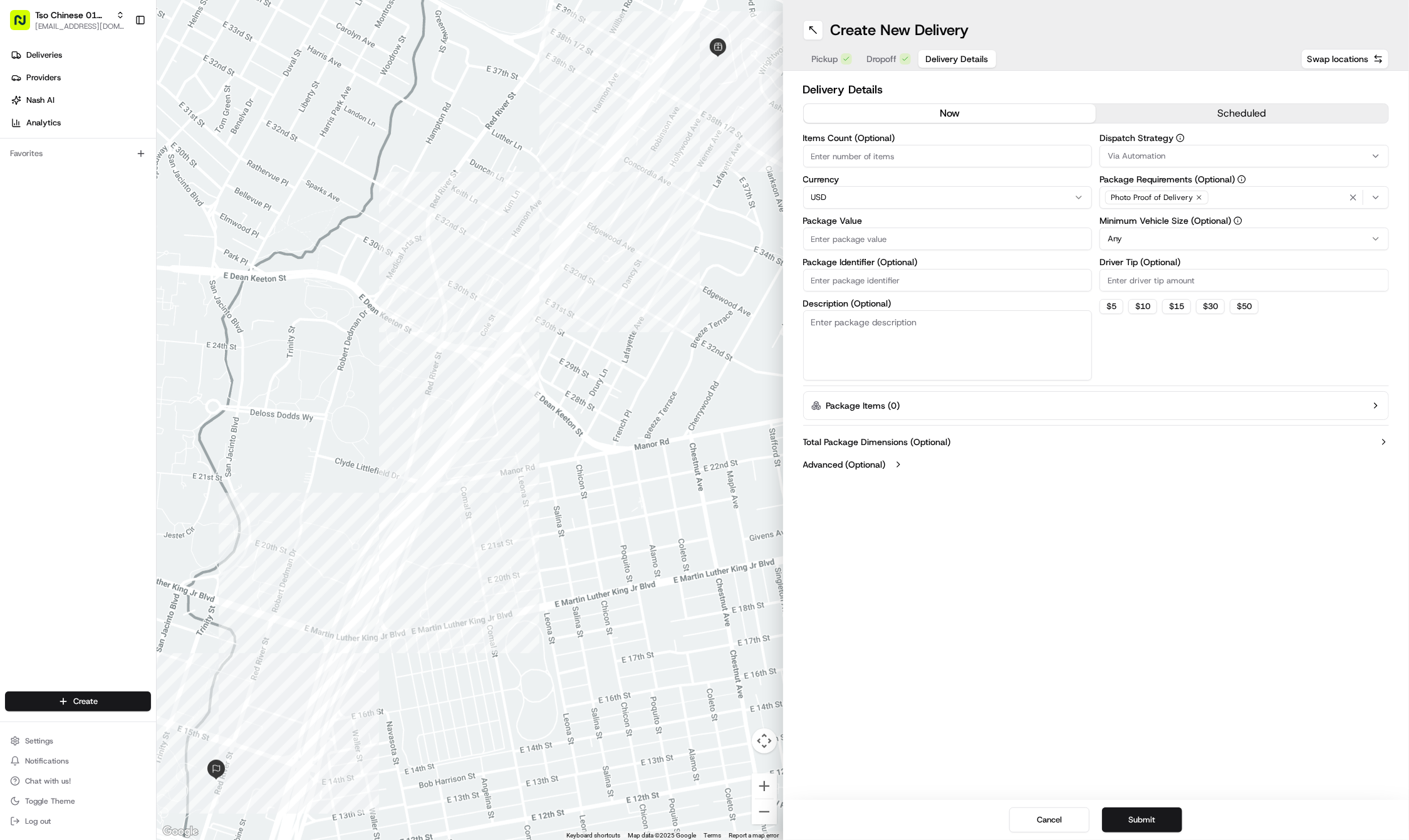
click at [1179, 273] on input "Driver Tip (Optional)" at bounding box center [1244, 280] width 290 height 22
type input "2"
click at [1167, 164] on button "Via Automation" at bounding box center [1244, 155] width 290 height 22
click at [1169, 229] on span "Tso Cherrywood Strategy" at bounding box center [1198, 224] width 154 height 11
click at [885, 277] on html "Tso Chinese 01 Cherrywood haran@tsochinese.com Toggle Sidebar Deliveries Provid…" at bounding box center [704, 420] width 1409 height 840
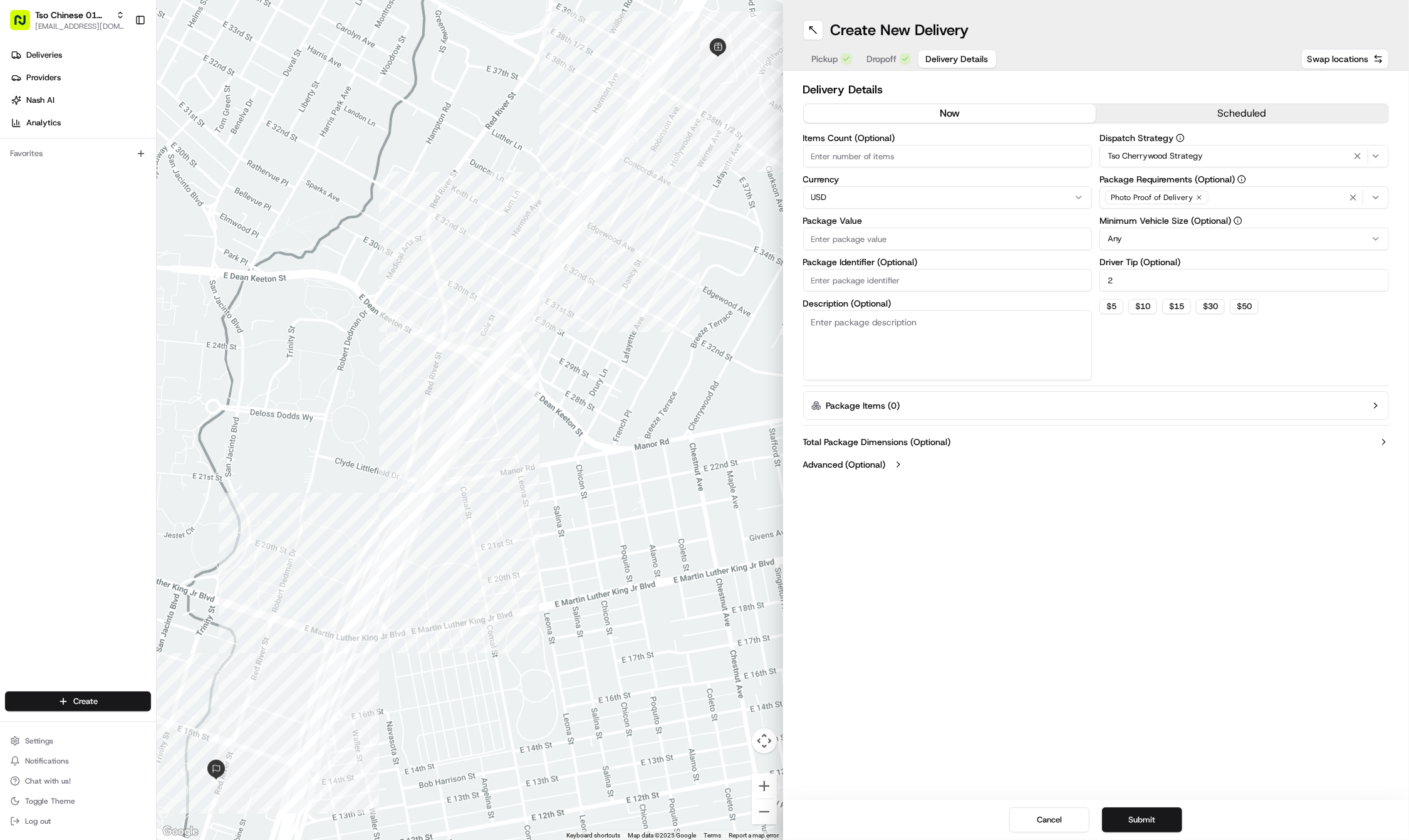
click at [885, 277] on input "Package Identifier (Optional)" at bounding box center [947, 280] width 290 height 22
paste input "DNN5IIK"
type input "DNN5IIK"
click at [849, 237] on input "Package Value" at bounding box center [947, 239] width 290 height 22
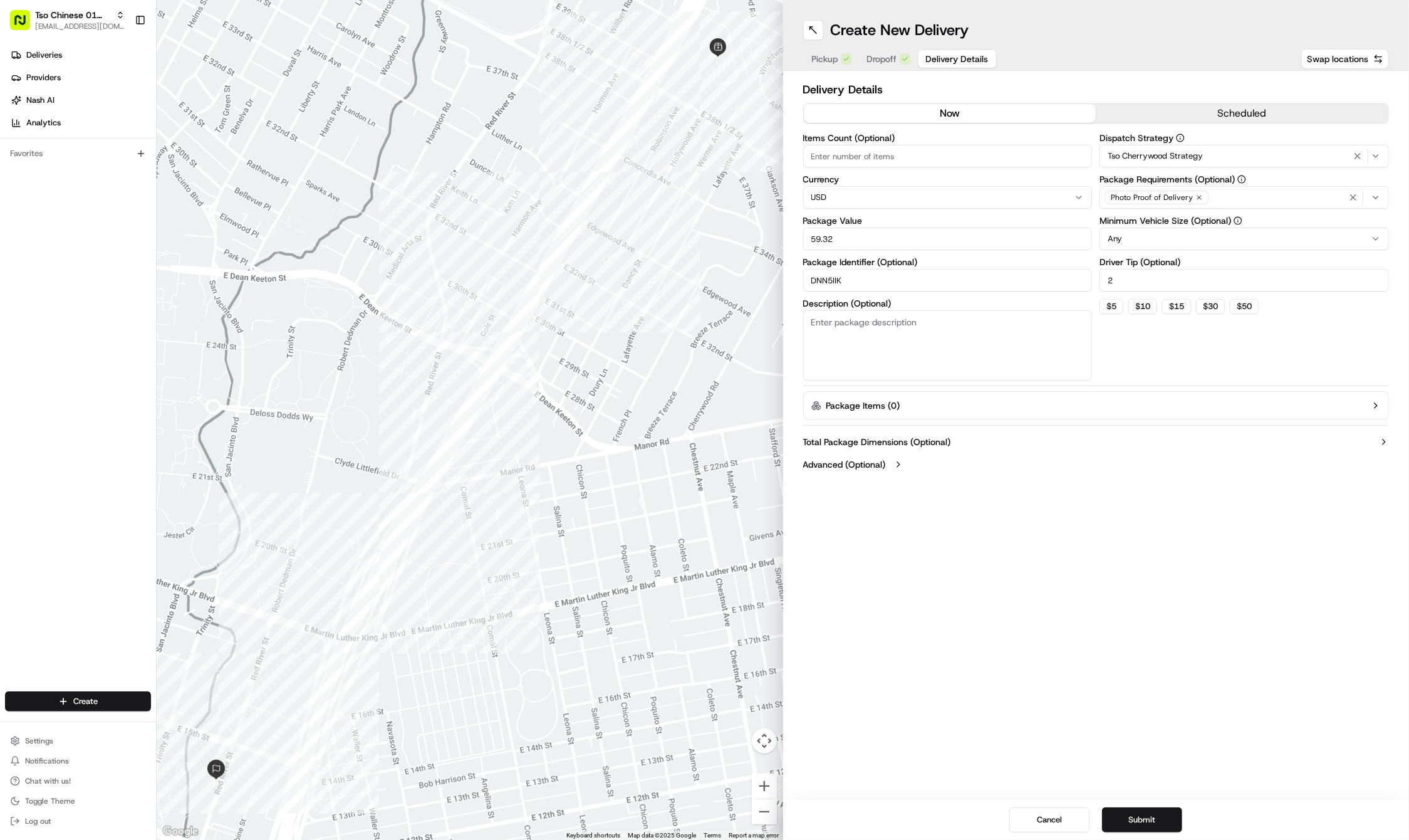
type input "59.32"
click at [1199, 191] on div "Photo Proof of Delivery" at bounding box center [1157, 197] width 104 height 14
click at [1199, 191] on html "Tso Chinese 01 Cherrywood haran@tsochinese.com Toggle Sidebar Deliveries Provid…" at bounding box center [704, 420] width 1409 height 840
click at [1196, 198] on icon "button" at bounding box center [1199, 197] width 7 height 7
click at [1196, 198] on div "Select requirements" at bounding box center [1244, 197] width 283 height 11
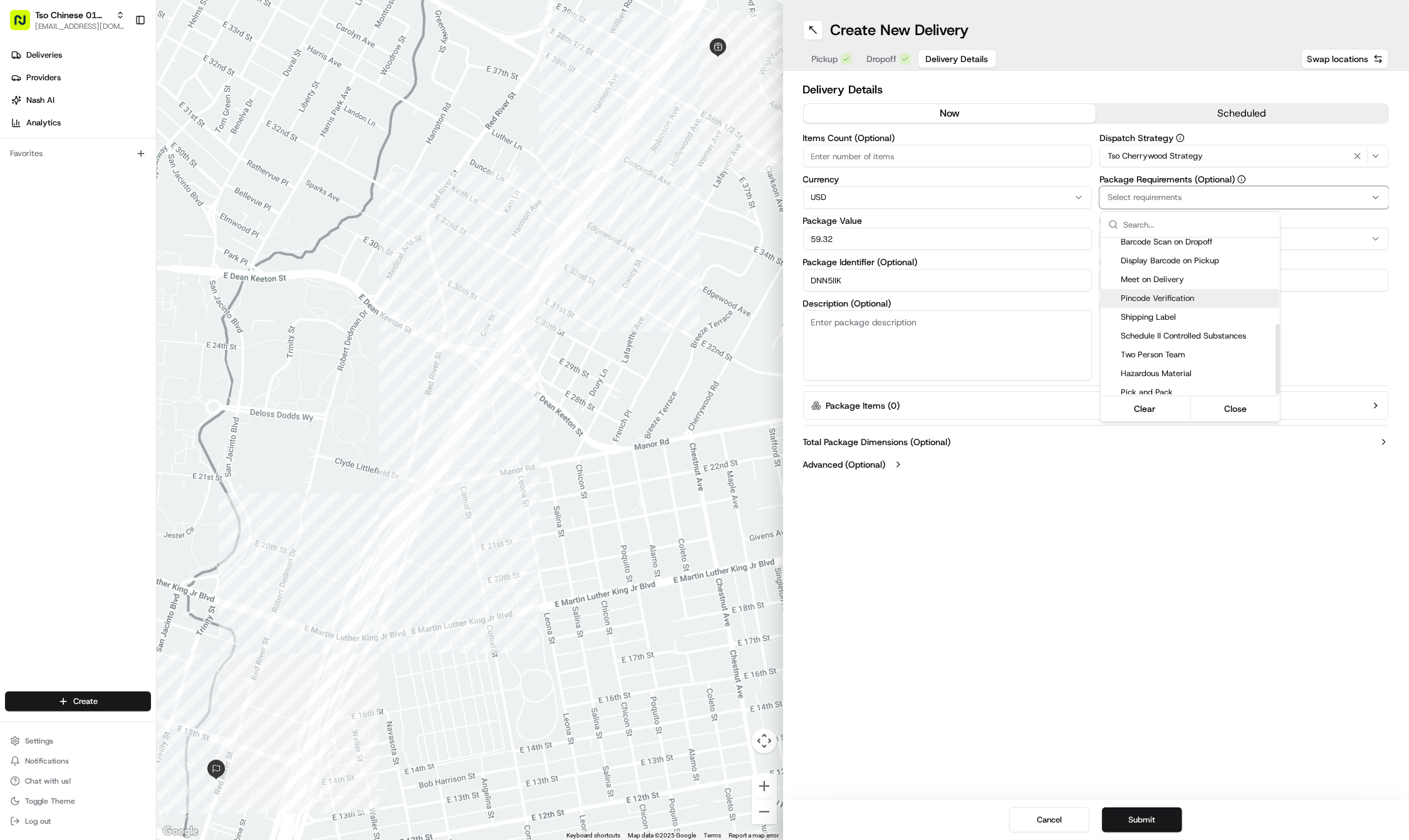
scroll to position [191, 0]
click at [1176, 277] on span "Meet on Delivery" at bounding box center [1198, 280] width 154 height 11
click at [1202, 134] on html "Tso Chinese 01 Cherrywood haran@tsochinese.com Toggle Sidebar Deliveries Provid…" at bounding box center [704, 420] width 1409 height 840
click at [1068, 598] on div "Create New Delivery Pickup Dropoff Delivery Details Swap locations Delivery Det…" at bounding box center [1096, 420] width 626 height 840
click at [1139, 816] on button "Submit" at bounding box center [1142, 819] width 80 height 25
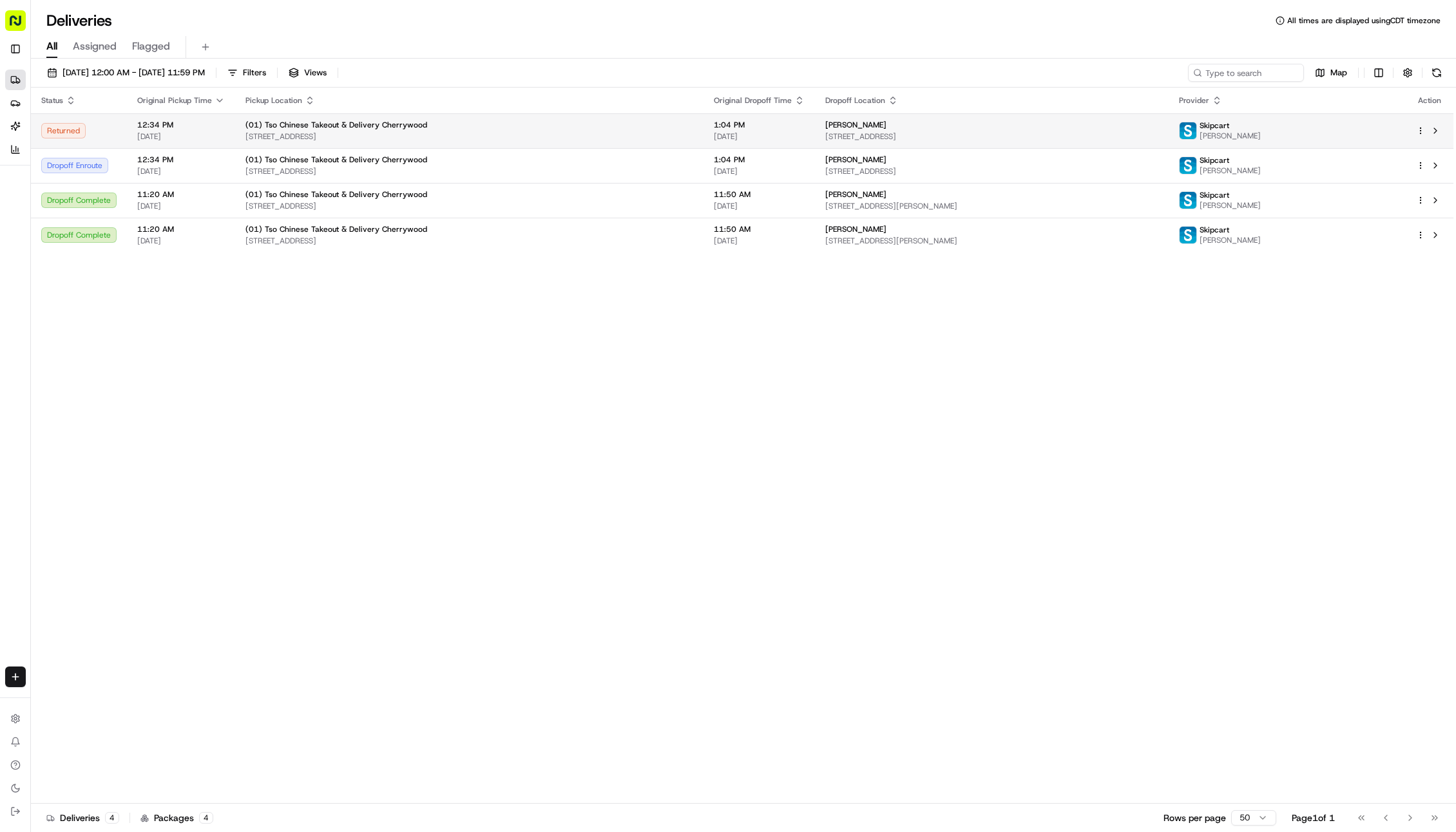
click at [1420, 132] on html "Tso Chinese 01 Cherrywood [EMAIL_ADDRESS][DOMAIN_NAME] Toggle Sidebar Deliverie…" at bounding box center [728, 416] width 1456 height 832
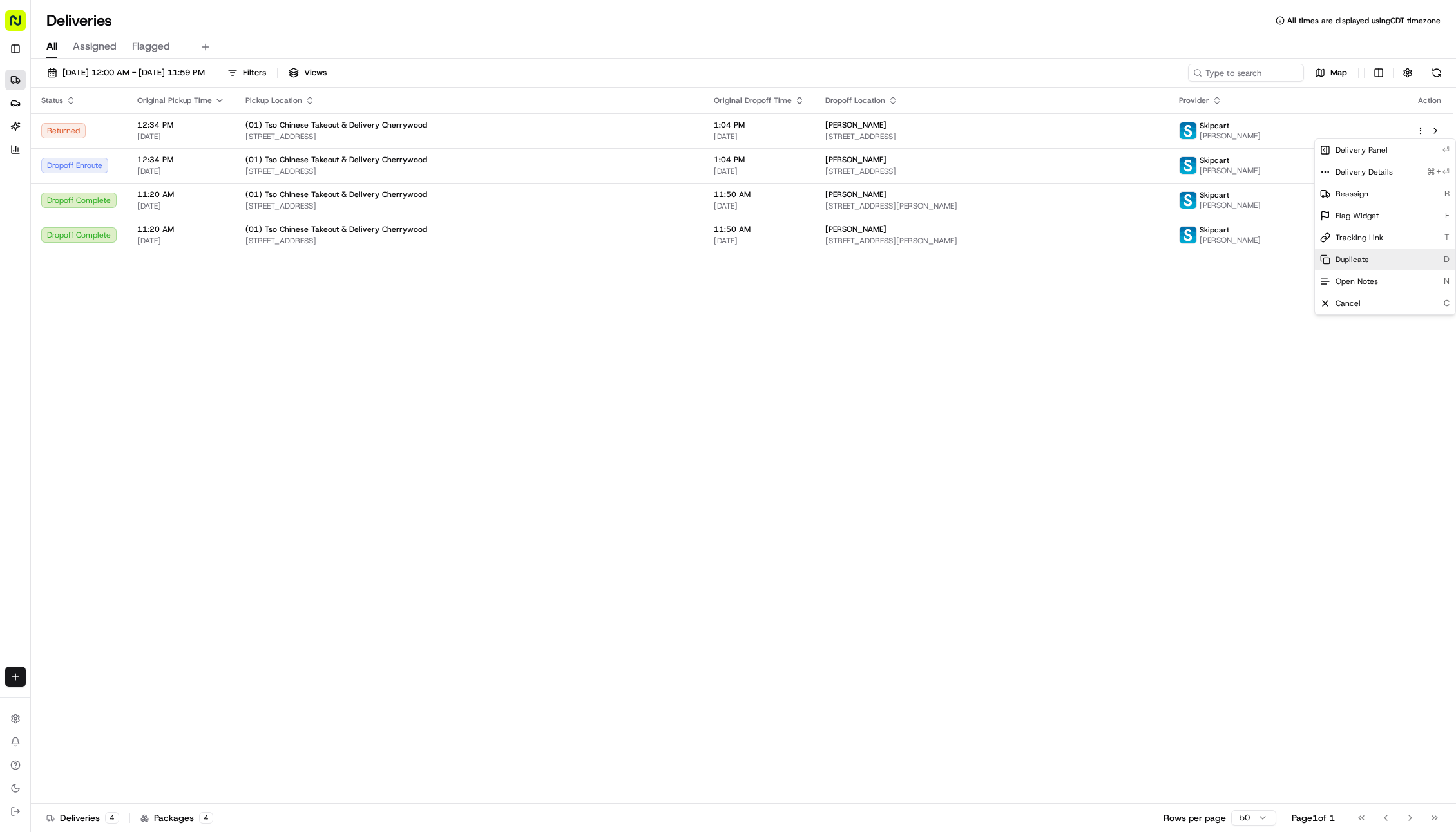
click at [1363, 258] on span "Duplicate" at bounding box center [1351, 260] width 33 height 10
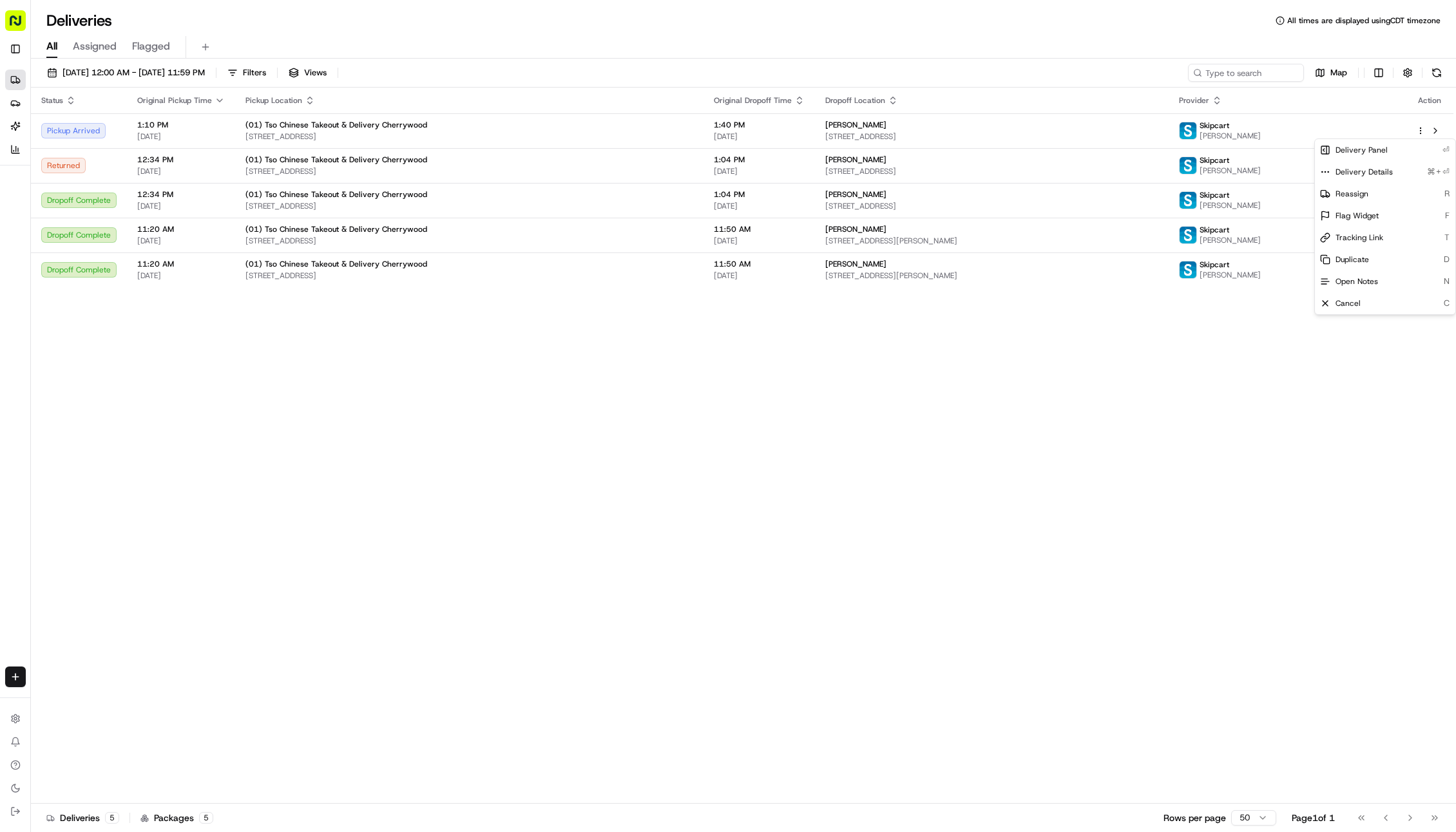
click at [476, 574] on html "Tso Chinese 01 Cherrywood [EMAIL_ADDRESS][DOMAIN_NAME] Toggle Sidebar Deliverie…" at bounding box center [728, 416] width 1456 height 832
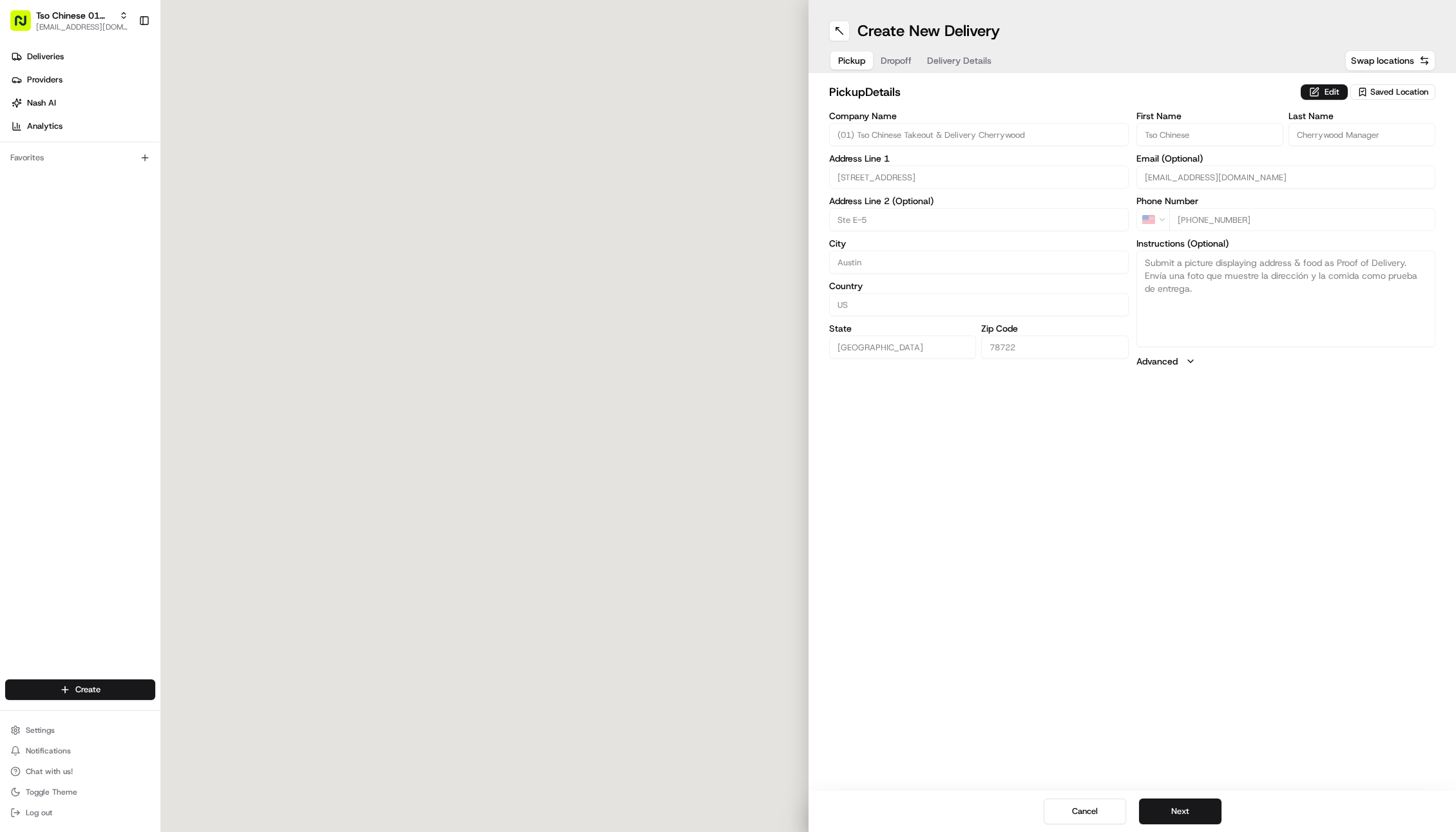
type input "[STREET_ADDRESS]"
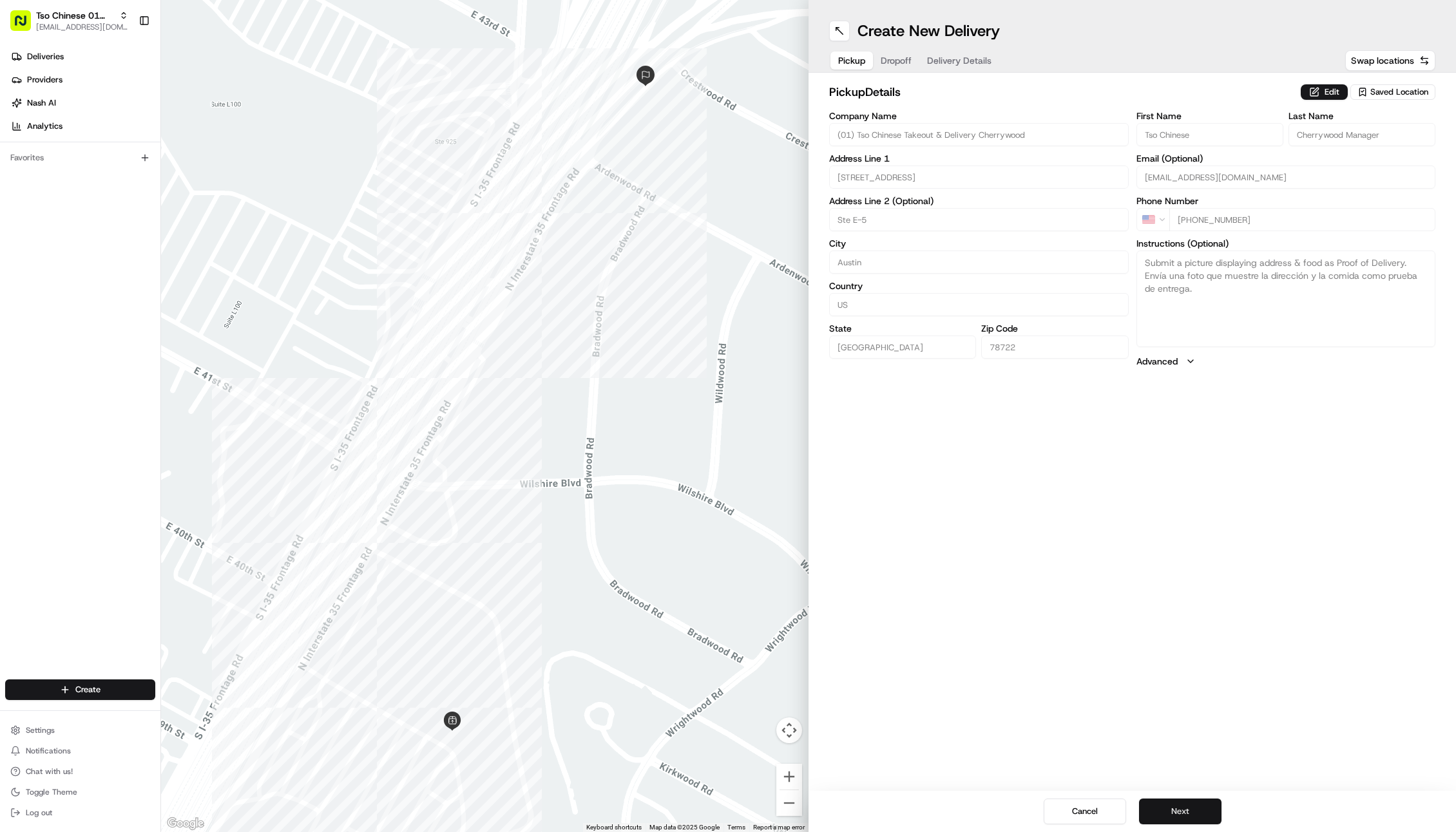
click at [1203, 809] on button "Next" at bounding box center [1179, 811] width 83 height 26
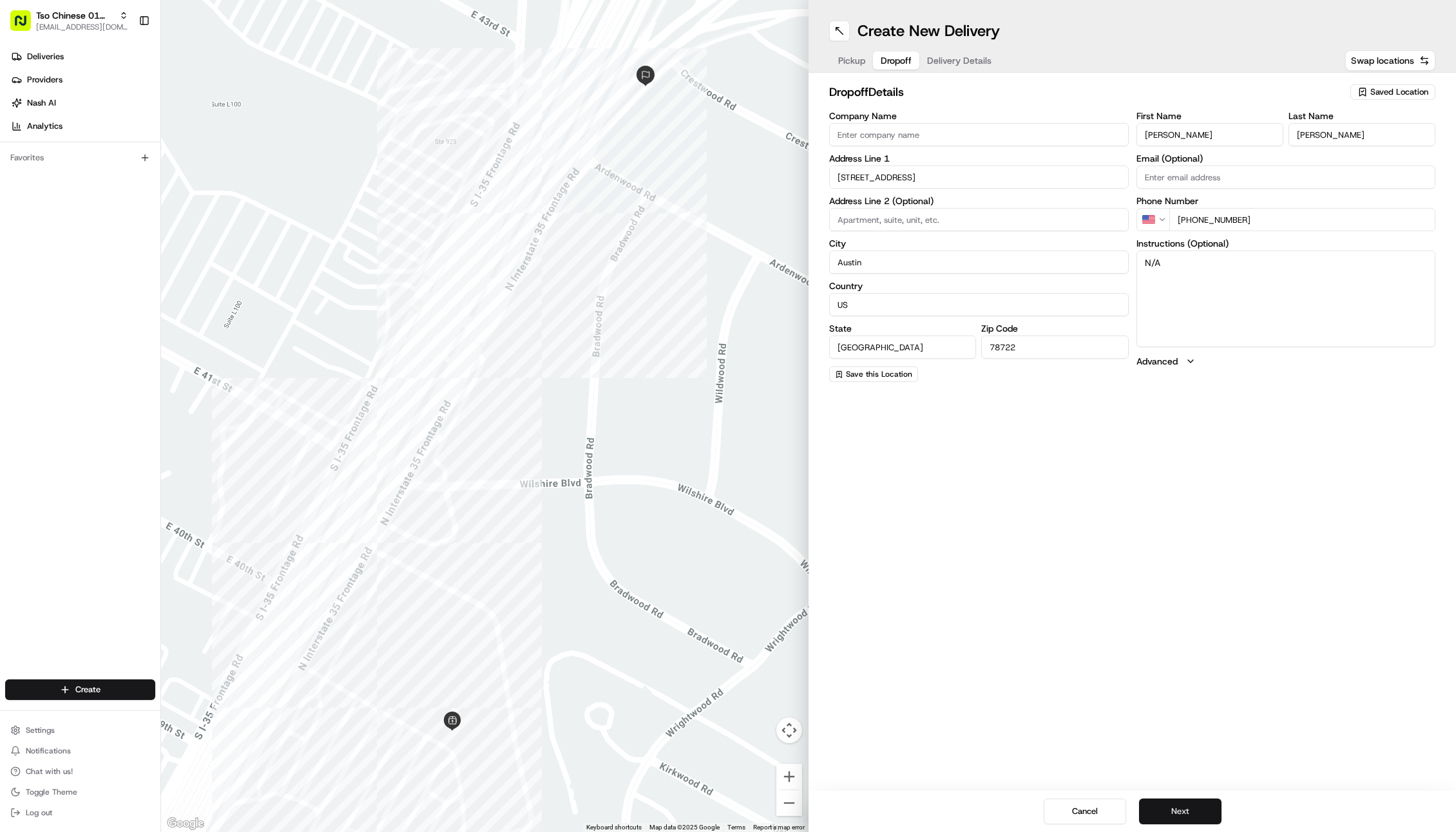
click at [1159, 805] on button "Next" at bounding box center [1179, 811] width 83 height 26
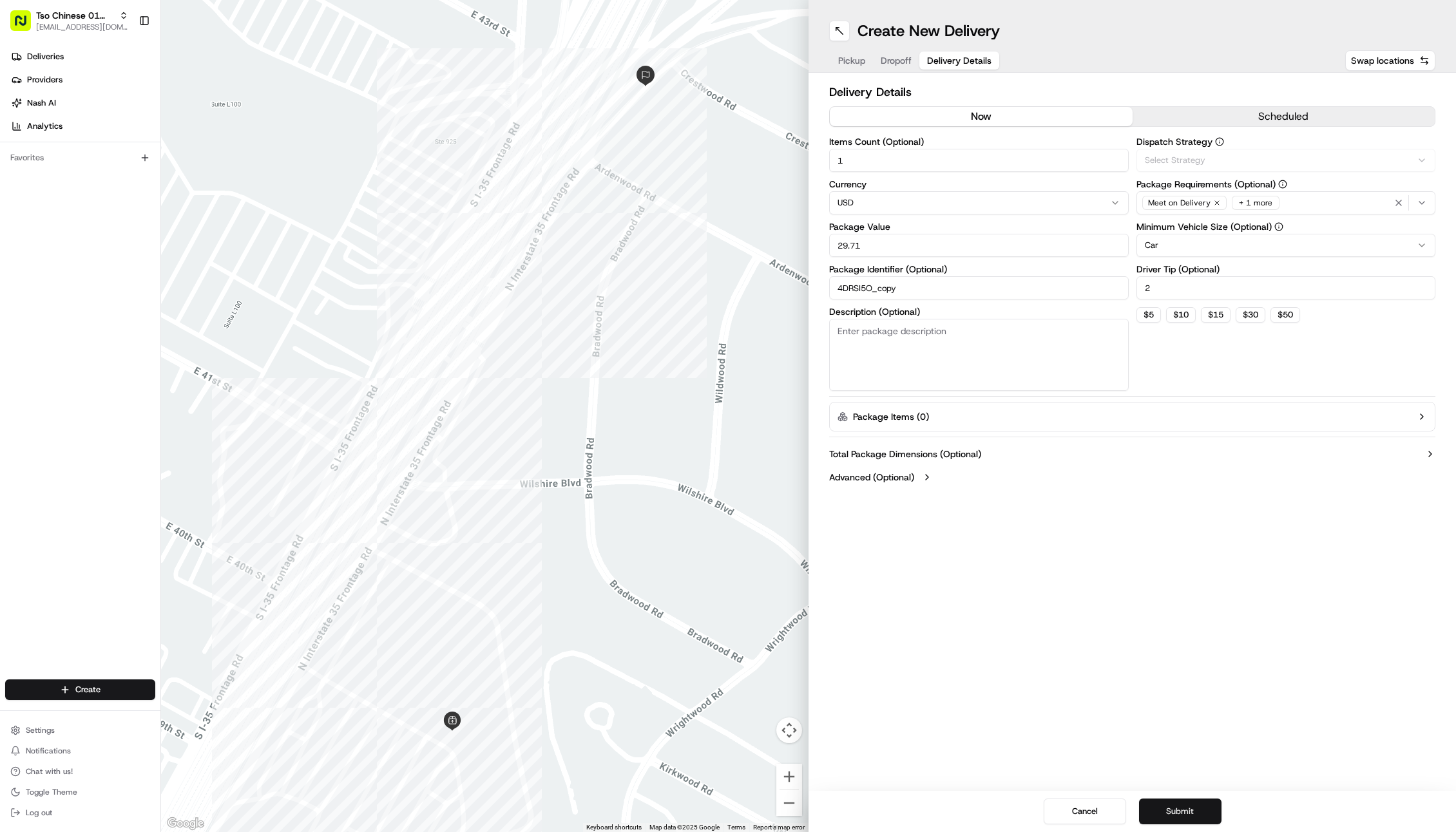
click at [1159, 805] on button "Submit" at bounding box center [1179, 811] width 83 height 26
click at [1167, 807] on div "Cancel Submit" at bounding box center [1132, 811] width 648 height 41
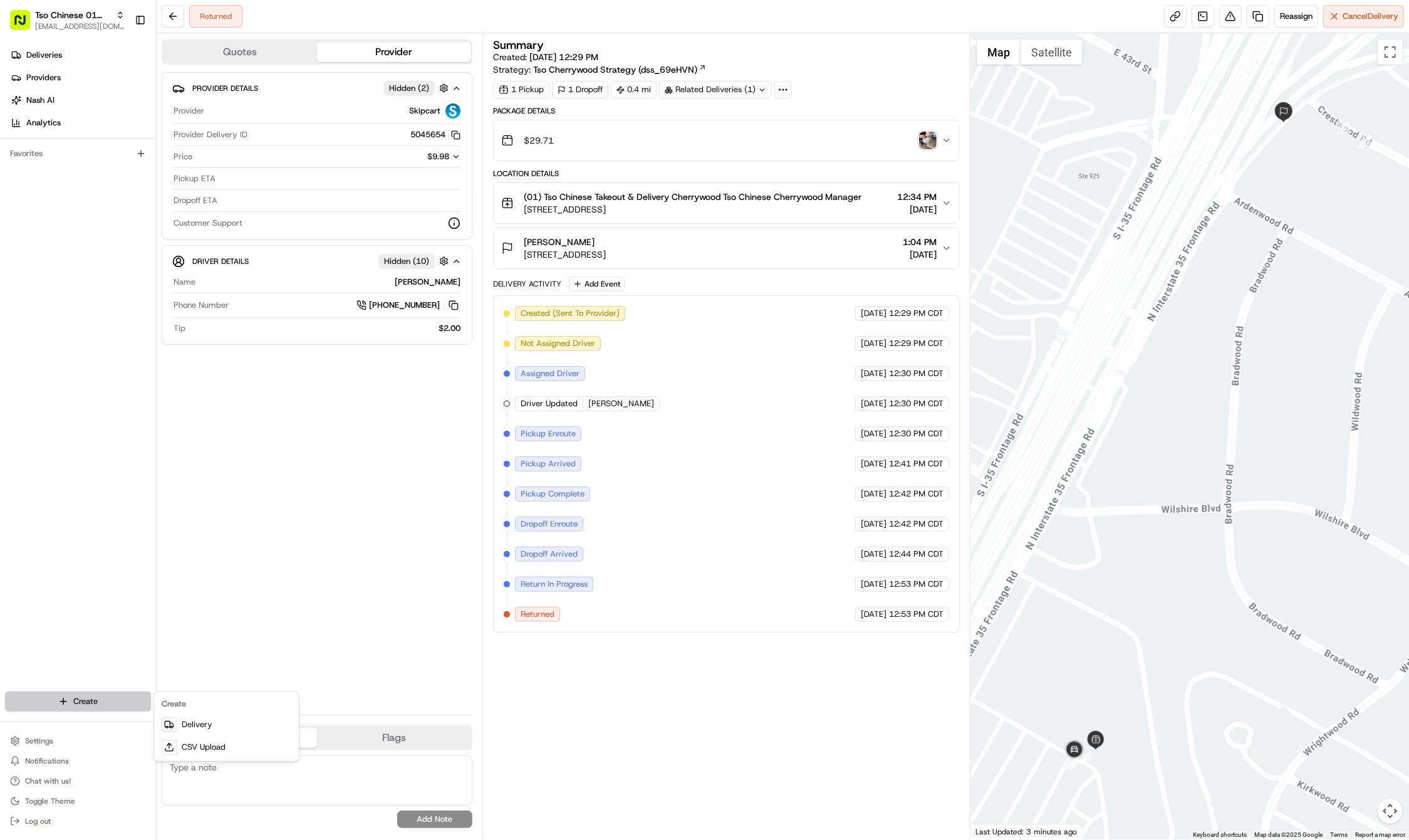
click at [85, 697] on html "Tso Chinese 01 Cherrywood [EMAIL_ADDRESS][DOMAIN_NAME] Toggle Sidebar Deliverie…" at bounding box center [704, 420] width 1409 height 840
click at [237, 723] on link "Delivery" at bounding box center [226, 724] width 140 height 22
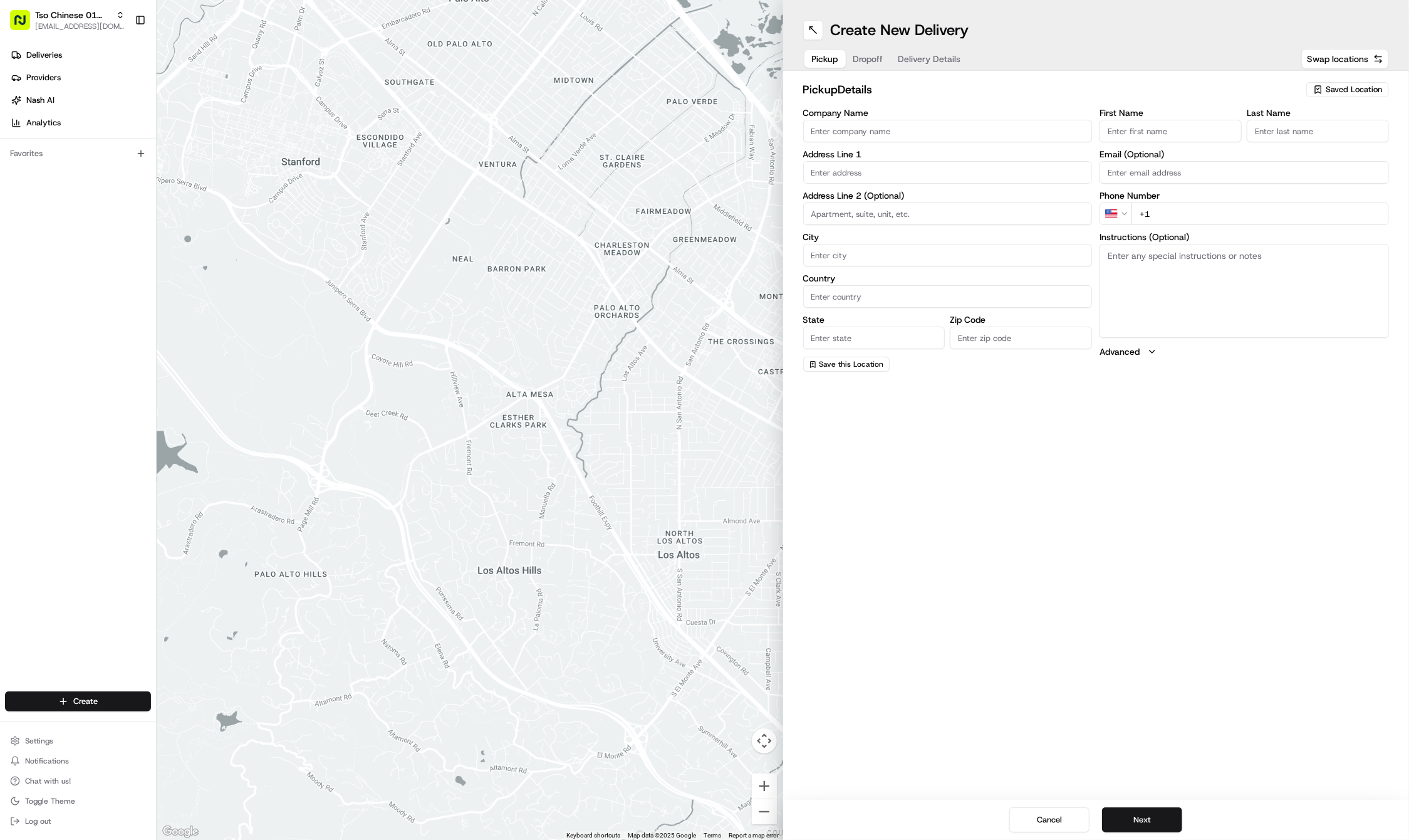
click at [1314, 91] on icon "button" at bounding box center [1318, 89] width 10 height 10
click at [1304, 145] on span "(01) Tso Chinese Takeout & Delivery Cherrywood" at bounding box center [1326, 142] width 154 height 22
type input "(01) Tso Chinese Takeout & Delivery Cherrywood"
type input "Ste E-5"
type input "Austin"
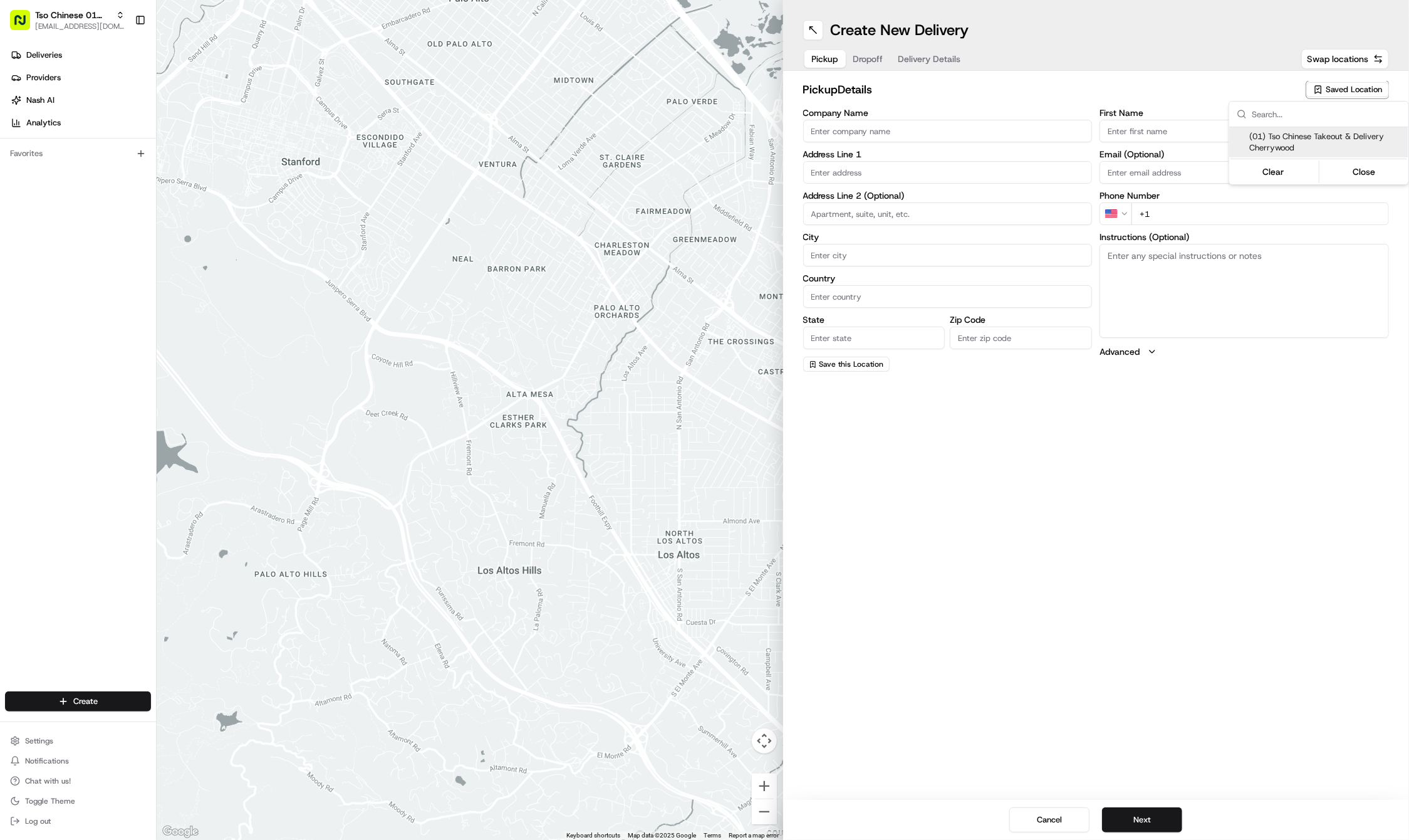
type input "US"
type input "TX"
type input "78722"
type input "Tso Chinese"
type input "Cherrywood Manager"
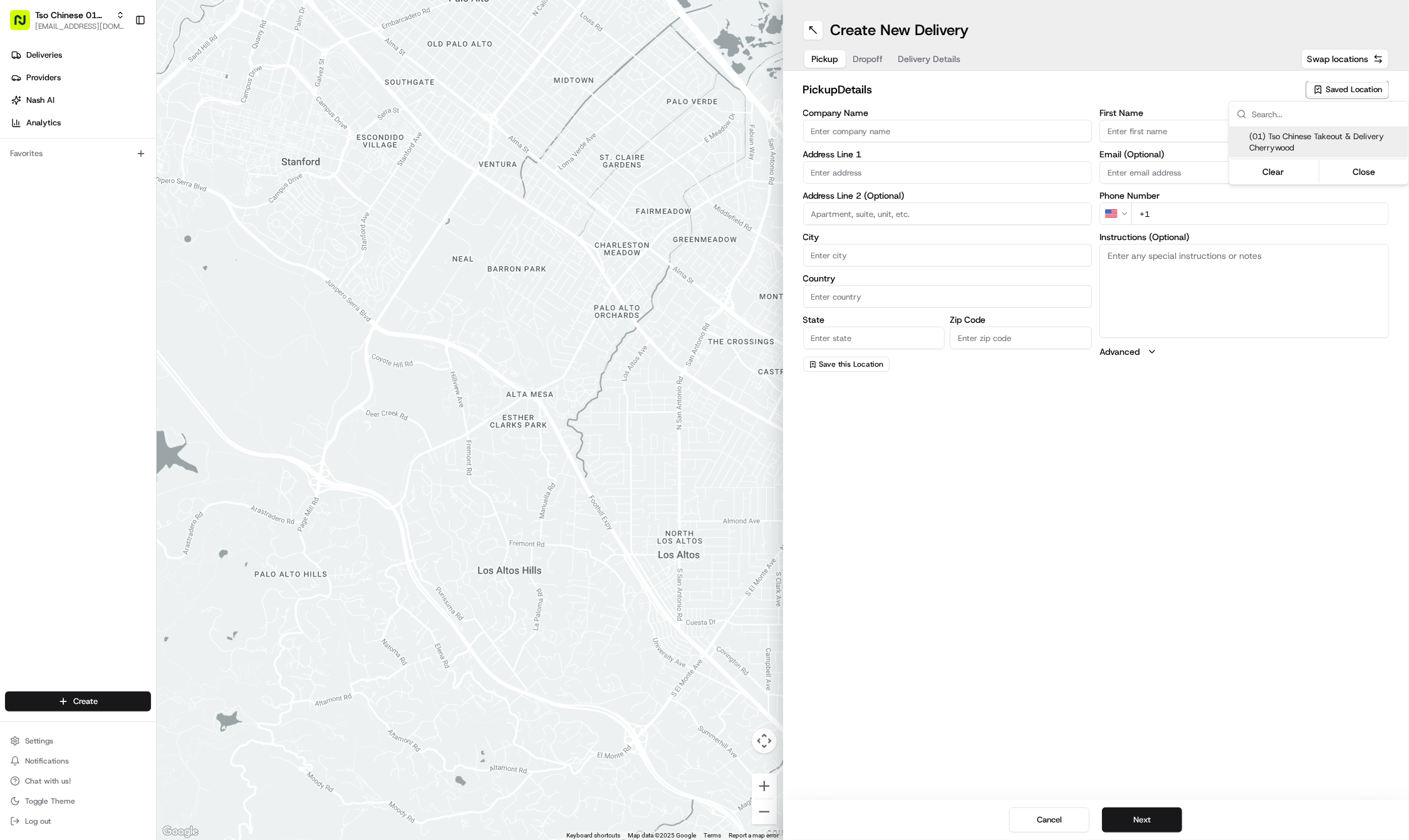
type input "cherrywoodstore@tsochinese.com"
type input "+1 512 401 3232"
type textarea "Submit a picture displaying address & food as Proof of Delivery. Envía una foto…"
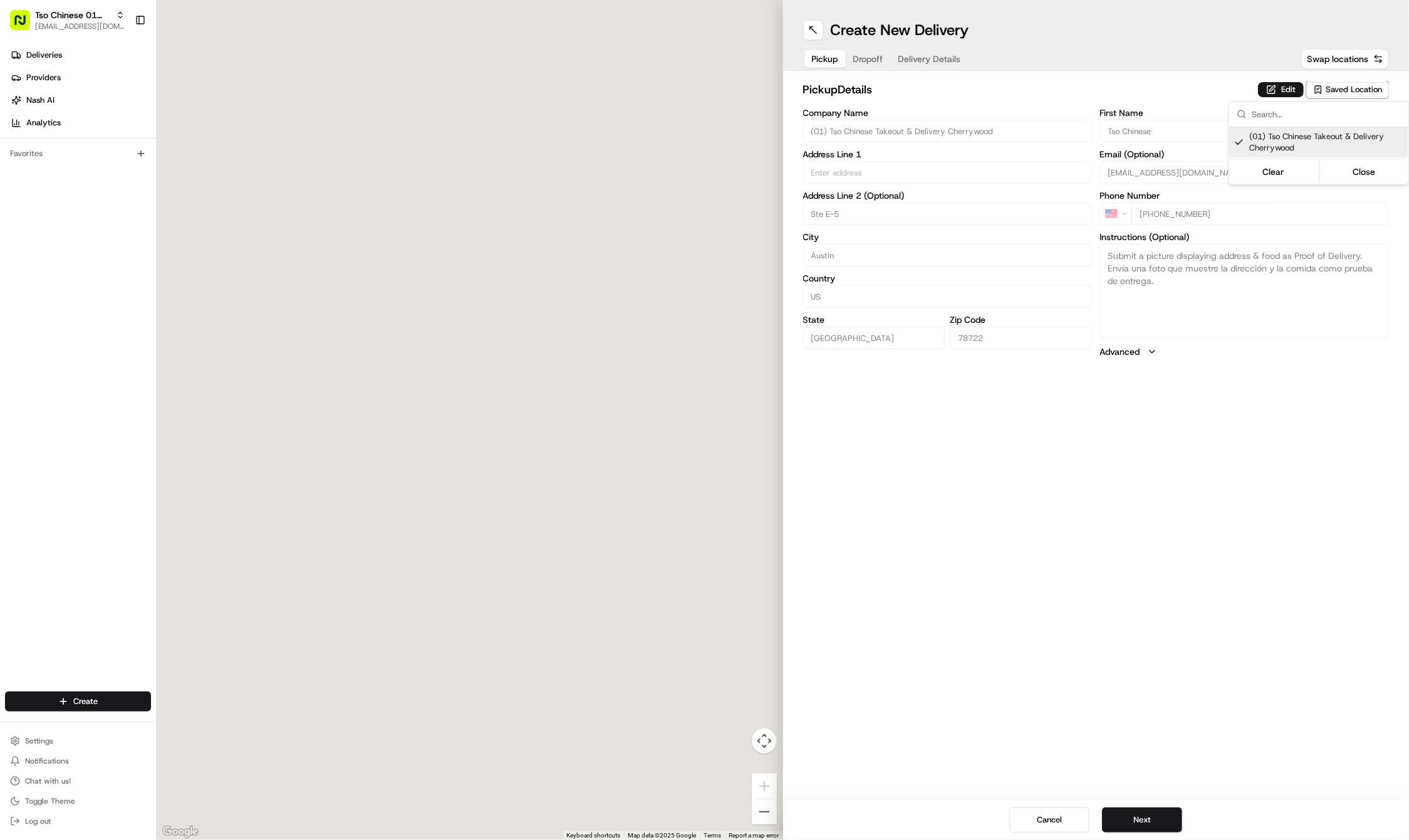
type input "3909 N Interstate Hwy 35"
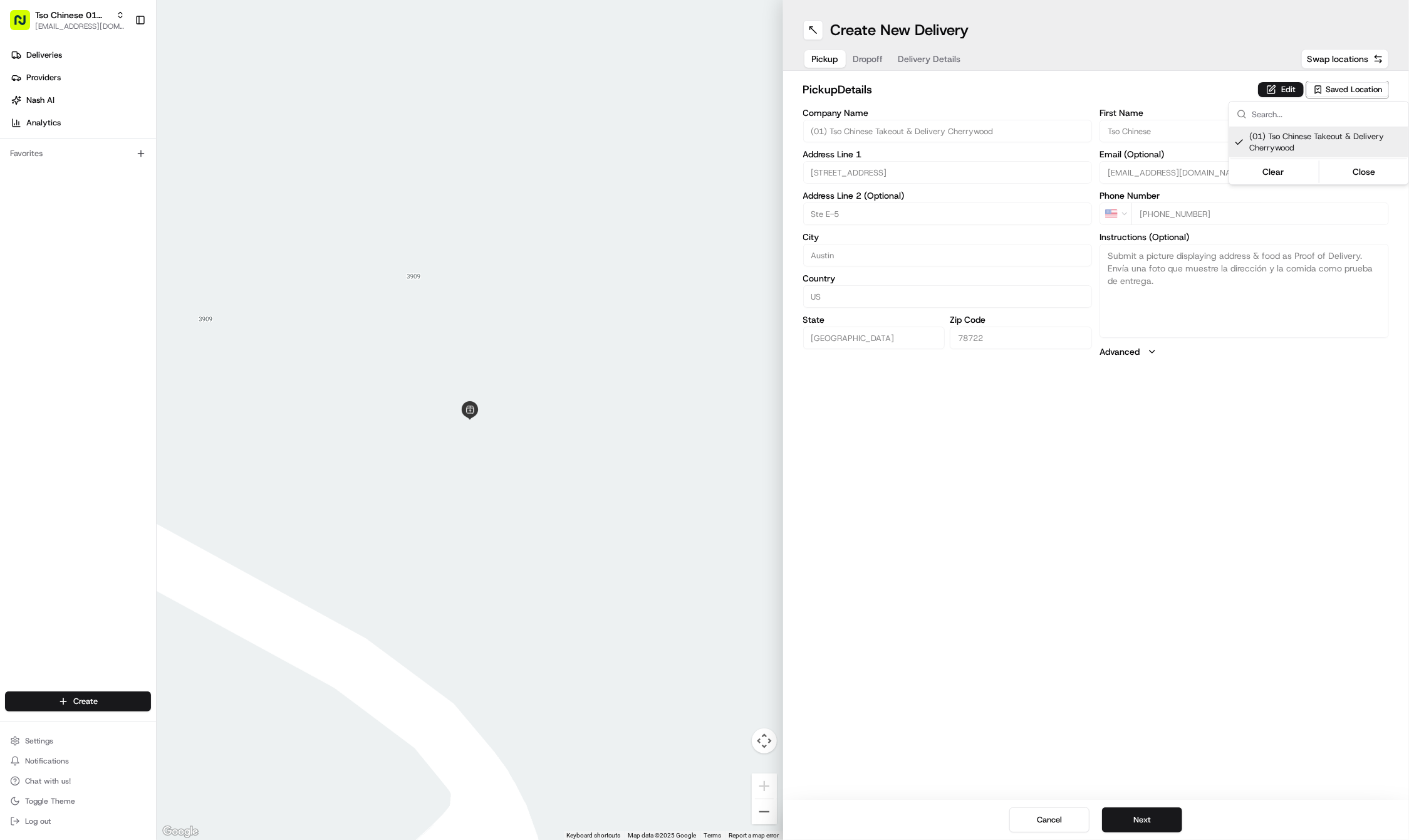
click at [1126, 567] on html "Tso Chinese 01 Cherrywood haran@tsochinese.com Toggle Sidebar Deliveries Provid…" at bounding box center [704, 420] width 1409 height 840
click at [1121, 819] on button "Next" at bounding box center [1142, 819] width 80 height 25
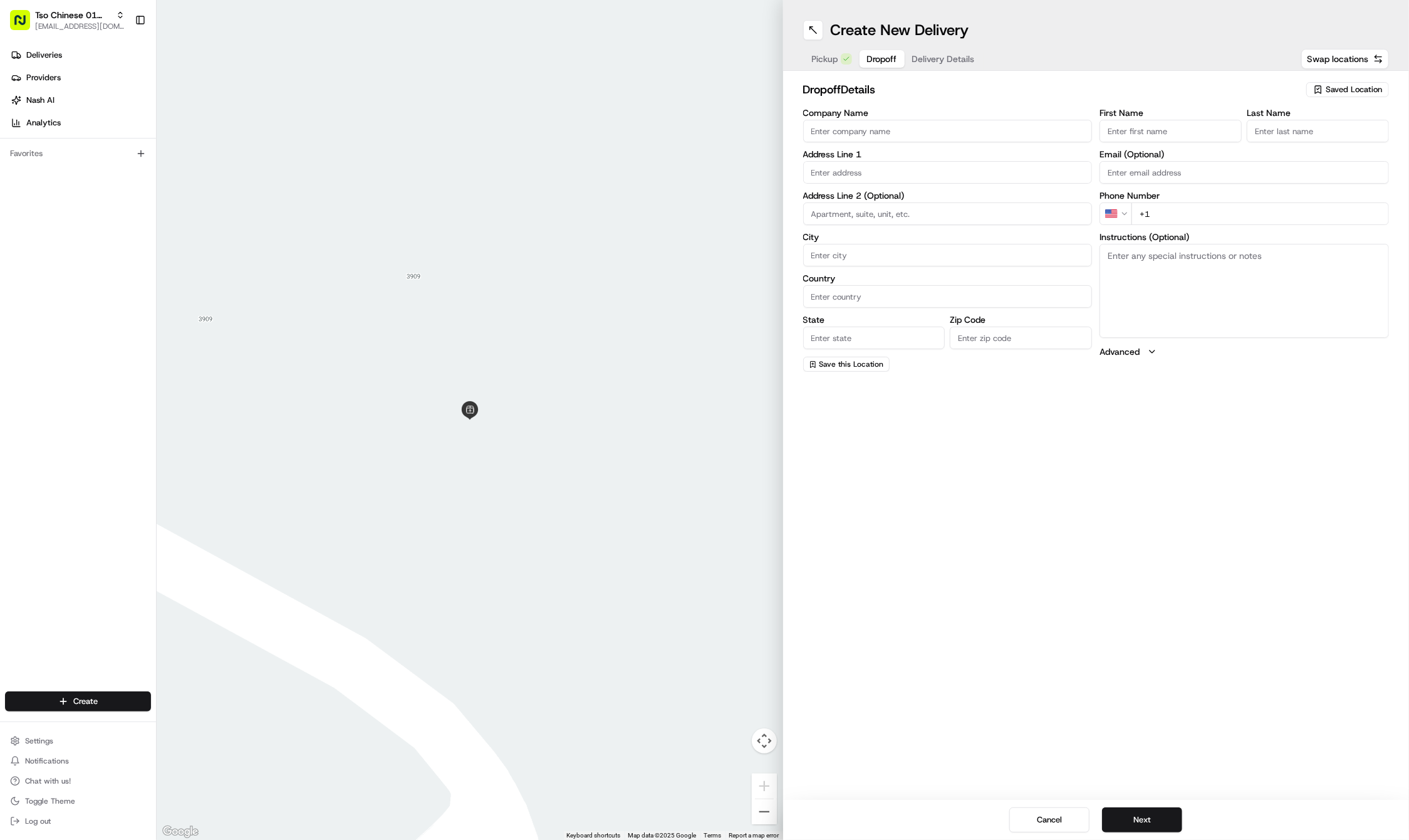
paste input "Branden"
type input "Branden"
click at [1298, 111] on label "Last Name" at bounding box center [1318, 112] width 142 height 8
click at [1298, 119] on input "Last Name" at bounding box center [1318, 130] width 142 height 22
paste input "Neubig"
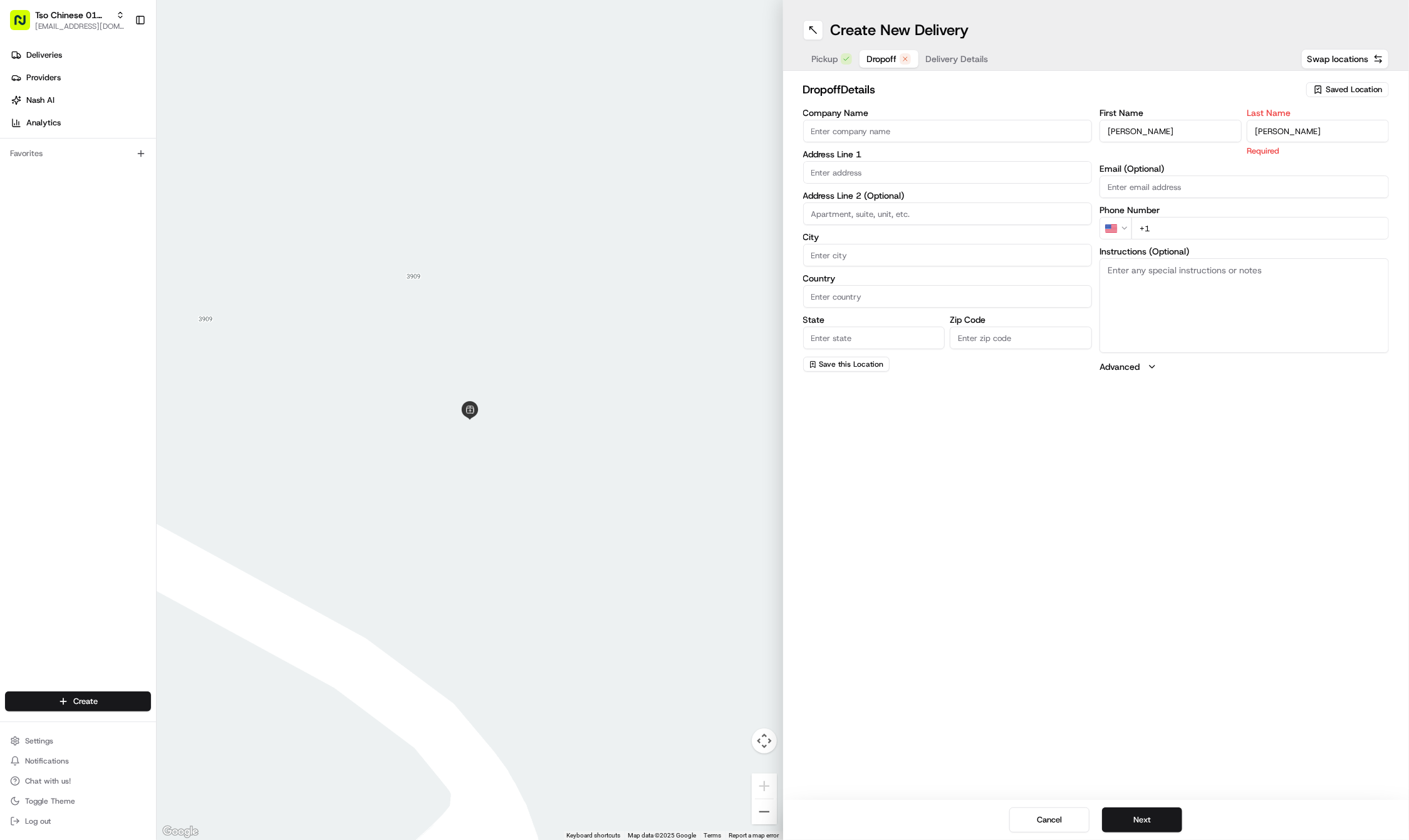
type input "Neubig"
paste input "254 61 33183"
click at [1148, 211] on input "+254 61 33183" at bounding box center [1260, 214] width 257 height 22
type input "+1 254 613 3183"
paste input "73 Mildred St"
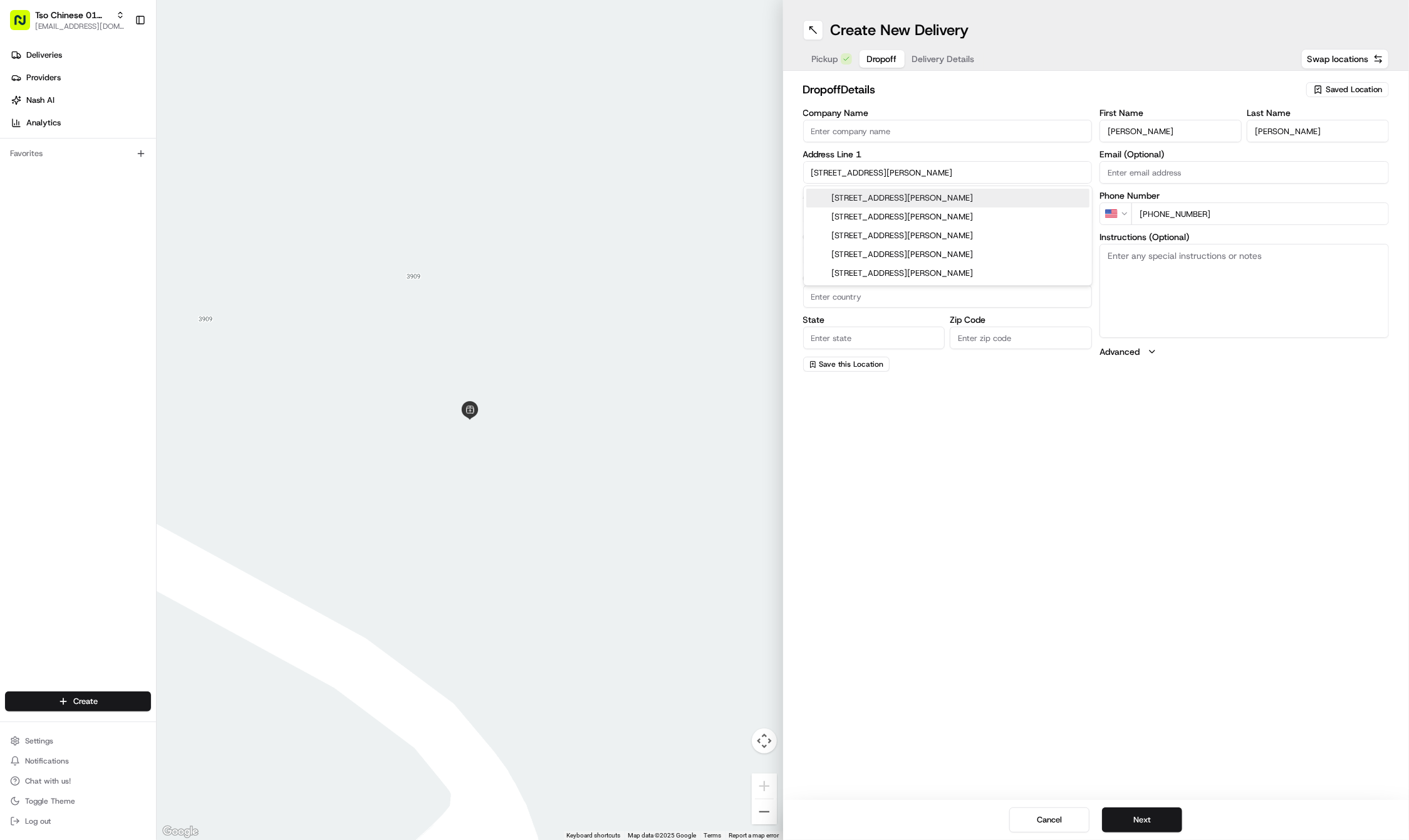
click at [871, 199] on div "73 Mildred Street, Austin, TX" at bounding box center [948, 198] width 283 height 19
type input "73 Mildred St, Austin, TX 78702, USA"
type input "Austin"
type input "United States"
type input "TX"
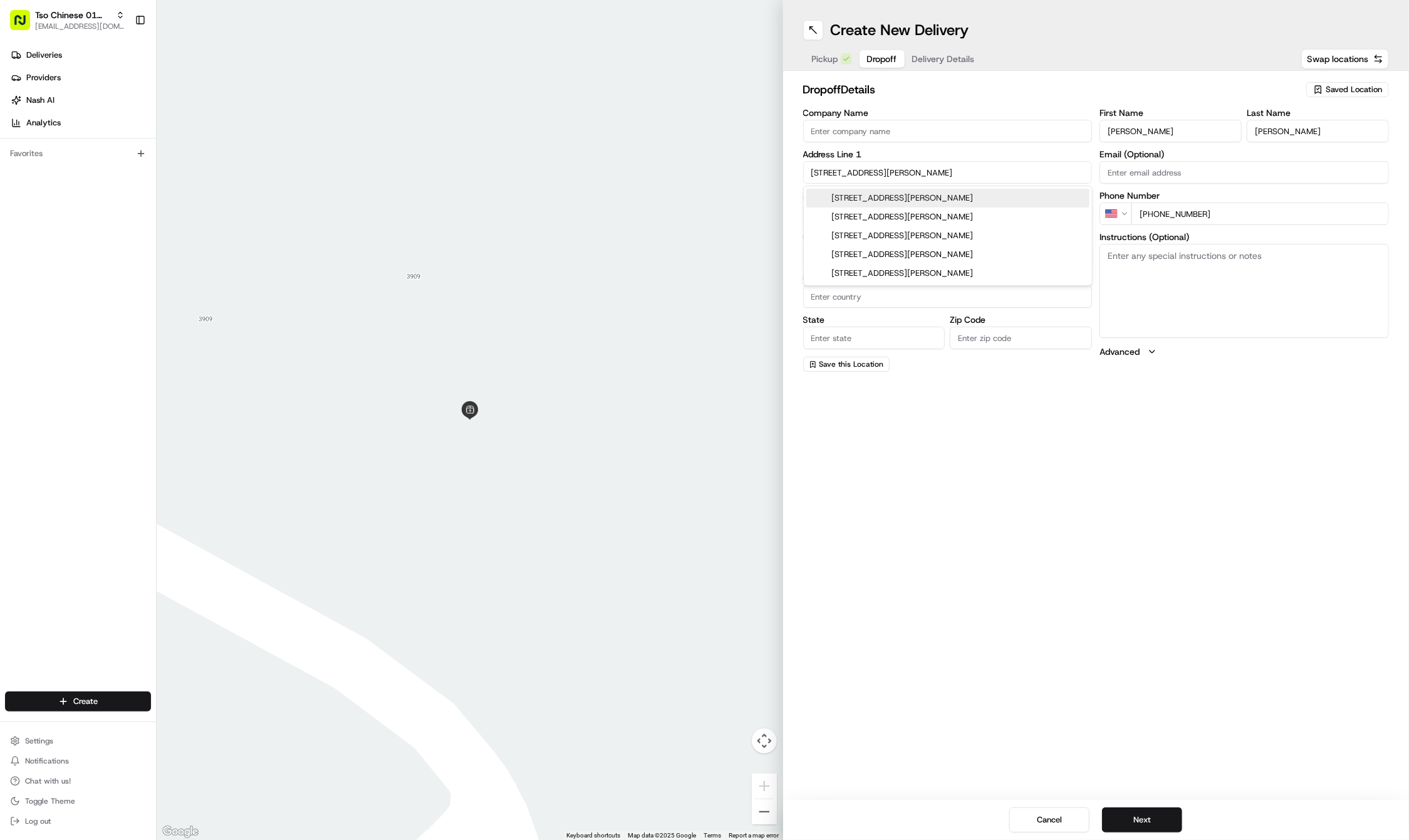
type input "78702"
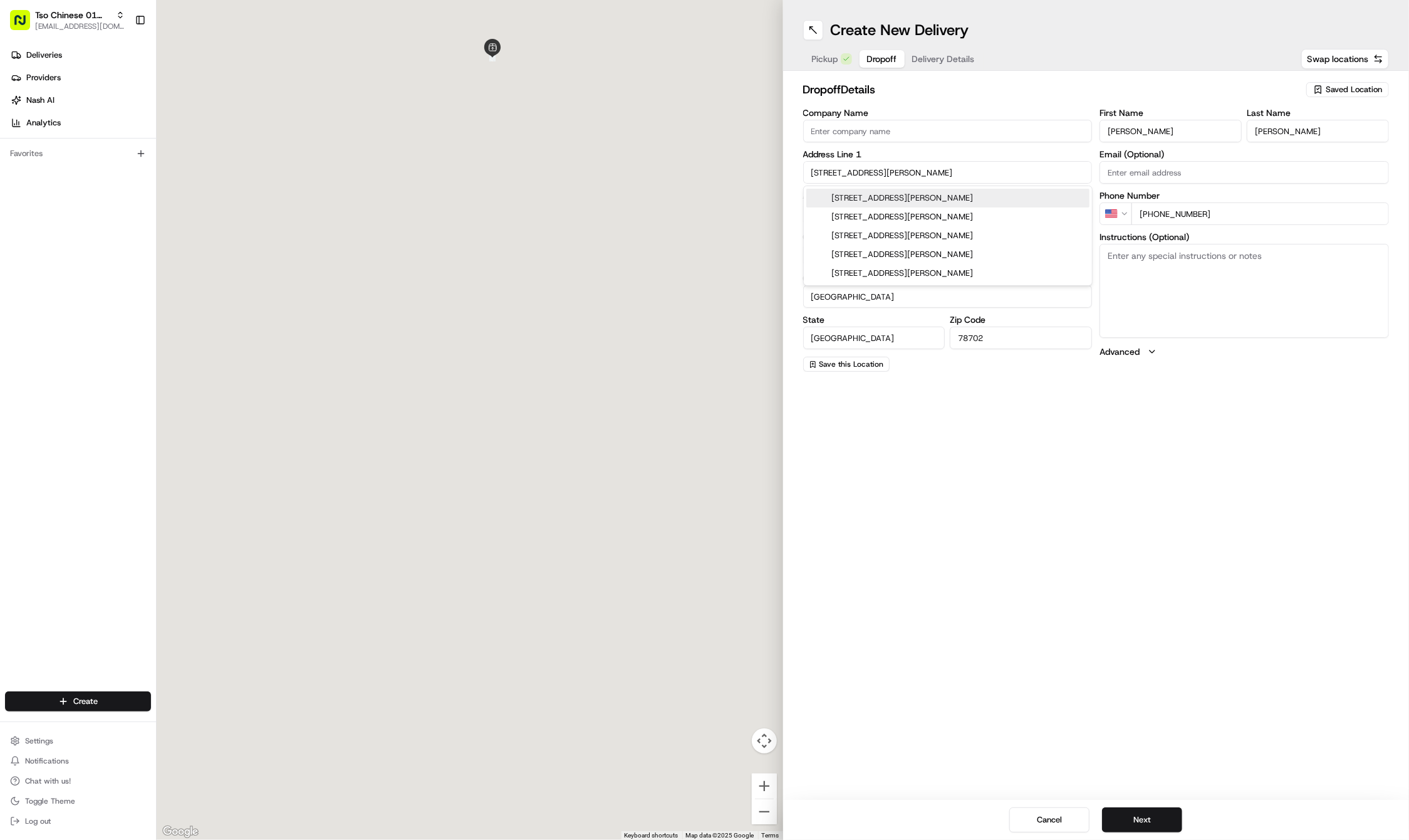
type input "73 Mildred Street"
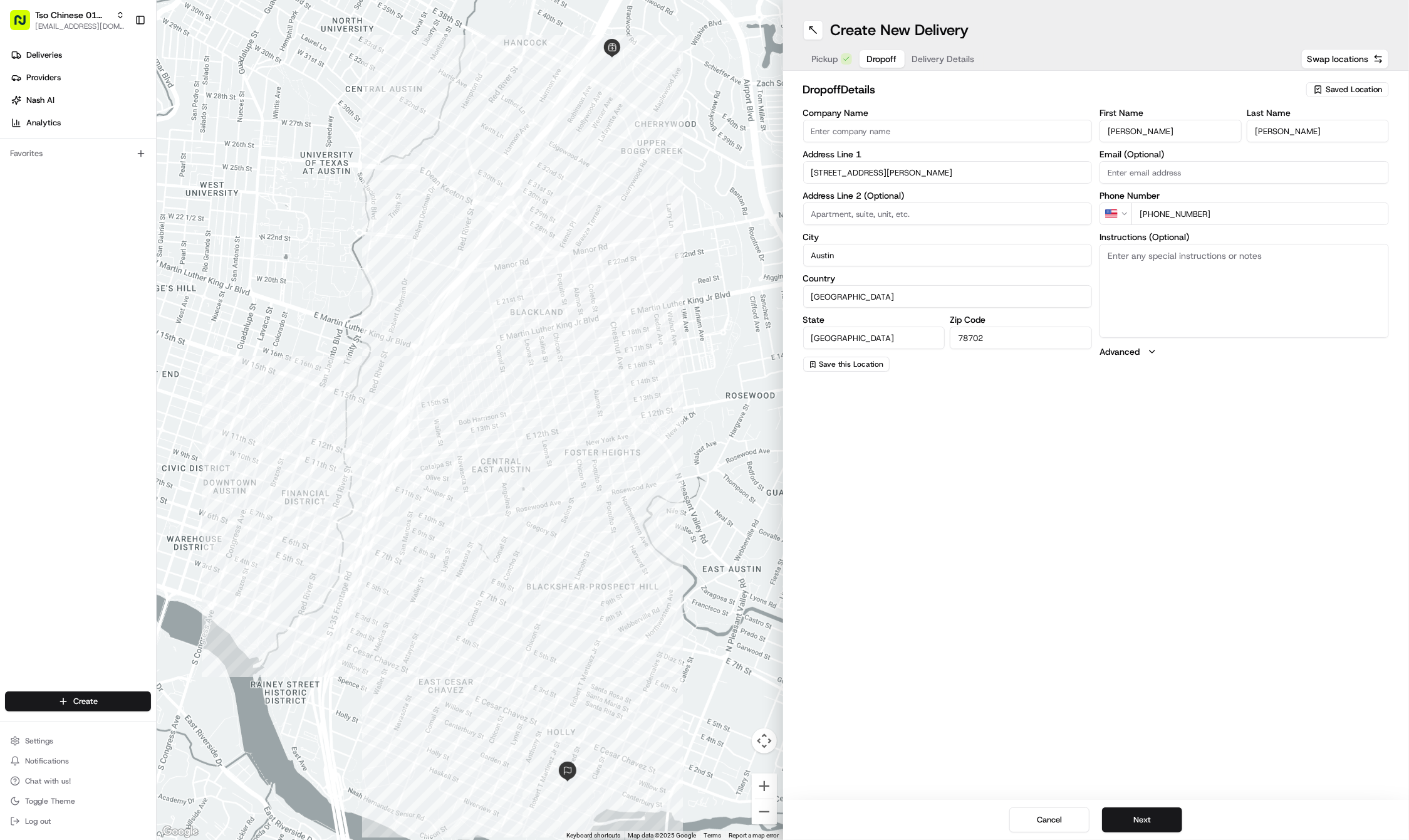
click at [1179, 284] on textarea "Instructions (Optional)" at bounding box center [1244, 290] width 290 height 94
paste textarea "Please place on chair by door. Thanks!"
type textarea "Please place on chair by door. Thanks!"
click at [1139, 814] on button "Next" at bounding box center [1142, 819] width 80 height 25
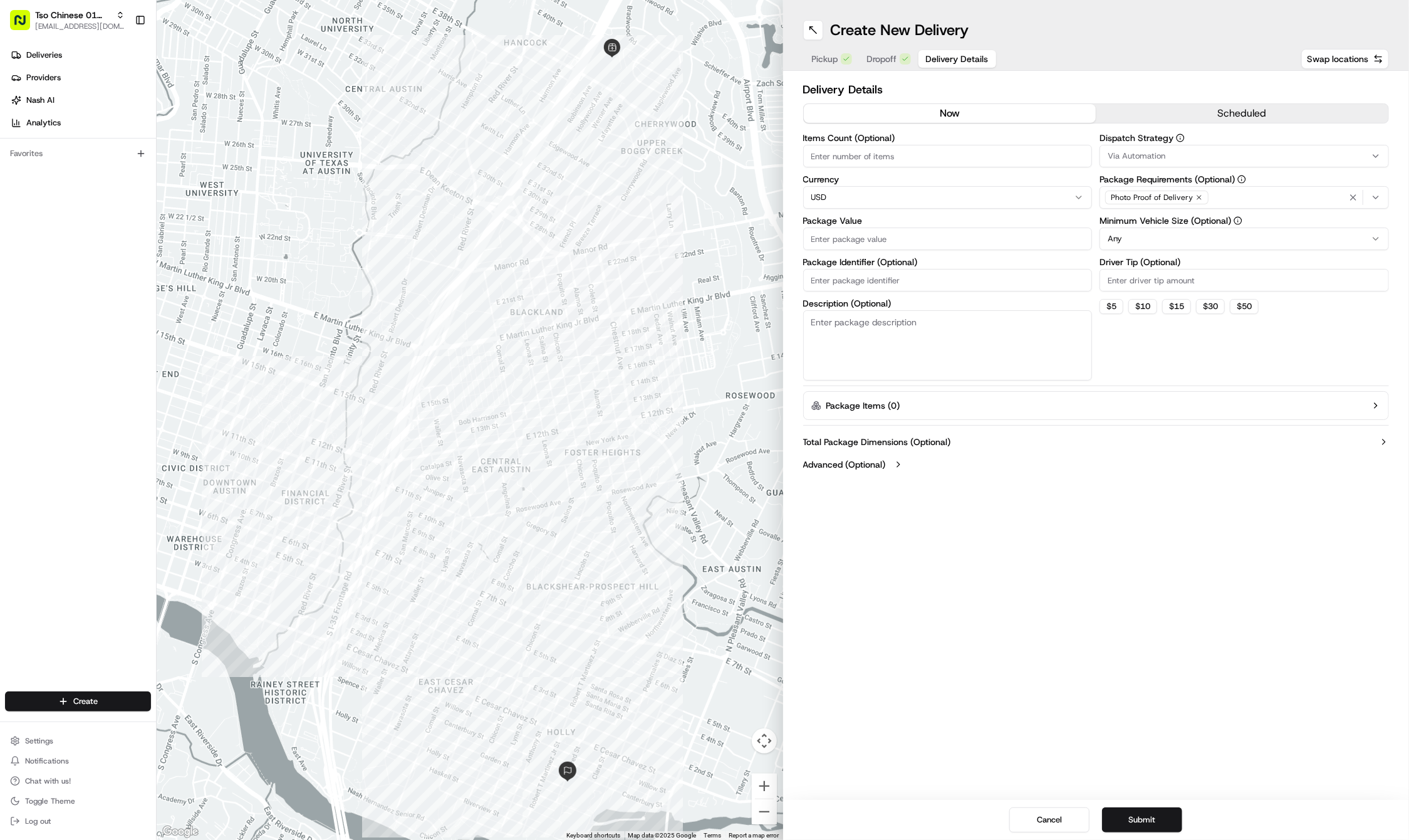
click at [1162, 261] on label "Driver Tip (Optional)" at bounding box center [1244, 261] width 290 height 8
click at [1162, 269] on input "Driver Tip (Optional)" at bounding box center [1244, 280] width 290 height 22
click at [1162, 261] on label "Driver Tip (Optional)" at bounding box center [1244, 261] width 290 height 8
click at [1162, 269] on input "Driver Tip (Optional)" at bounding box center [1244, 280] width 290 height 22
type input "2"
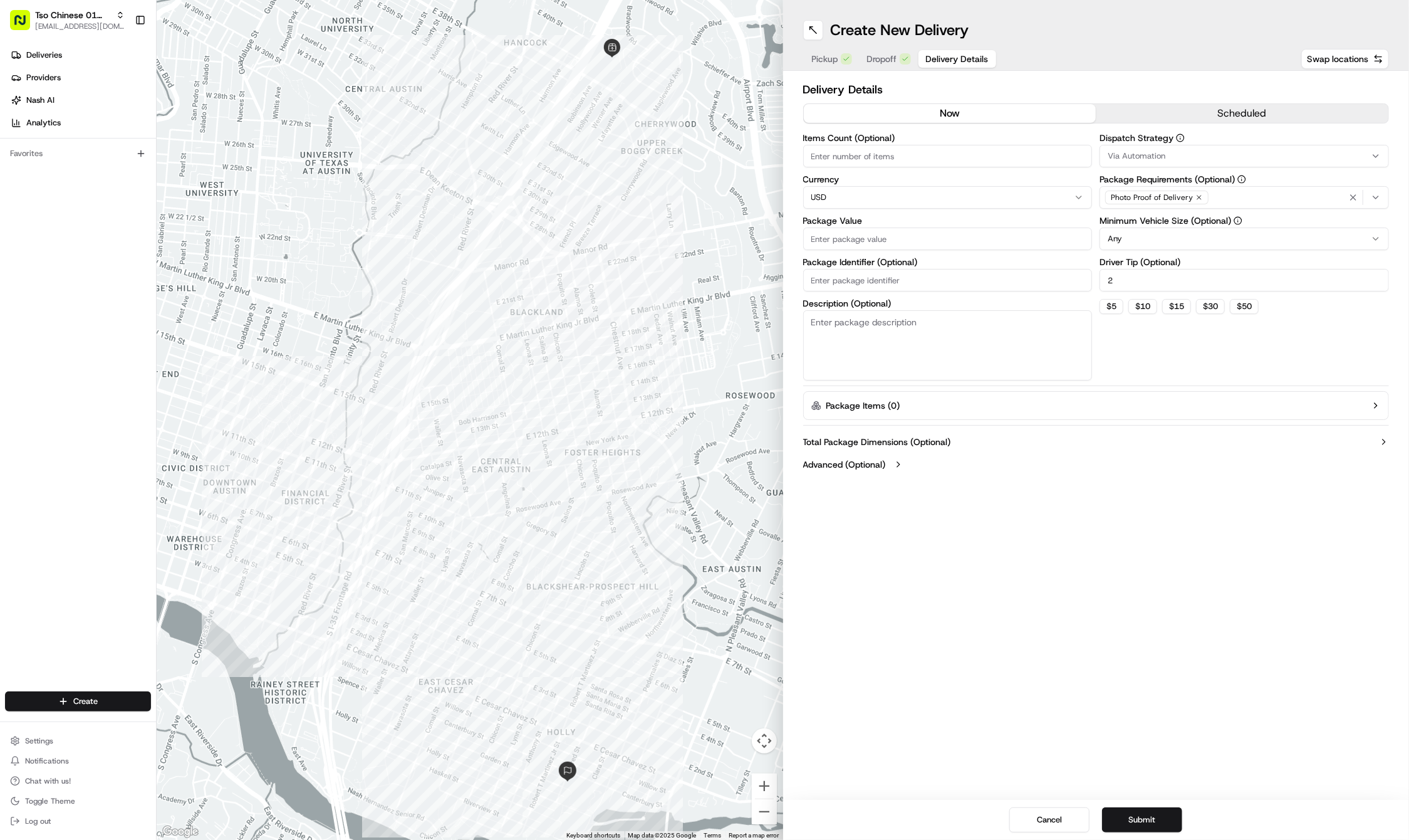
click at [1172, 168] on div "Dispatch Strategy Via Automation Package Requirements (Optional) Photo Proof of…" at bounding box center [1244, 256] width 290 height 247
click at [1171, 158] on div "Via Automation" at bounding box center [1244, 156] width 283 height 11
click at [1168, 222] on span "Tso Cherrywood Strategy" at bounding box center [1198, 224] width 154 height 11
click at [1351, 196] on icon "button" at bounding box center [1353, 197] width 10 height 10
click at [1351, 196] on div "Photo Proof of Delivery" at bounding box center [1244, 197] width 283 height 19
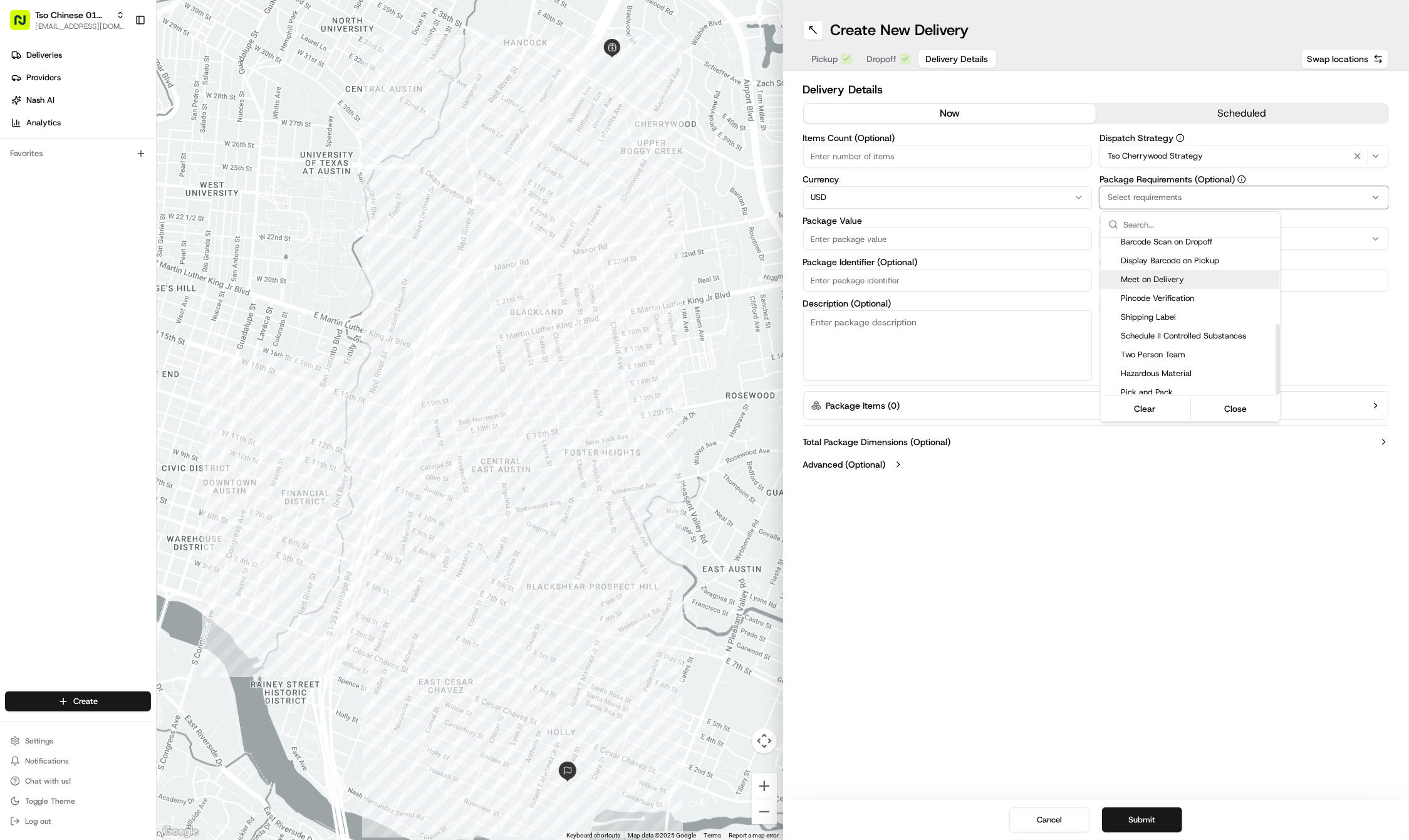
scroll to position [191, 0]
click at [1164, 281] on div "Meet on Delivery" at bounding box center [1191, 280] width 179 height 19
click at [1178, 623] on html "Tso Chinese 01 Cherrywood haran@tsochinese.com Toggle Sidebar Deliveries Provid…" at bounding box center [704, 420] width 1409 height 840
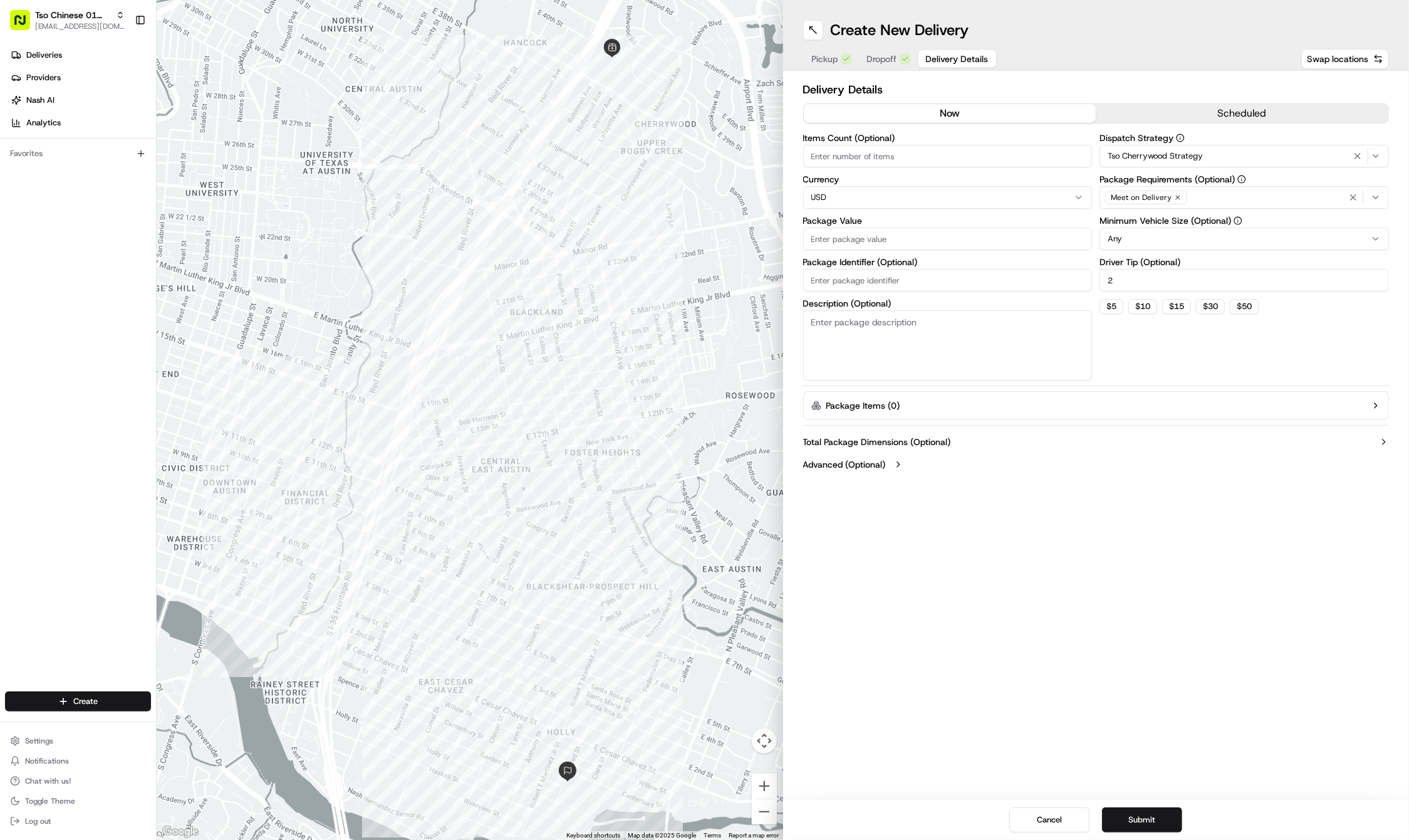
click at [923, 284] on input "Package Identifier (Optional)" at bounding box center [947, 280] width 290 height 22
paste input "U8V1XAF"
type input "U8V1XAF"
click at [871, 219] on label "Package Value" at bounding box center [947, 220] width 290 height 8
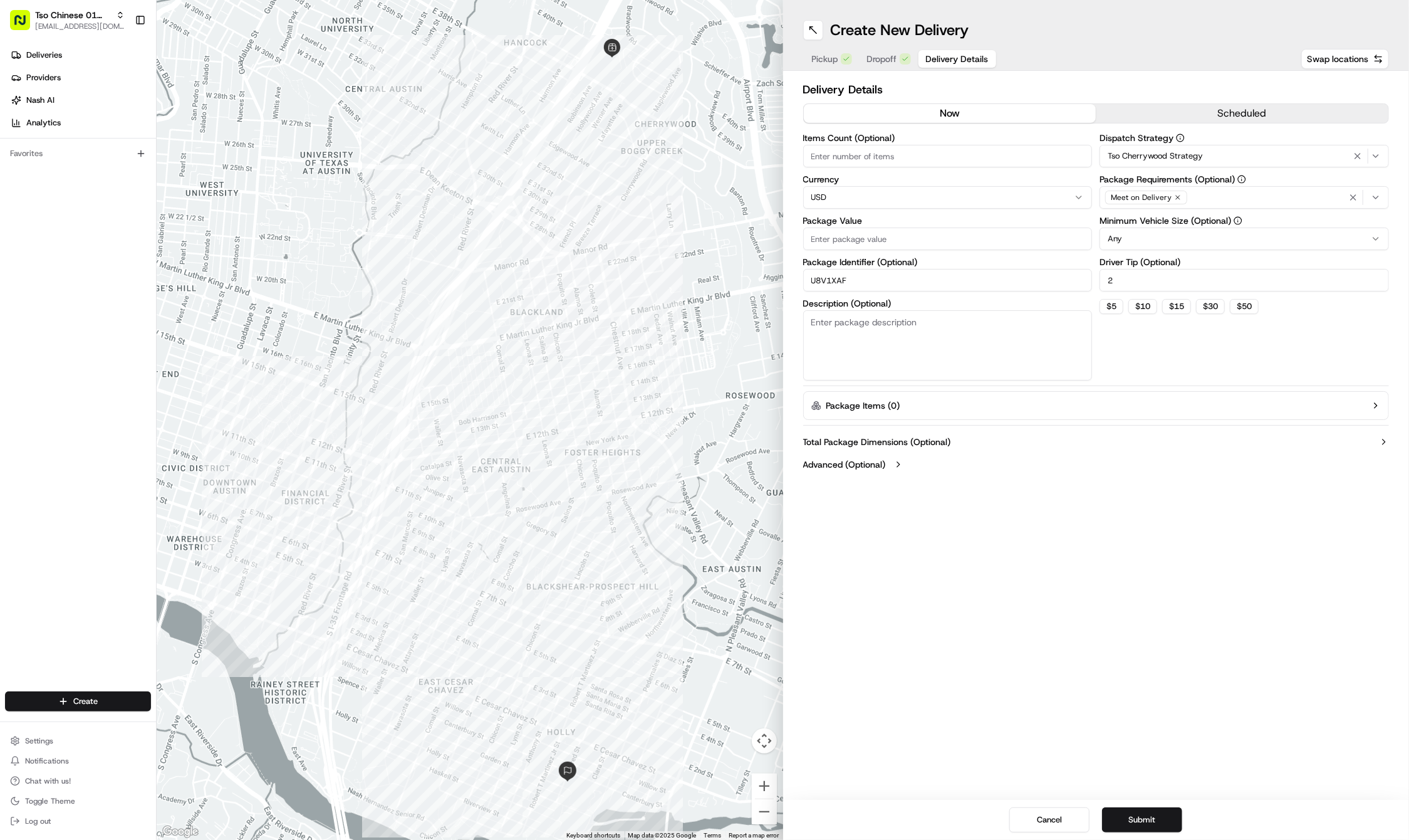
click at [871, 228] on input "Package Value" at bounding box center [947, 239] width 290 height 22
click at [852, 232] on input "Package Value" at bounding box center [947, 239] width 290 height 22
type input "44.22"
click at [1158, 821] on button "Submit" at bounding box center [1142, 819] width 80 height 25
